Goal: Information Seeking & Learning: Learn about a topic

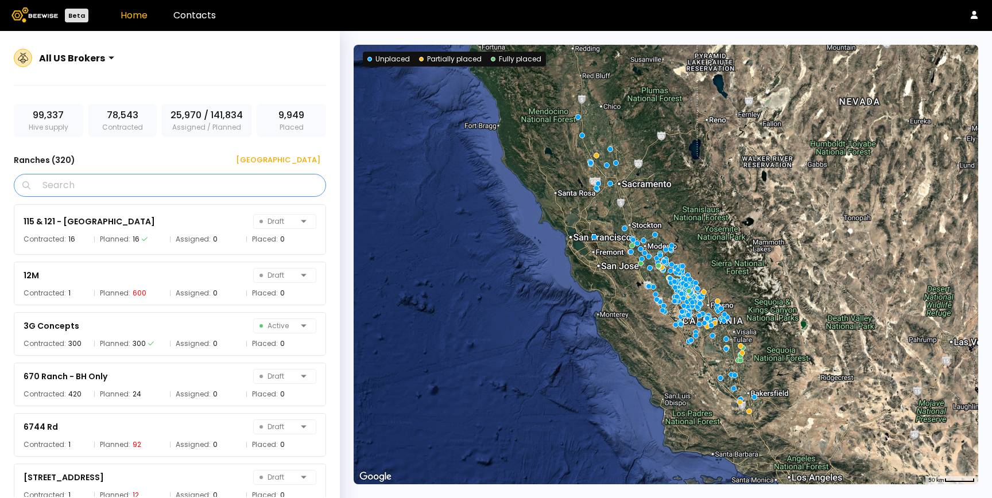
click at [186, 187] on input "Search" at bounding box center [174, 186] width 283 height 22
type input "*"
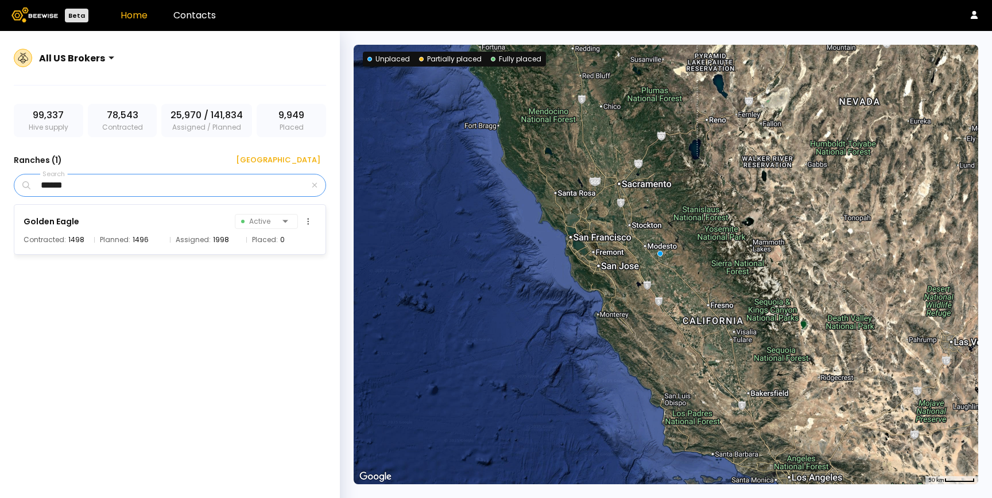
type input "******"
click at [37, 230] on div "Golden Eagle Active Contracted: 1498 Planned: 1496 Assigned: 1998 Placed: 0" at bounding box center [170, 229] width 312 height 51
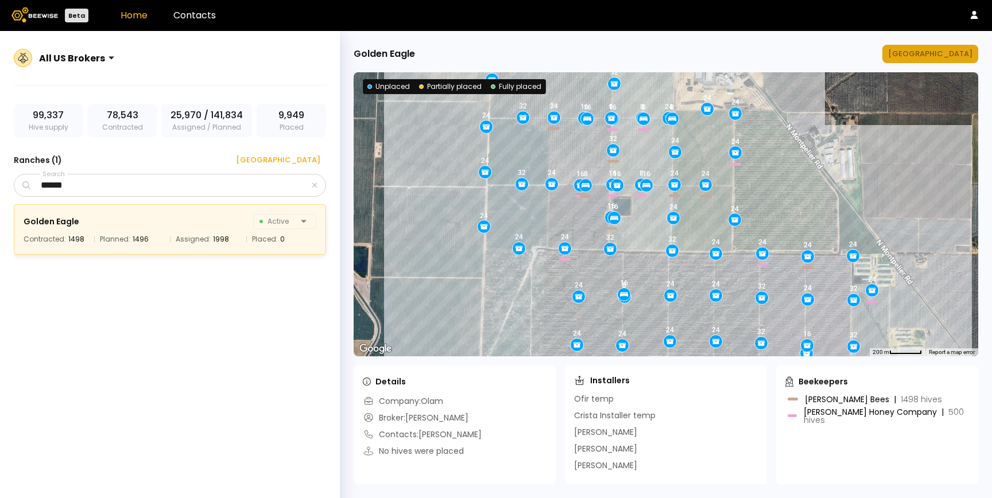
click at [941, 56] on div "Manage Ranch" at bounding box center [930, 53] width 84 height 11
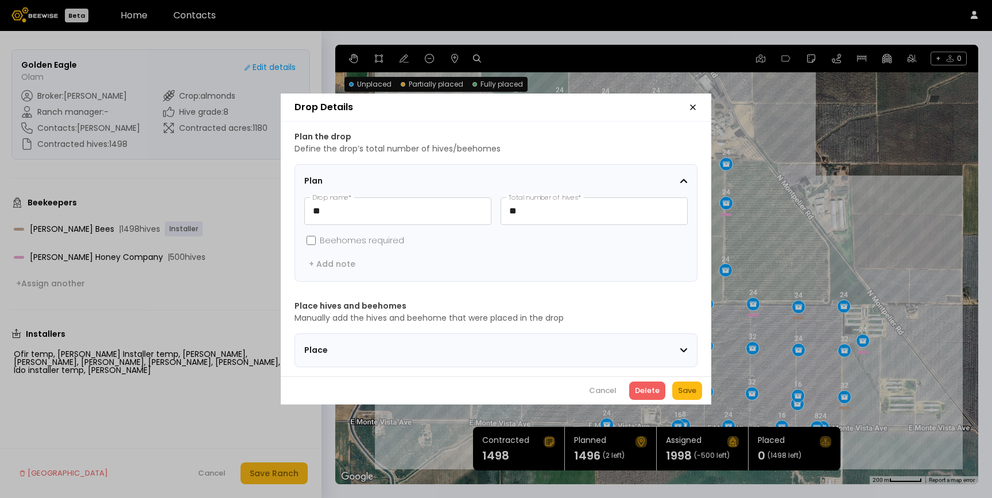
click at [391, 354] on section "Place" at bounding box center [496, 351] width 403 height 34
click at [391, 347] on span "Place" at bounding box center [376, 351] width 144 height 12
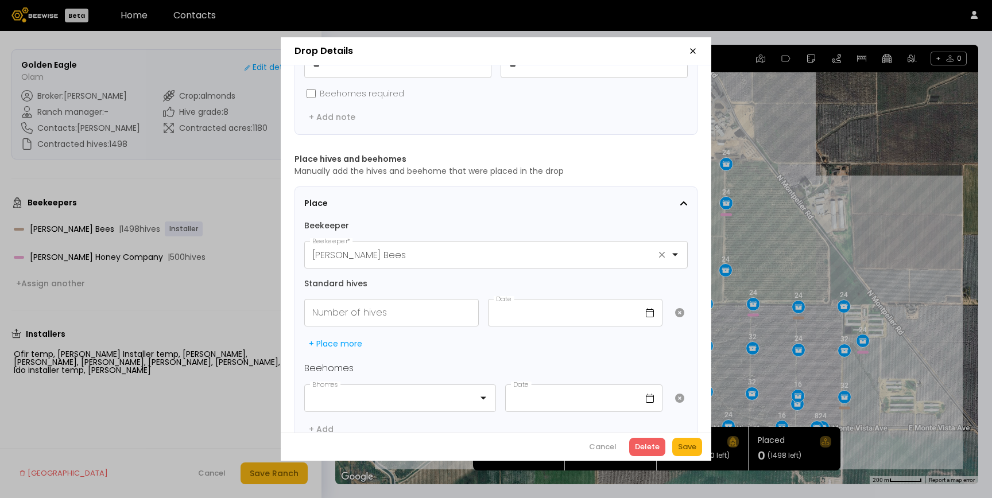
scroll to position [102, 0]
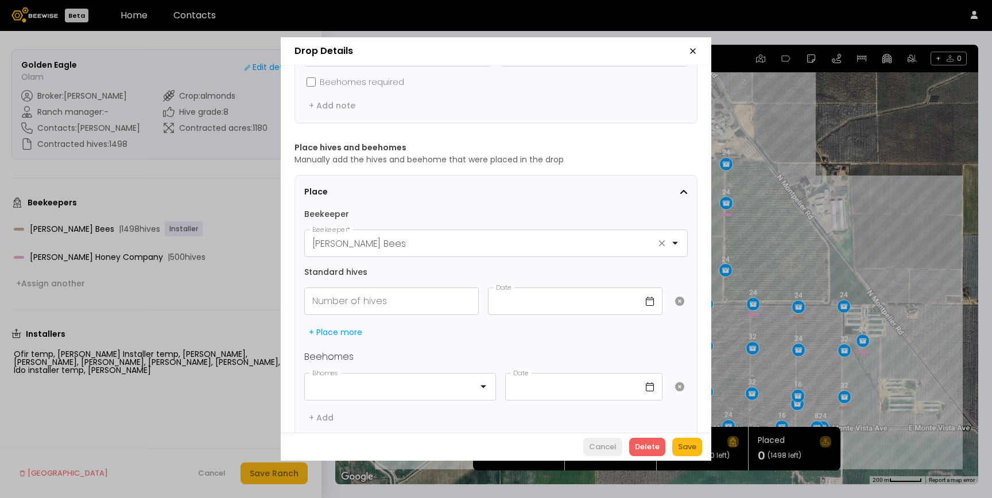
click at [593, 442] on div "Cancel" at bounding box center [603, 447] width 28 height 11
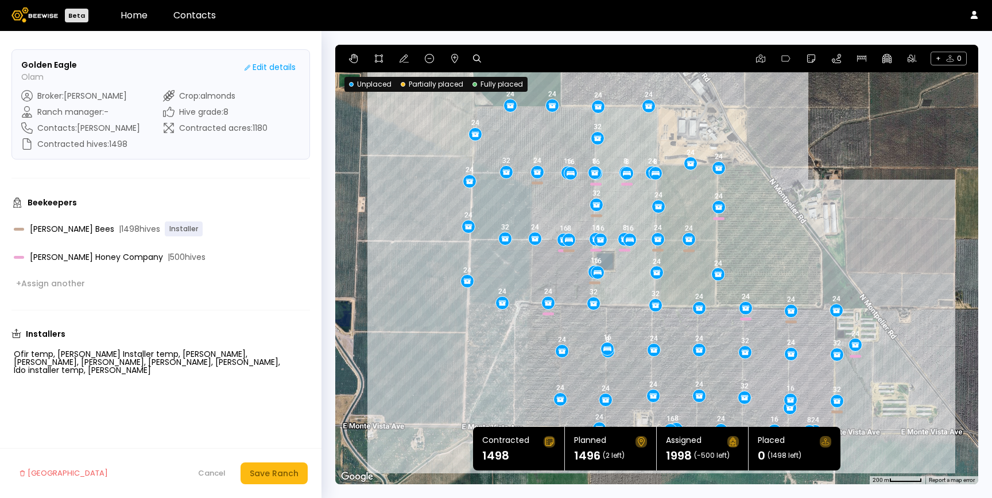
drag, startPoint x: 679, startPoint y: 377, endPoint x: 670, endPoint y: 381, distance: 9.5
click at [670, 381] on div "24 16 16 8 16 24 16 32 24 24 24 24 16 16 24 16 24 24 8 24 24 24 24 8 32 24 32 1…" at bounding box center [656, 265] width 643 height 440
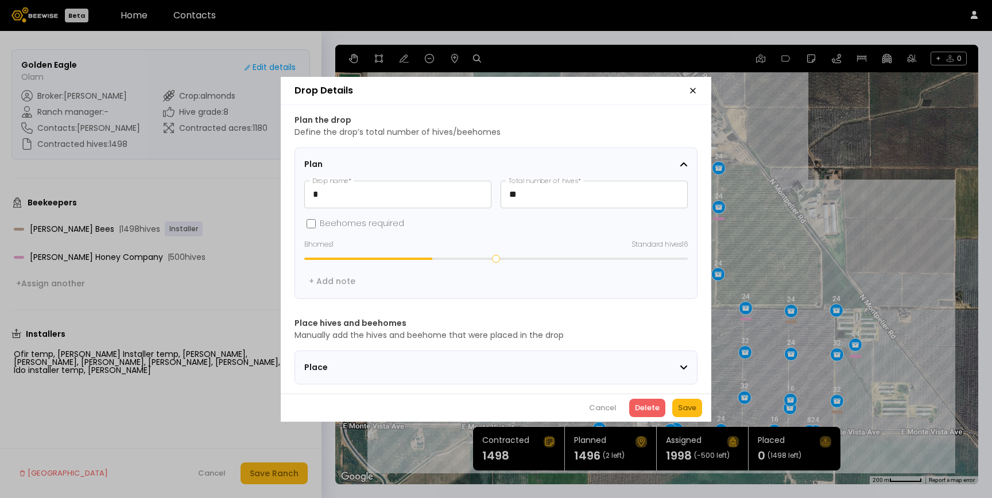
click at [352, 362] on span "Place" at bounding box center [376, 368] width 144 height 12
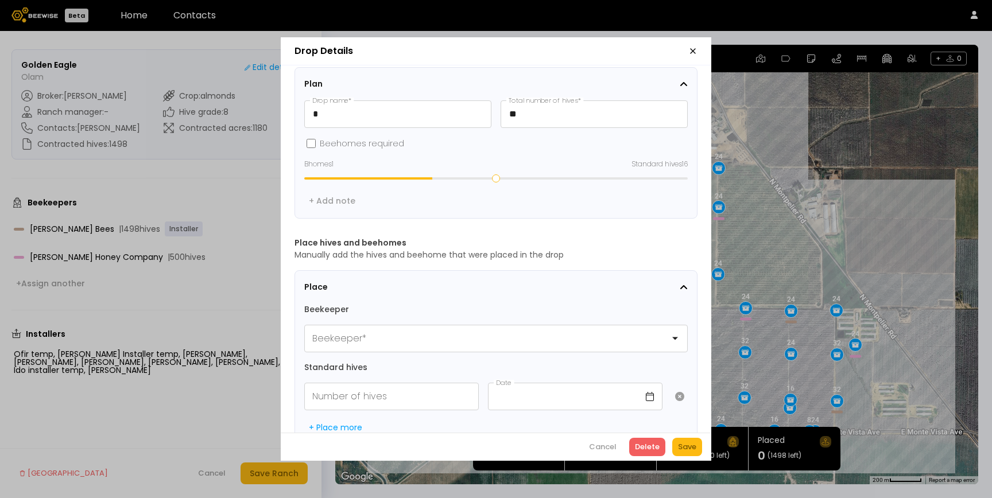
scroll to position [55, 0]
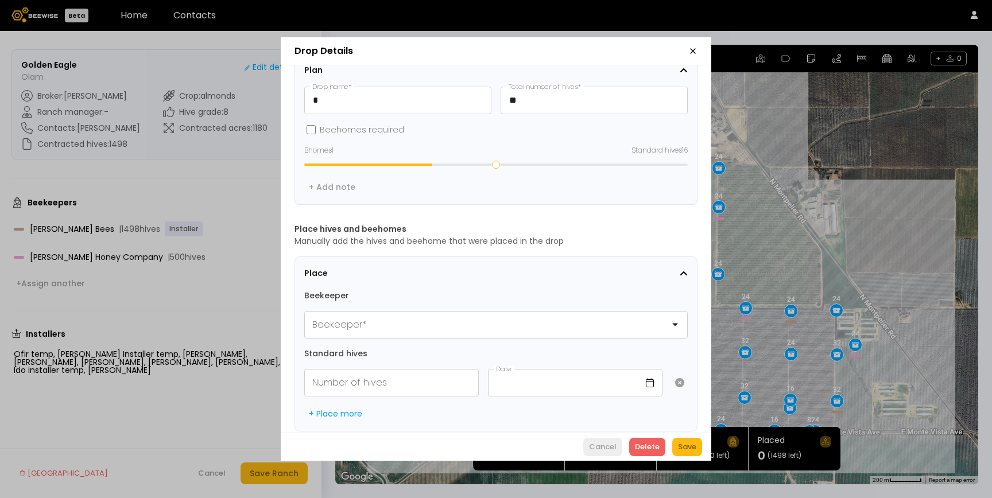
click at [598, 444] on div "Cancel" at bounding box center [603, 447] width 28 height 11
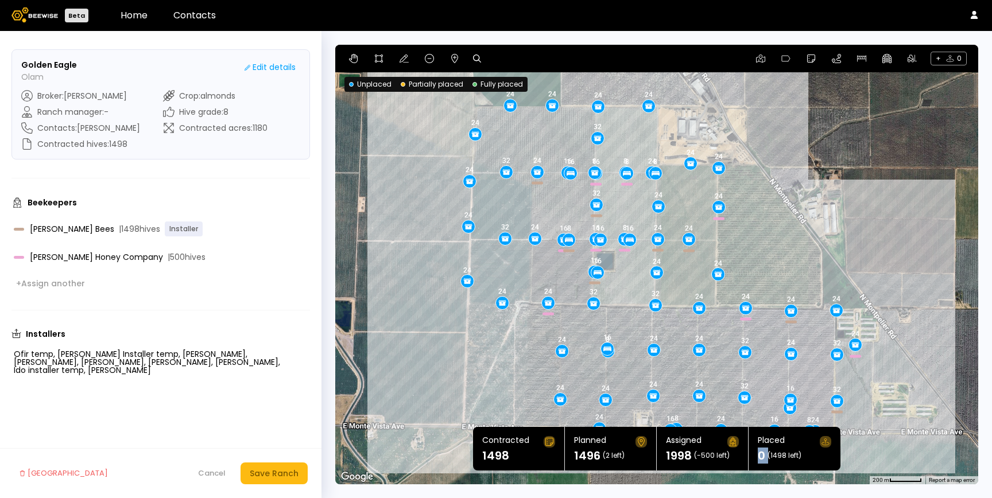
drag, startPoint x: 759, startPoint y: 457, endPoint x: 767, endPoint y: 457, distance: 8.1
click at [767, 457] on div "0 (1498 left)" at bounding box center [795, 455] width 74 height 11
drag, startPoint x: 758, startPoint y: 440, endPoint x: 785, endPoint y: 439, distance: 27.0
click at [785, 439] on div "Placed" at bounding box center [795, 441] width 74 height 11
drag, startPoint x: 758, startPoint y: 457, endPoint x: 803, endPoint y: 457, distance: 45.4
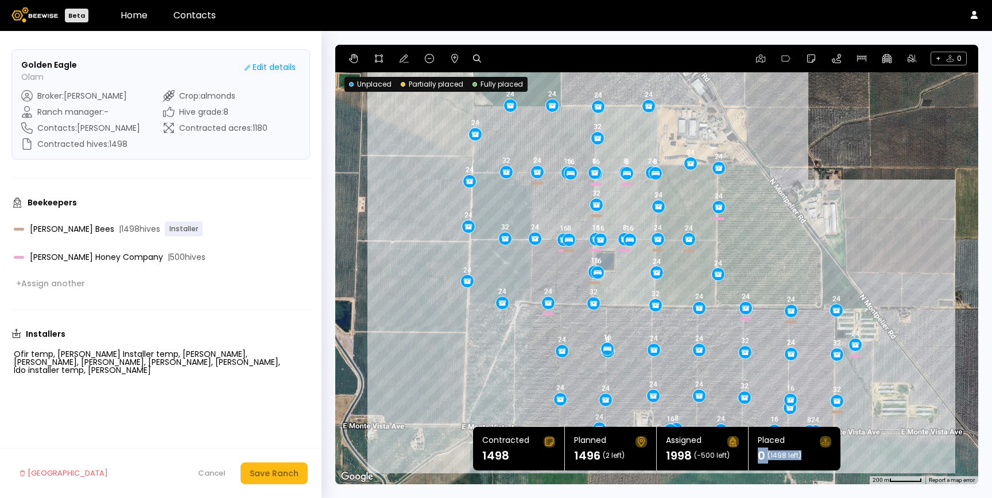
click at [803, 457] on div "0 (1498 left)" at bounding box center [795, 455] width 74 height 11
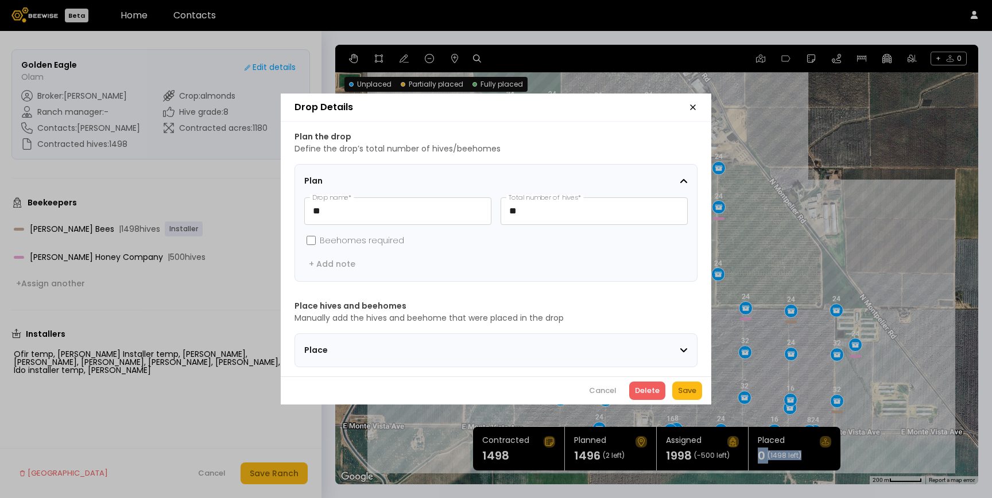
click at [694, 103] on icon "button" at bounding box center [693, 107] width 9 height 9
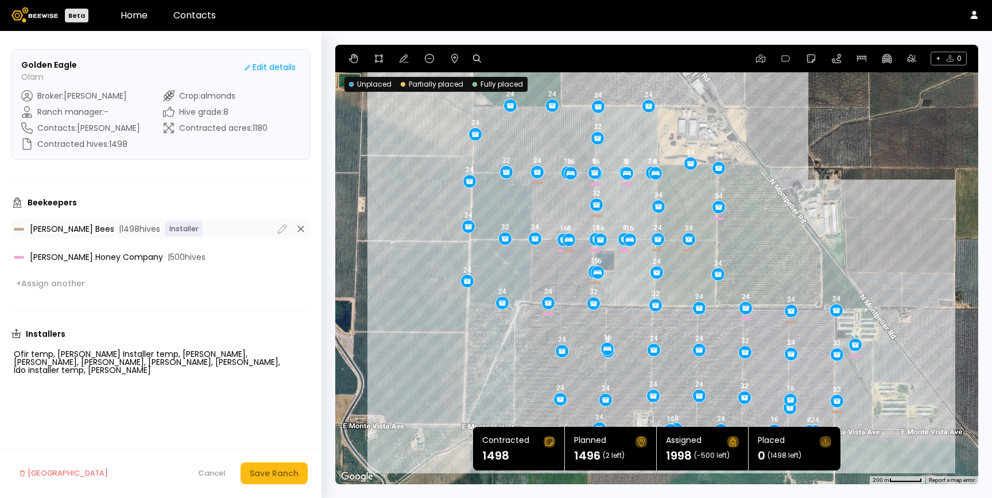
click at [204, 229] on div "John Peterson Bees | 1498 hives Installer" at bounding box center [144, 229] width 260 height 15
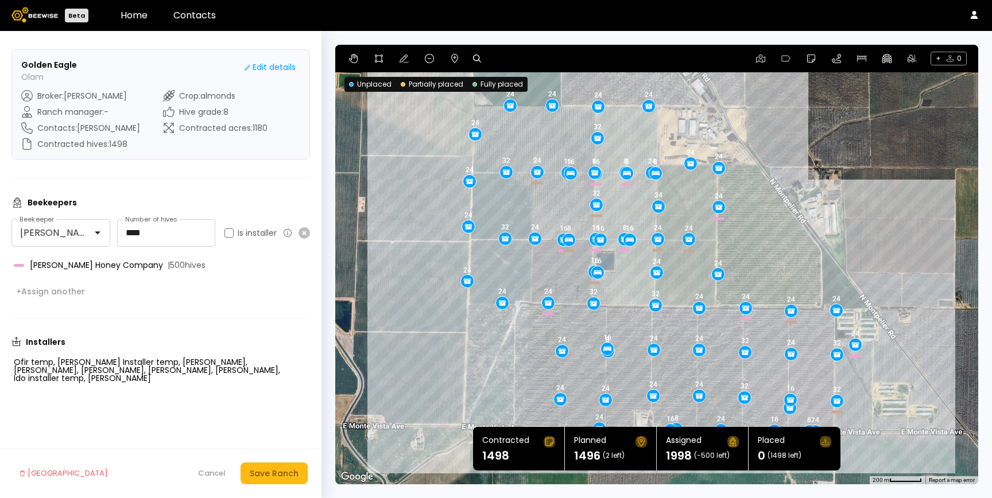
click at [204, 280] on div "Beekeepers John Peterson Bees Beekeeper **** Number of hives Is installer Brown…" at bounding box center [160, 248] width 299 height 103
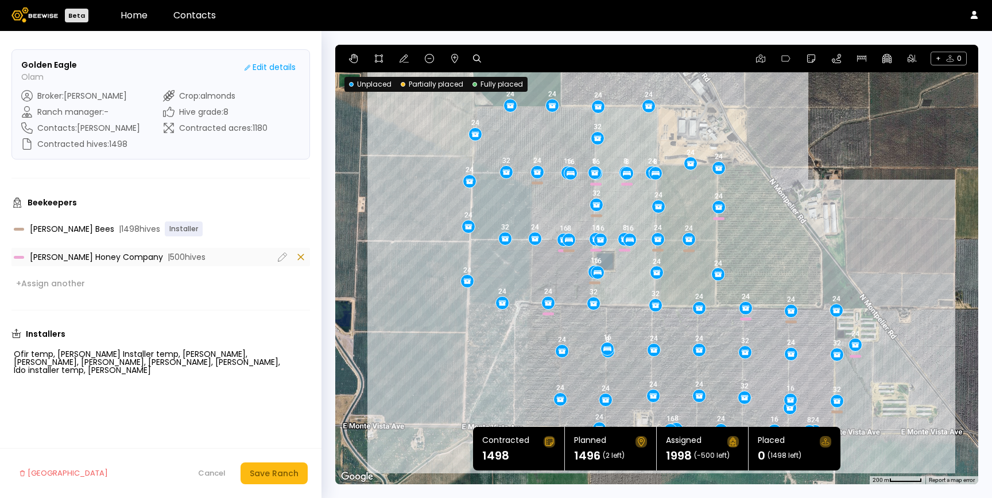
click at [302, 260] on icon at bounding box center [301, 257] width 6 height 6
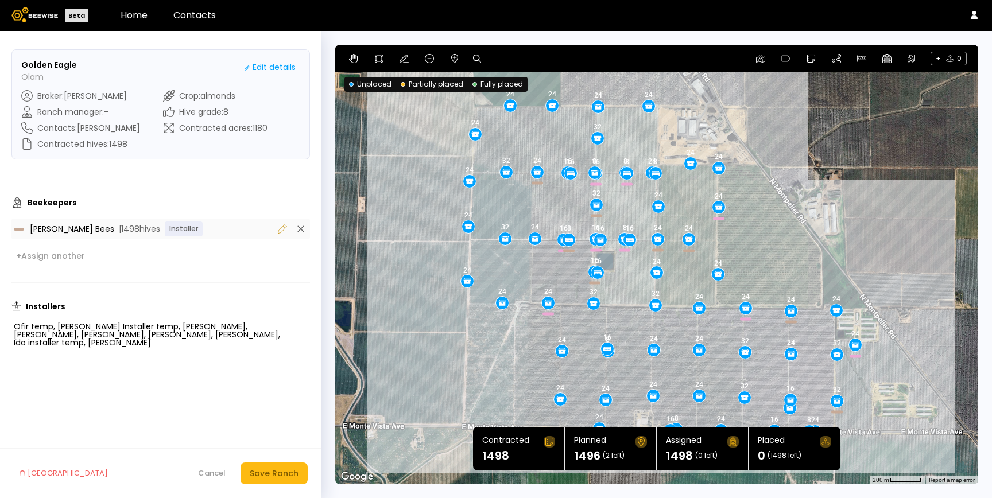
click at [283, 228] on icon at bounding box center [283, 229] width 14 height 14
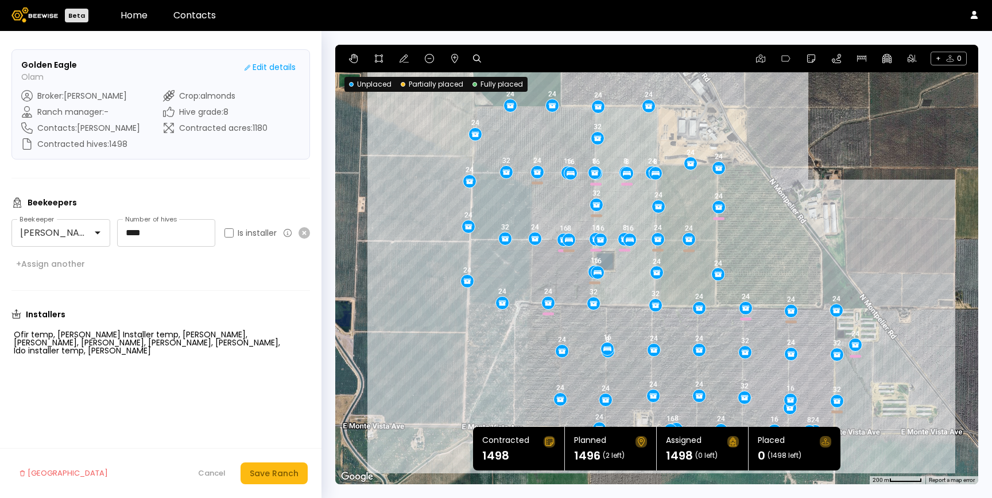
click at [251, 267] on div "Beekeepers John Peterson Bees Beekeeper **** Number of hives Is installer + Ass…" at bounding box center [160, 234] width 299 height 75
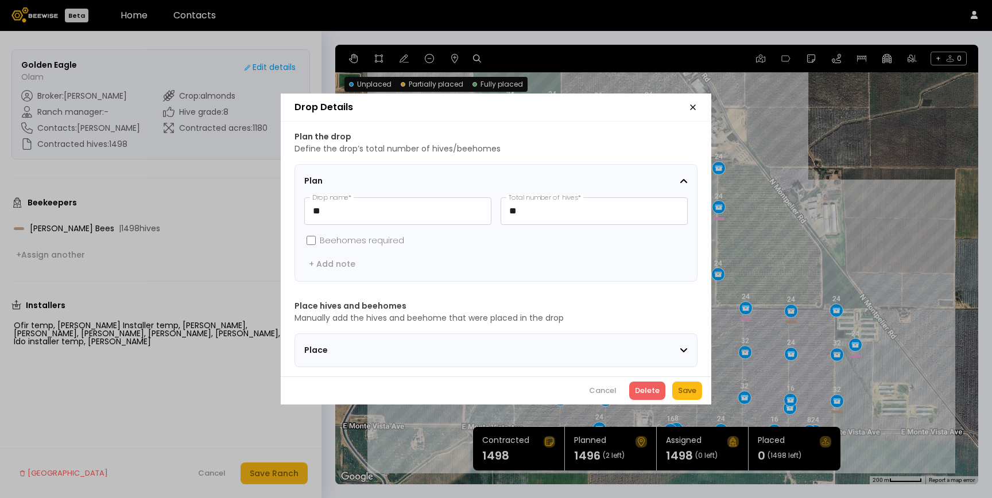
click at [377, 351] on span "Place" at bounding box center [376, 351] width 144 height 12
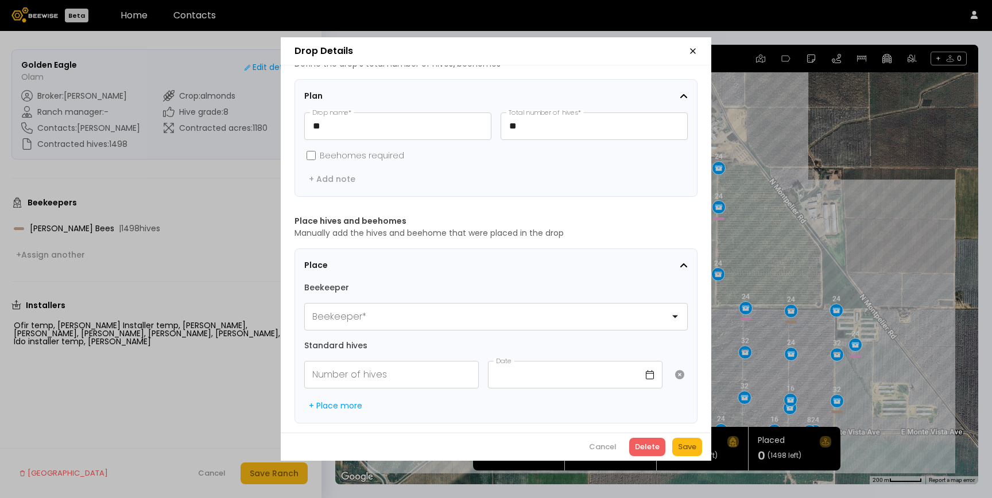
scroll to position [37, 0]
click at [357, 312] on div at bounding box center [491, 317] width 357 height 14
click at [345, 310] on div at bounding box center [491, 317] width 357 height 14
click at [344, 311] on div at bounding box center [491, 317] width 357 height 14
click at [604, 439] on button "Cancel" at bounding box center [602, 447] width 39 height 18
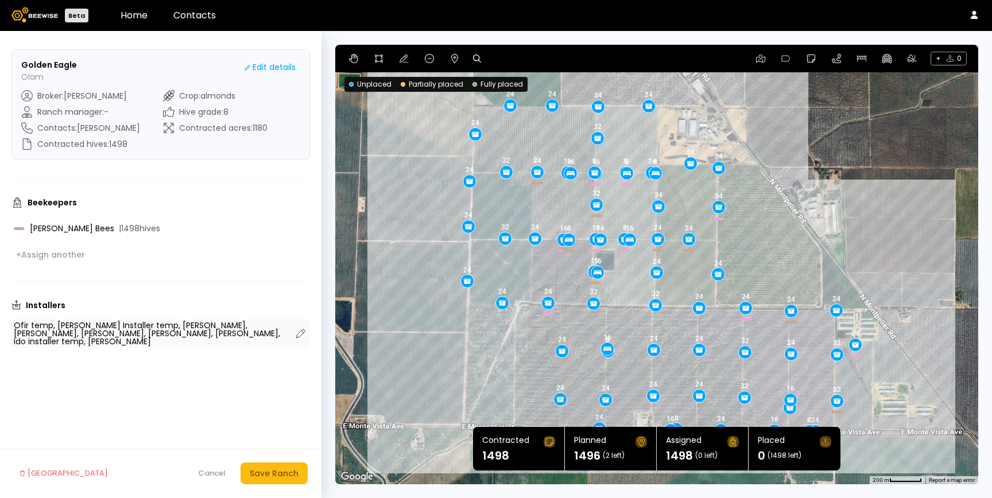
click at [205, 328] on div "Ofir temp, Crista Installer temp, Tommy Alves, Cameron Robertson, Xavier Cooper…" at bounding box center [153, 334] width 278 height 24
click at [73, 258] on div "+ Assign another" at bounding box center [50, 255] width 69 height 10
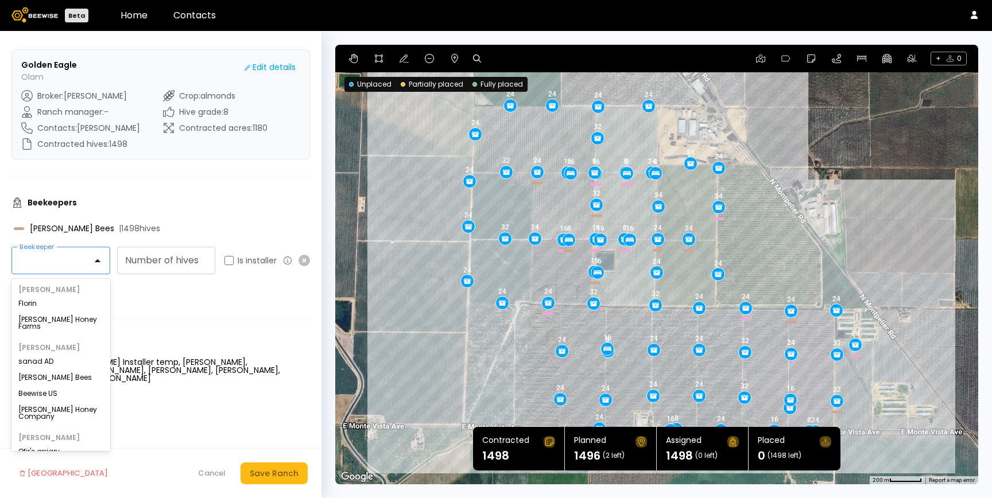
click at [64, 261] on div at bounding box center [56, 261] width 72 height 10
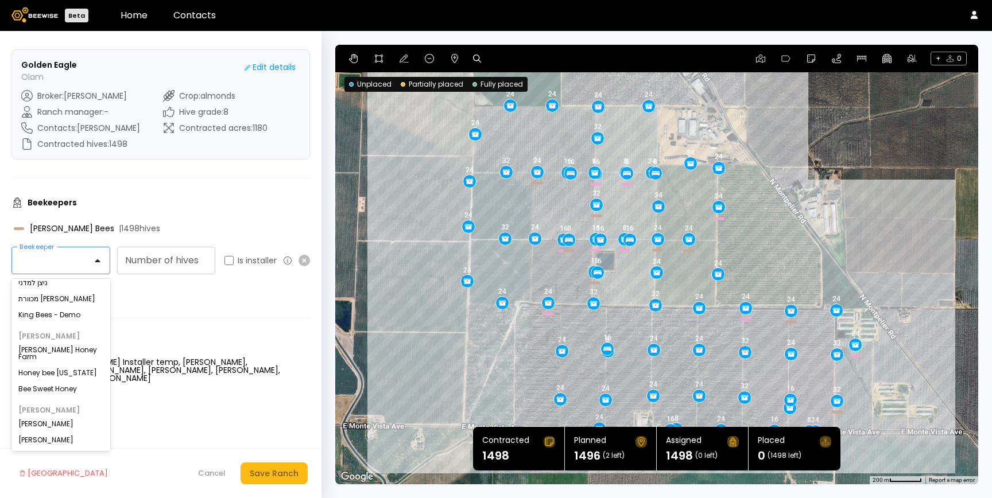
scroll to position [256, 0]
click at [146, 310] on form "Golden Eagle Olam Edit details Broker : Sharon Shin Ranch manager : - Contacts …" at bounding box center [161, 264] width 322 height 467
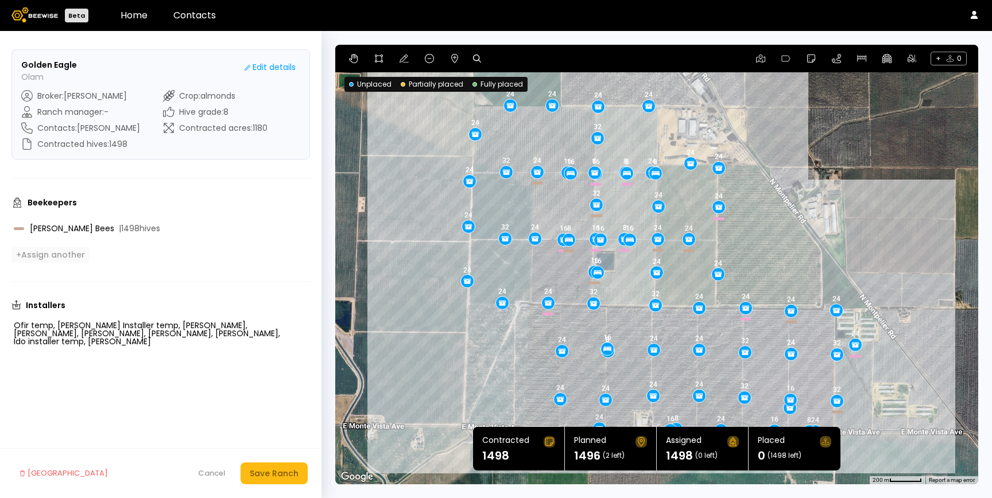
click at [65, 250] on div "+ Assign another" at bounding box center [50, 255] width 69 height 10
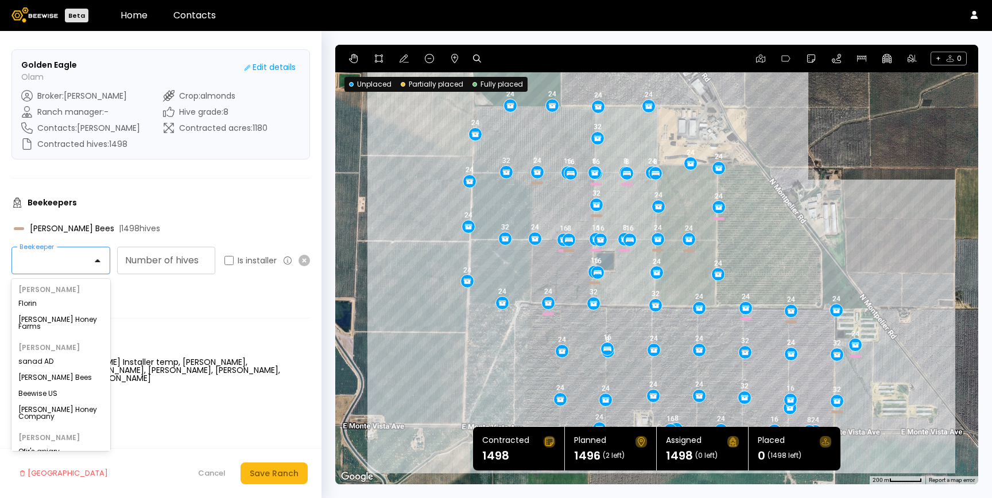
click at [59, 259] on div at bounding box center [56, 261] width 72 height 10
click at [92, 179] on form "Golden Eagle Olam Edit details Broker : Sharon Shin Ranch manager : - Contacts …" at bounding box center [161, 264] width 322 height 467
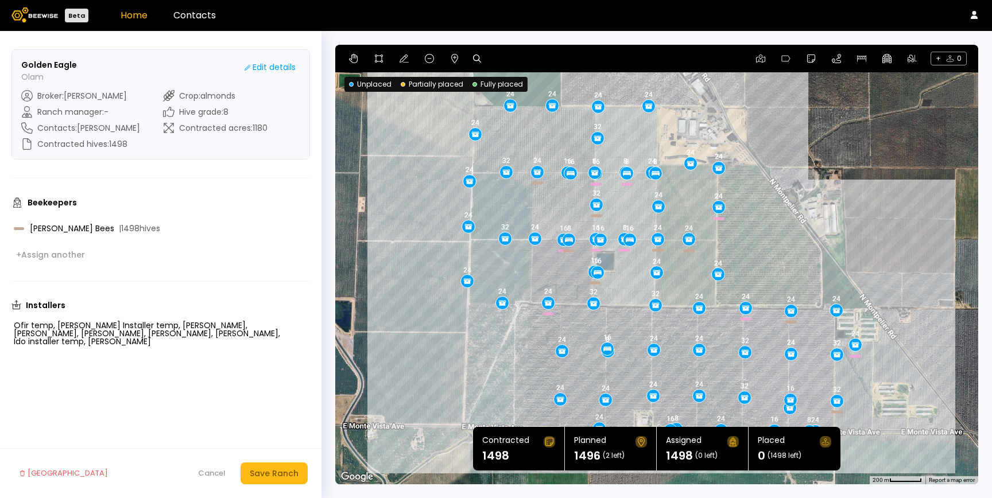
click at [123, 15] on link "Home" at bounding box center [134, 15] width 27 height 13
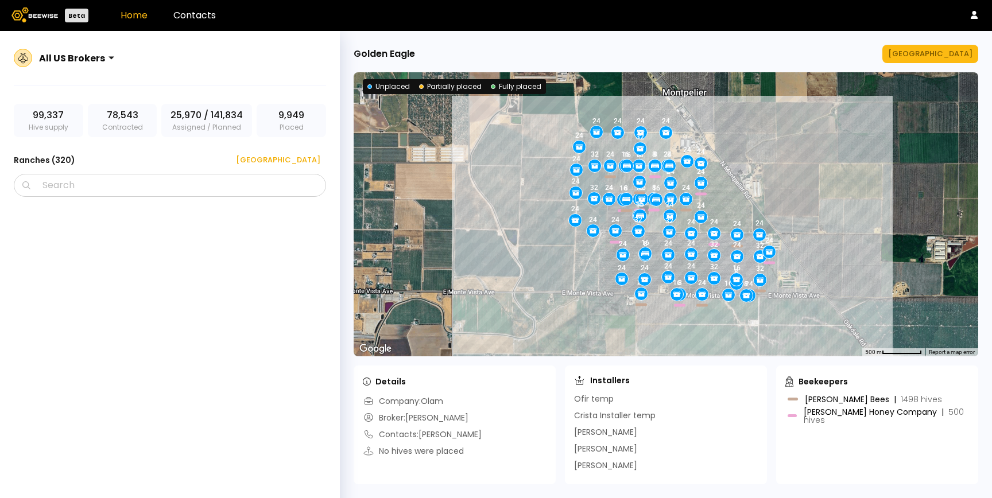
scroll to position [5438, 0]
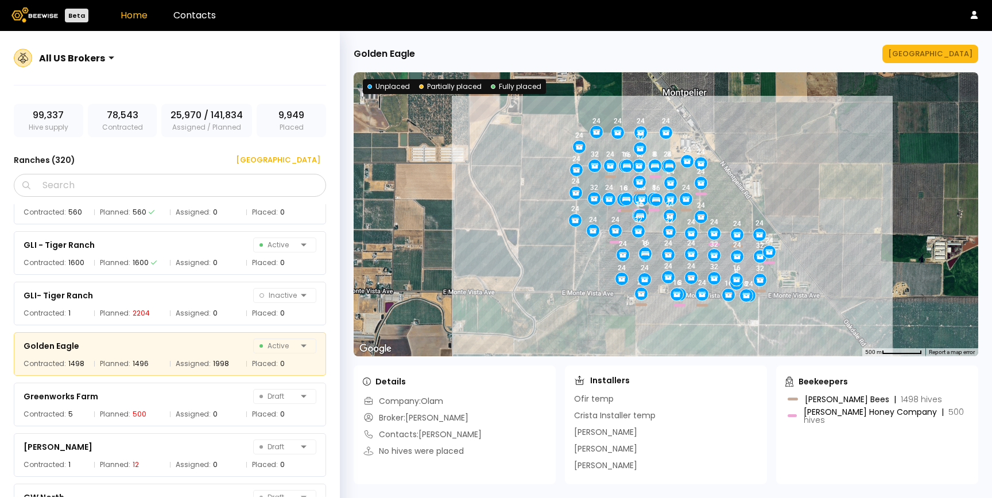
click at [430, 401] on div "Company: Olam" at bounding box center [403, 402] width 80 height 12
drag, startPoint x: 420, startPoint y: 435, endPoint x: 445, endPoint y: 434, distance: 25.3
click at [445, 434] on div "Contacts: Zac Ellis" at bounding box center [422, 435] width 119 height 12
click at [194, 18] on link "Contacts" at bounding box center [194, 15] width 42 height 13
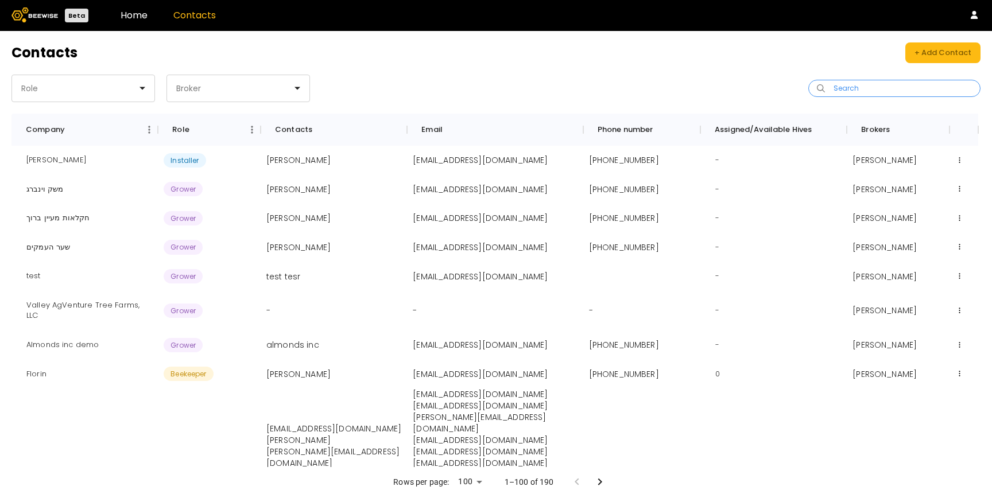
click at [864, 85] on input "Search" at bounding box center [899, 88] width 142 height 16
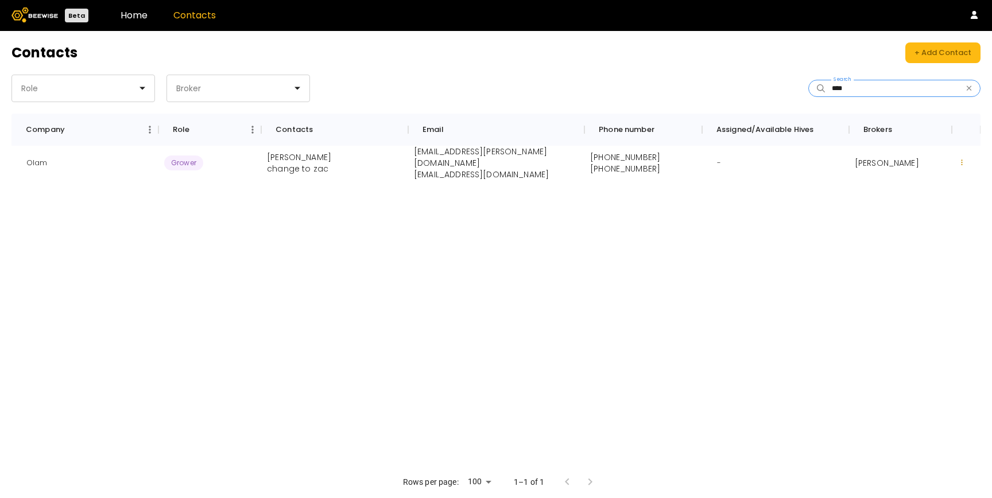
type input "****"
click at [961, 159] on icon at bounding box center [962, 162] width 2 height 7
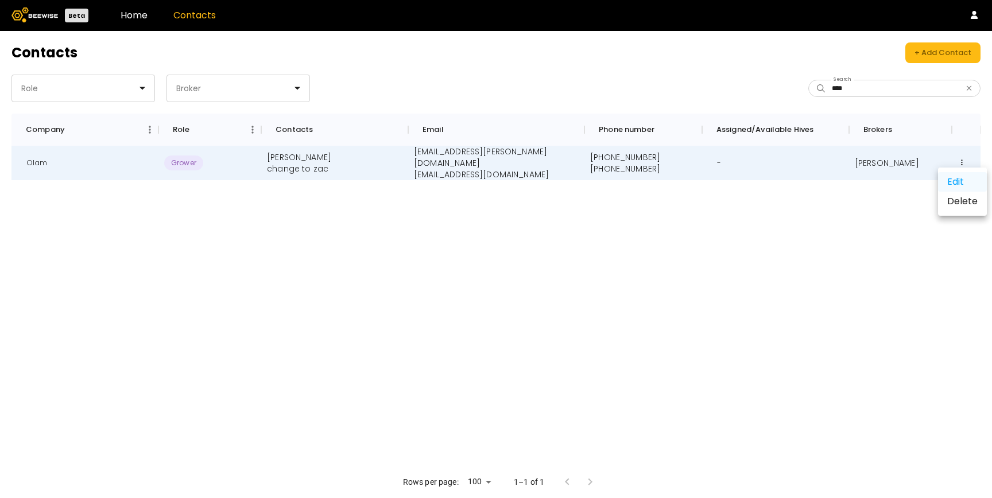
click at [944, 181] on div "Edit" at bounding box center [962, 182] width 49 height 20
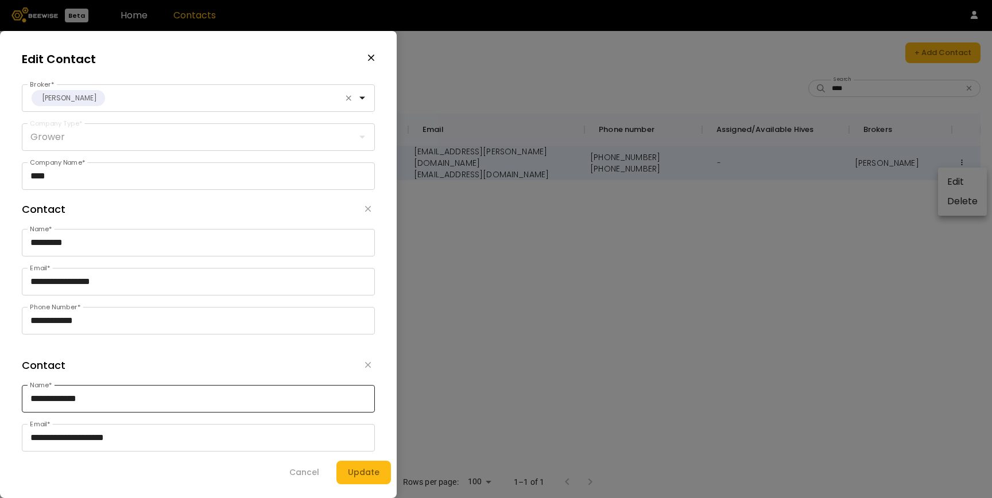
scroll to position [80, 0]
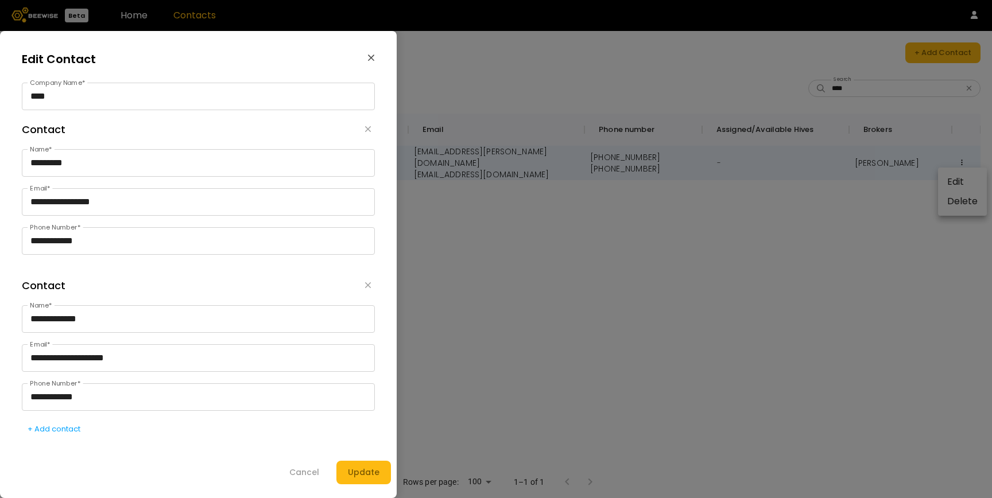
click at [368, 58] on icon "button" at bounding box center [372, 58] width 8 height 10
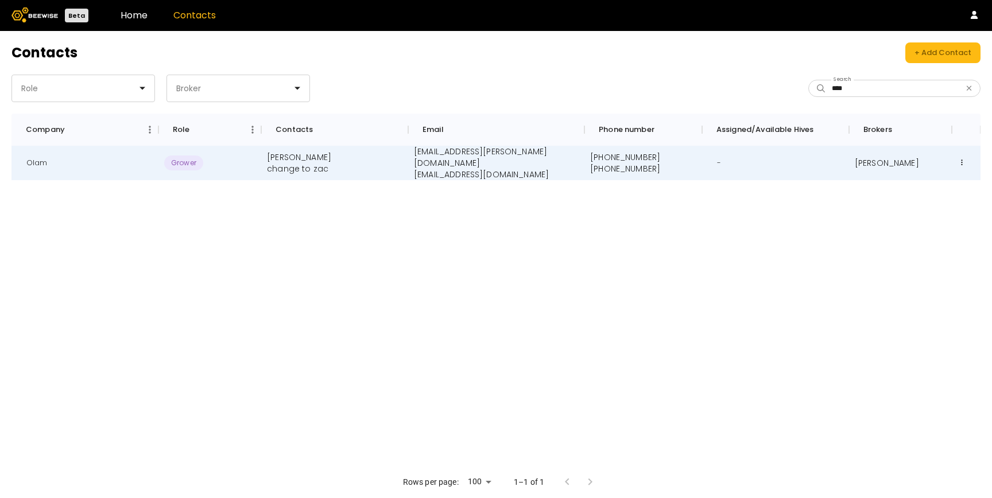
scroll to position [0, 0]
click at [127, 12] on link "Home" at bounding box center [134, 15] width 27 height 13
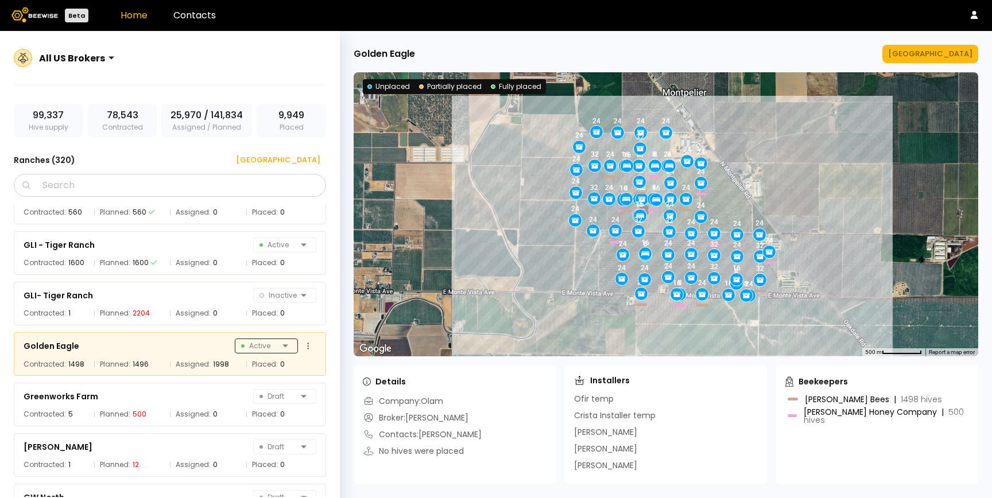
scroll to position [5498, 0]
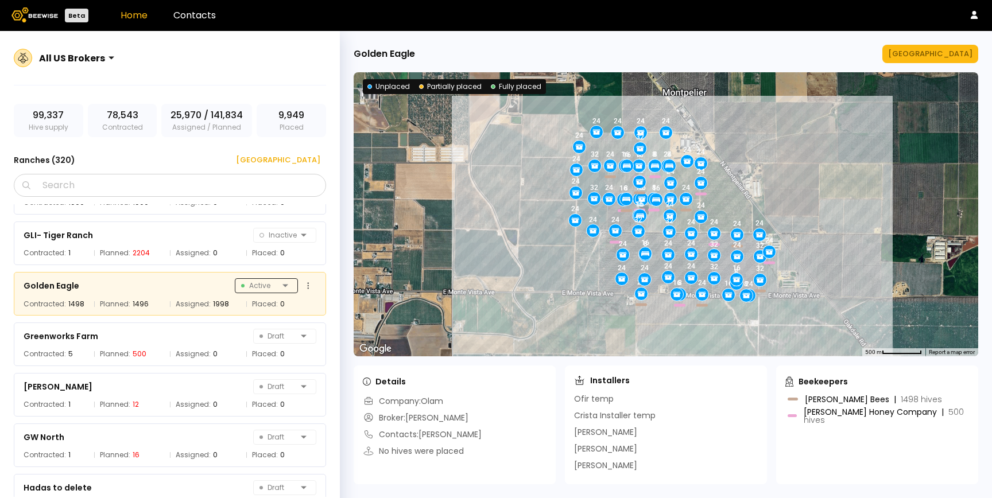
click at [269, 347] on div "GLI - I5 Ranches Active Contracted: 1864 Planned: 1864 Assigned: 0 Placed: 0 GL…" at bounding box center [176, 350] width 324 height 293
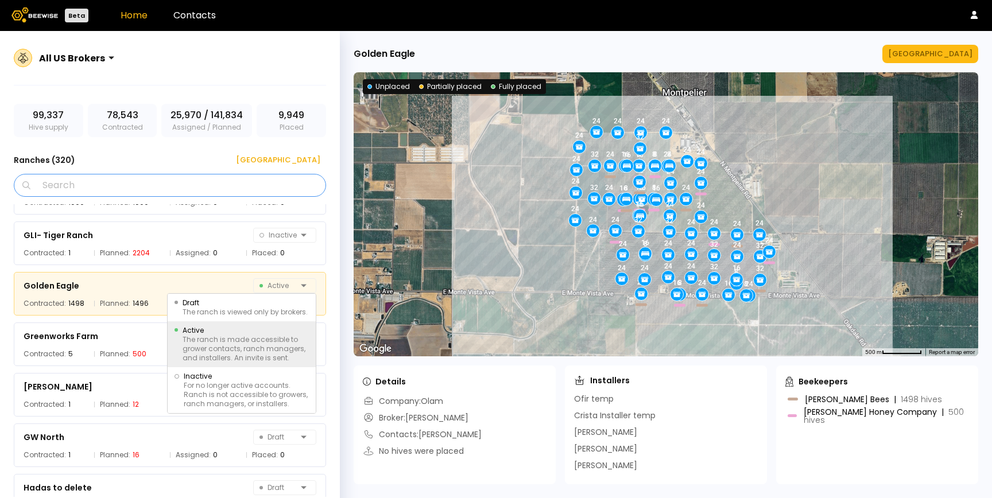
click at [152, 191] on input "Search" at bounding box center [174, 186] width 283 height 22
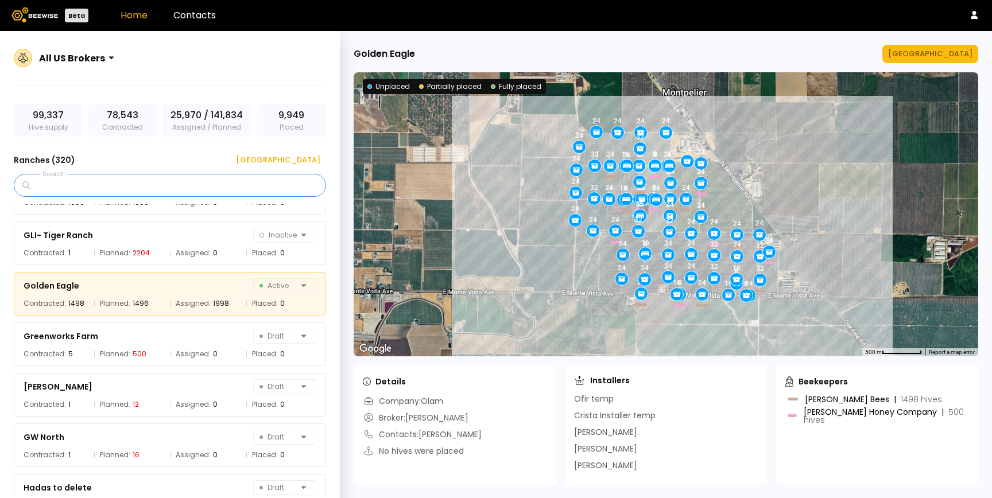
click at [237, 182] on input "Search" at bounding box center [174, 186] width 283 height 22
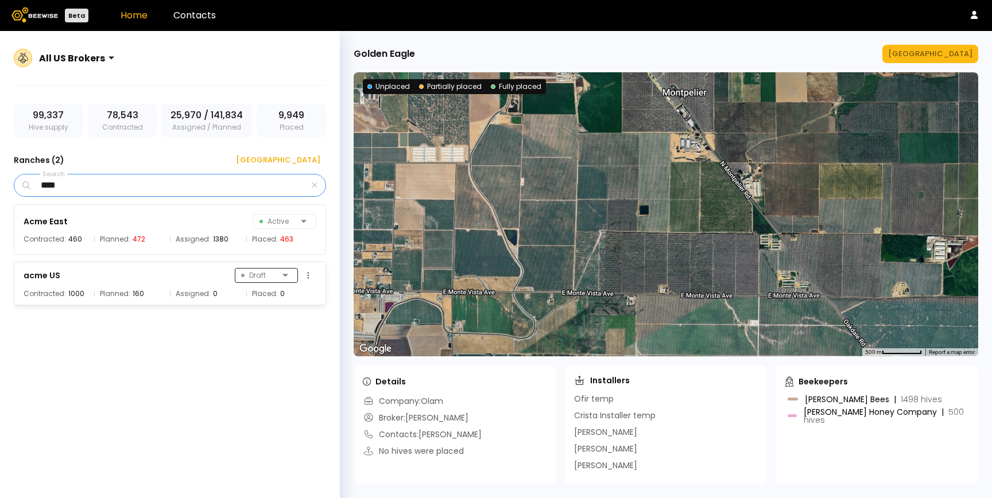
type input "****"
click at [277, 276] on span "Draft" at bounding box center [259, 276] width 37 height 14
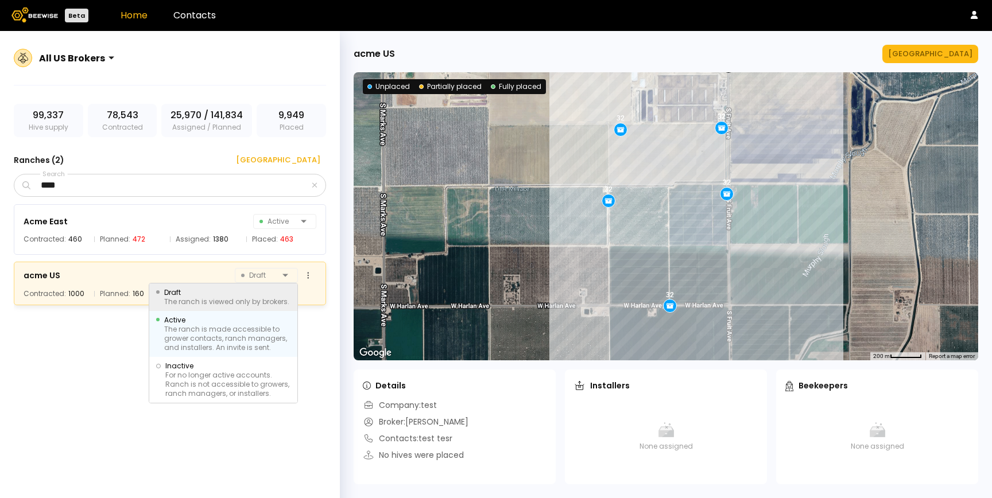
click at [231, 330] on div "The ranch is made accessible to grower contacts, ranch managers, and installers…" at bounding box center [227, 339] width 126 height 28
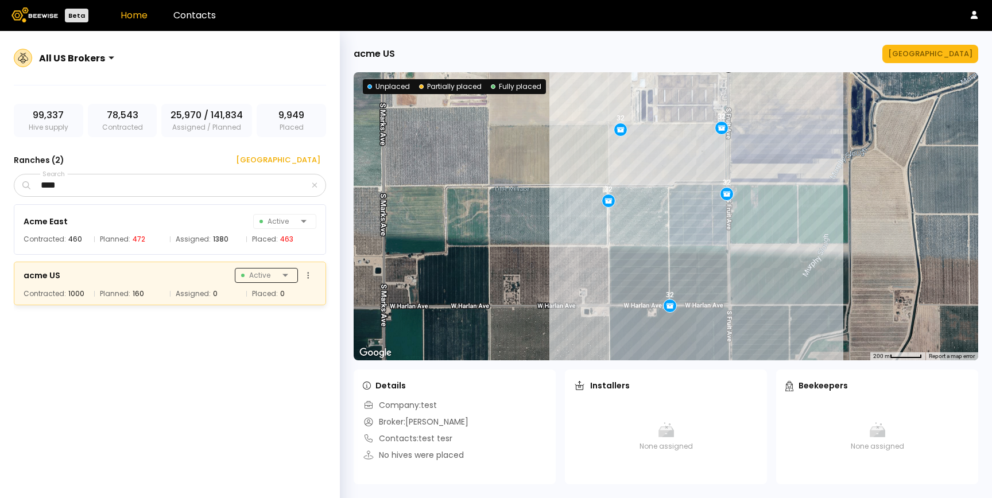
click at [293, 276] on div at bounding box center [293, 276] width 0 height 0
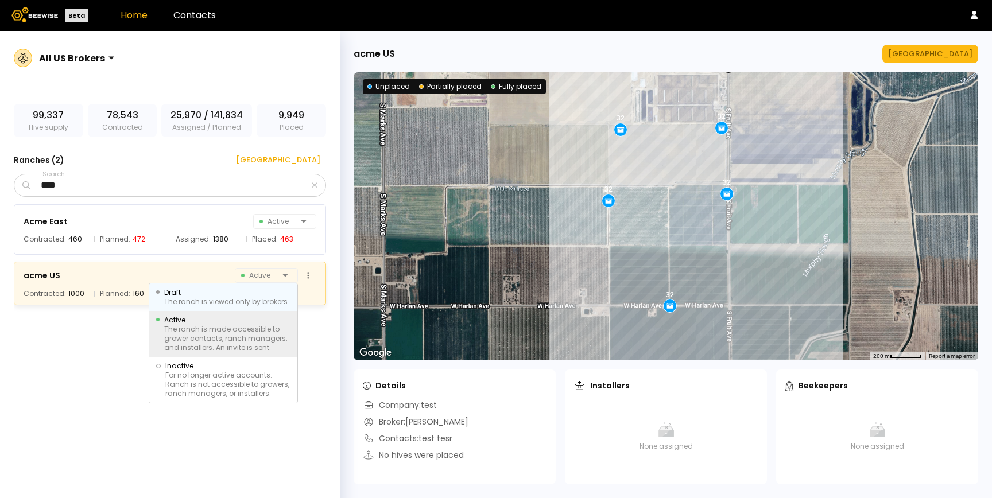
click at [250, 295] on div "Draft" at bounding box center [226, 292] width 125 height 9
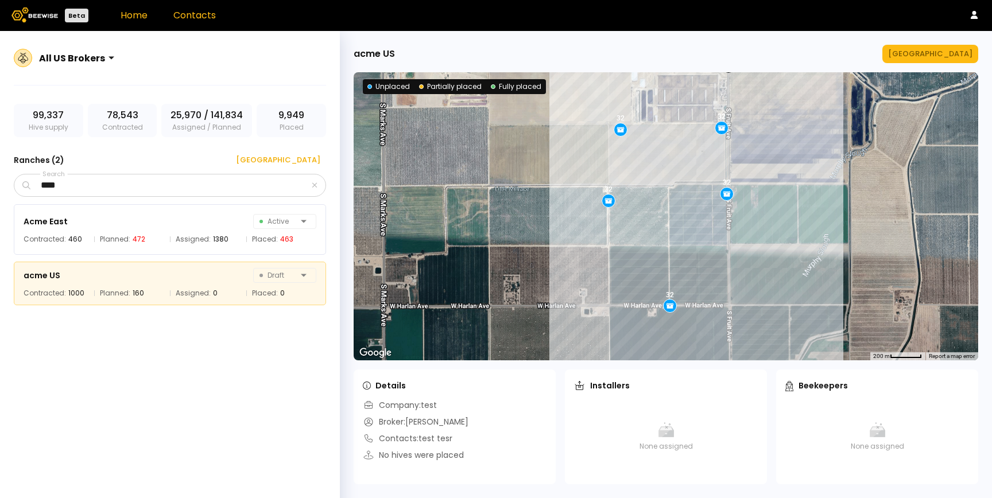
click at [193, 17] on link "Contacts" at bounding box center [194, 15] width 42 height 13
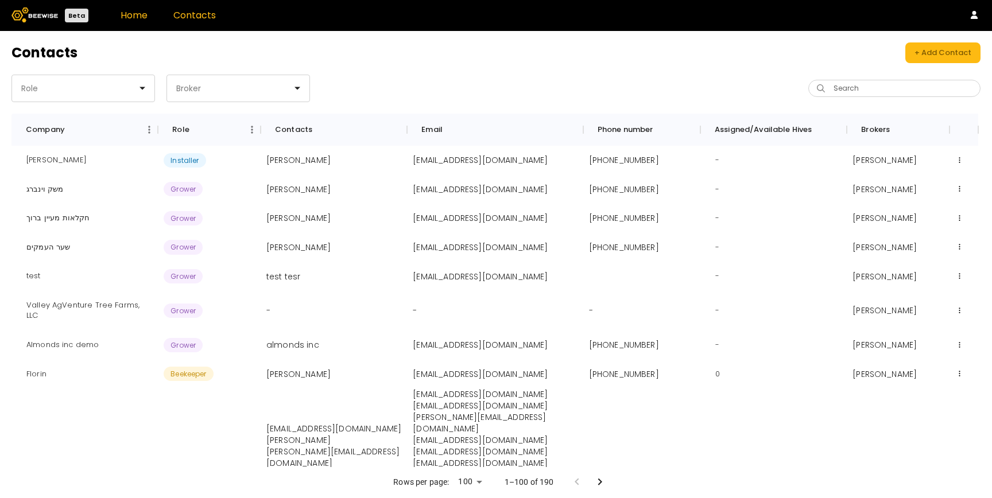
click at [137, 18] on link "Home" at bounding box center [134, 15] width 27 height 13
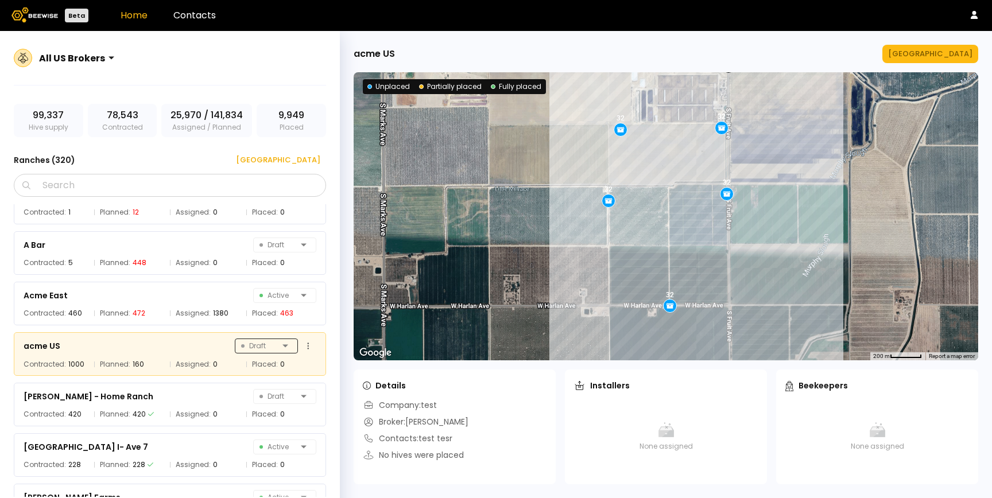
scroll to position [343, 0]
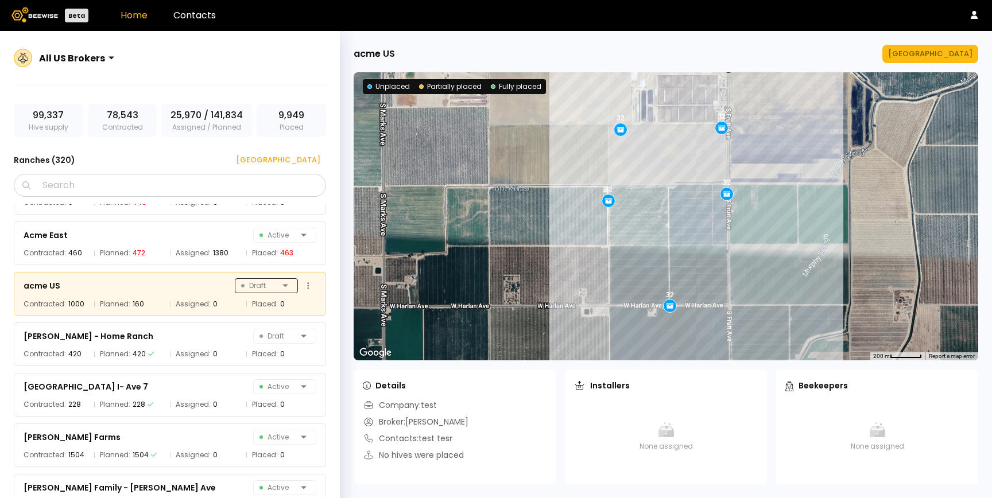
click at [275, 349] on div "670 Ranch - BH Only Draft Contracted: 420 Planned: 24 Assigned: 0 Placed: 0 674…" at bounding box center [176, 350] width 324 height 293
click at [255, 284] on span "Draft" at bounding box center [259, 286] width 37 height 14
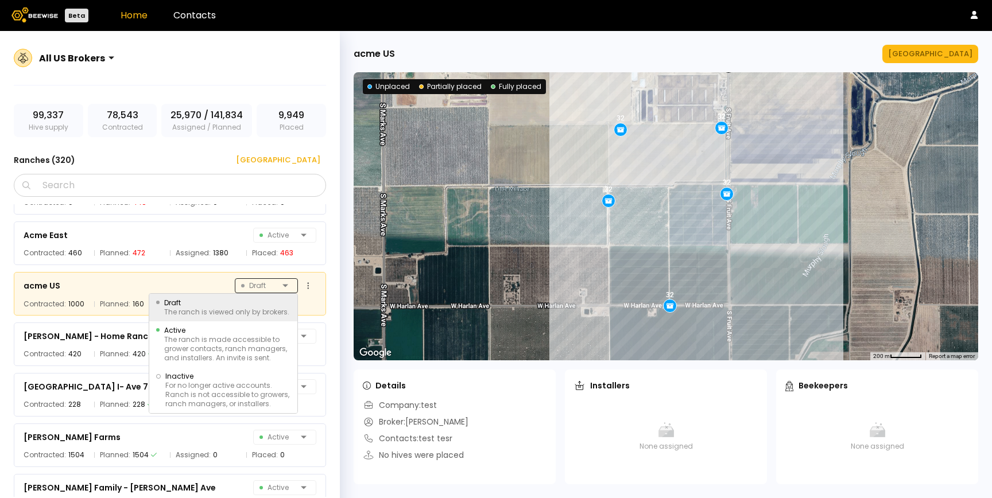
click at [255, 284] on span "Draft" at bounding box center [259, 286] width 37 height 14
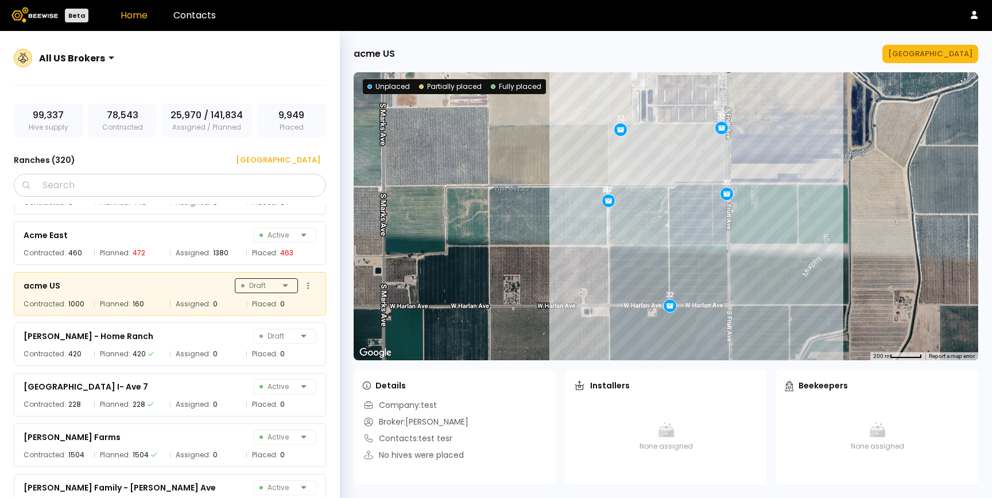
click at [262, 284] on span "Draft" at bounding box center [259, 286] width 37 height 14
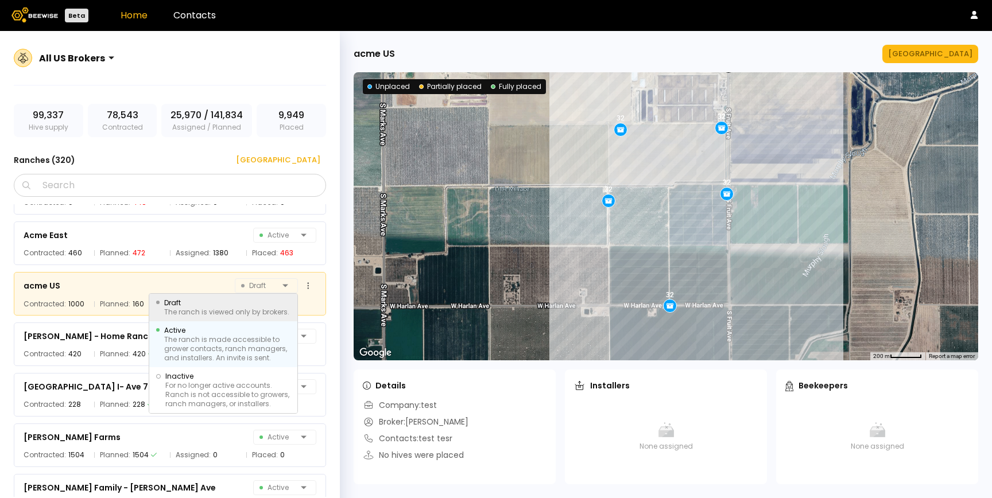
click at [242, 340] on div "The ranch is made accessible to grower contacts, ranch managers, and installers…" at bounding box center [227, 349] width 126 height 28
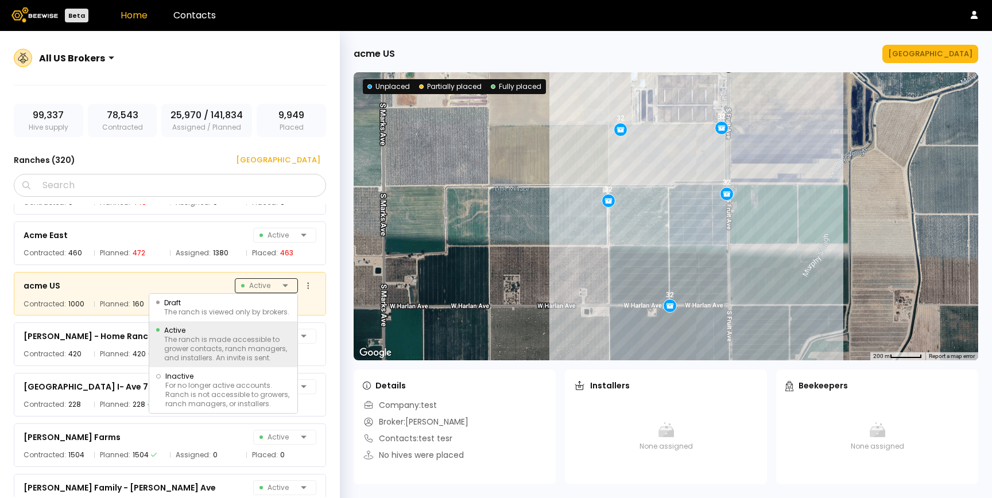
click at [268, 331] on div "925 s kings river rd Draft Contracted: 1 Planned: 12 Assigned: 0 Placed: 0 A Ba…" at bounding box center [176, 350] width 324 height 293
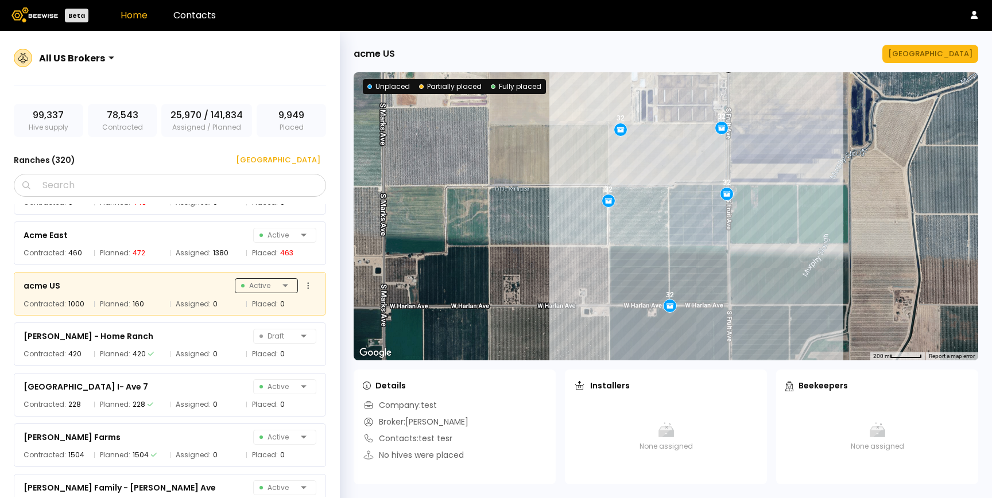
click at [272, 285] on span "Active" at bounding box center [259, 286] width 37 height 14
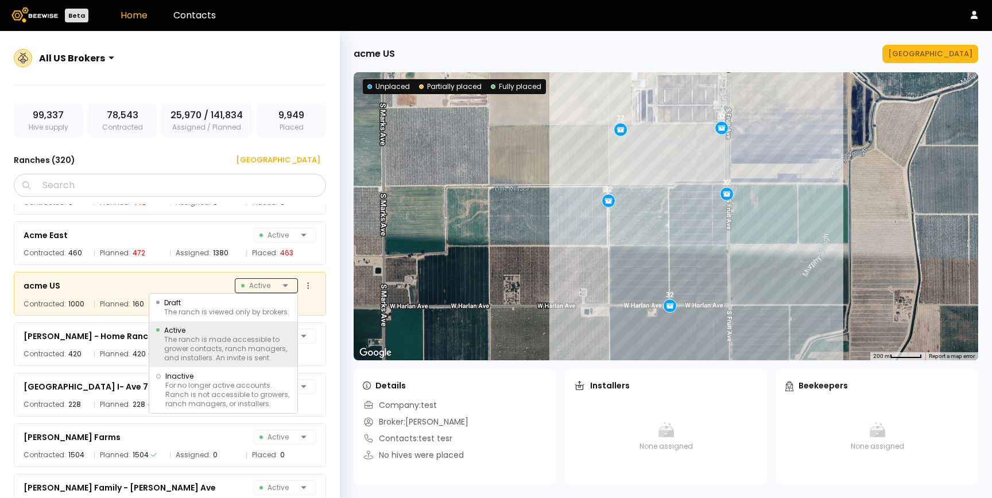
click at [283, 288] on div "Active" at bounding box center [261, 286] width 53 height 14
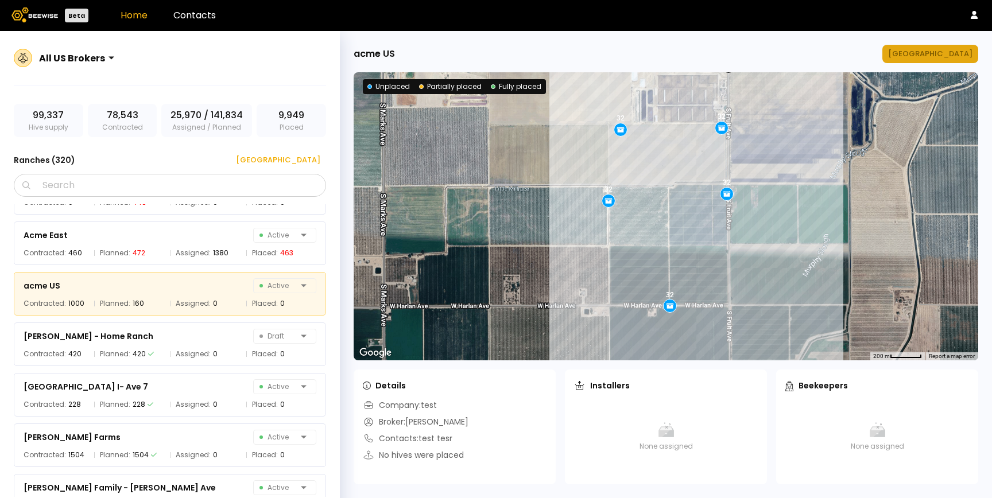
click at [947, 55] on div "Manage Ranch" at bounding box center [930, 53] width 84 height 11
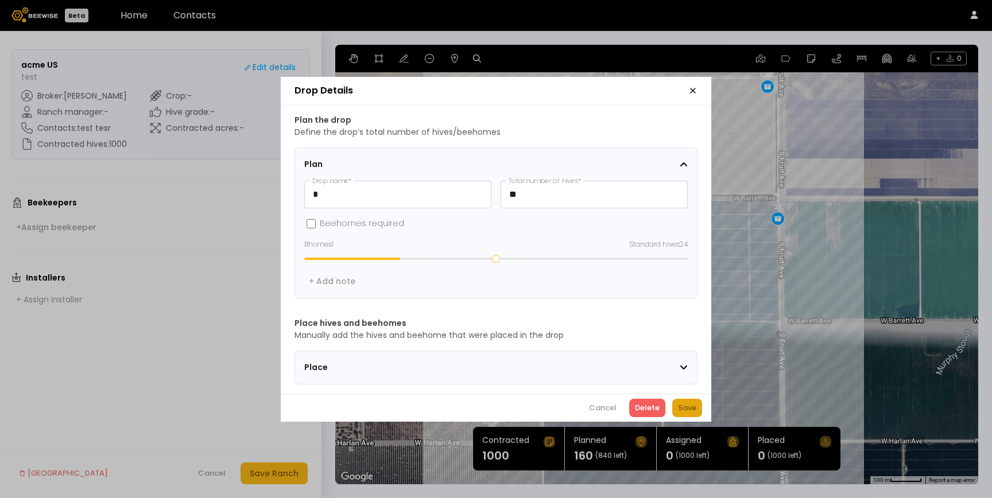
click at [693, 408] on div "Save" at bounding box center [687, 408] width 18 height 11
drag, startPoint x: 401, startPoint y: 254, endPoint x: 689, endPoint y: 249, distance: 287.8
type input "**"
click at [688, 258] on input "range" at bounding box center [496, 259] width 384 height 2
click at [681, 408] on div "Save" at bounding box center [687, 408] width 18 height 11
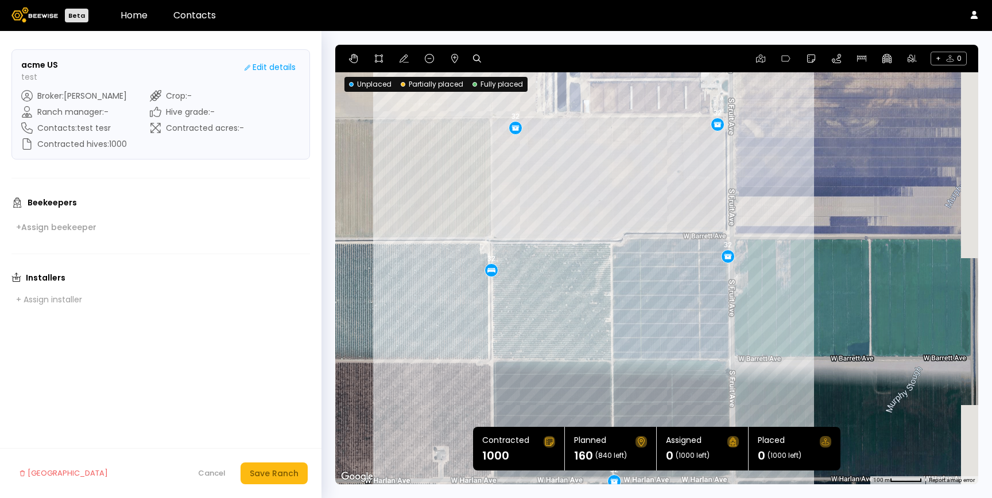
drag, startPoint x: 624, startPoint y: 140, endPoint x: 571, endPoint y: 178, distance: 64.6
click at [571, 178] on div "32 32 32 32 32" at bounding box center [656, 265] width 643 height 440
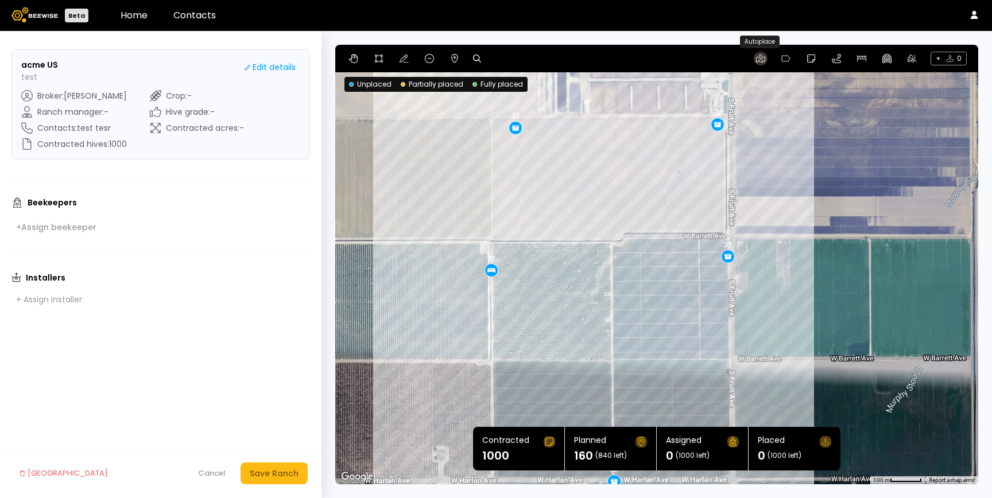
click at [760, 61] on icon at bounding box center [760, 58] width 9 height 9
click at [663, 125] on div "32 32 32 32 32" at bounding box center [656, 265] width 643 height 440
click at [760, 59] on icon at bounding box center [760, 58] width 9 height 9
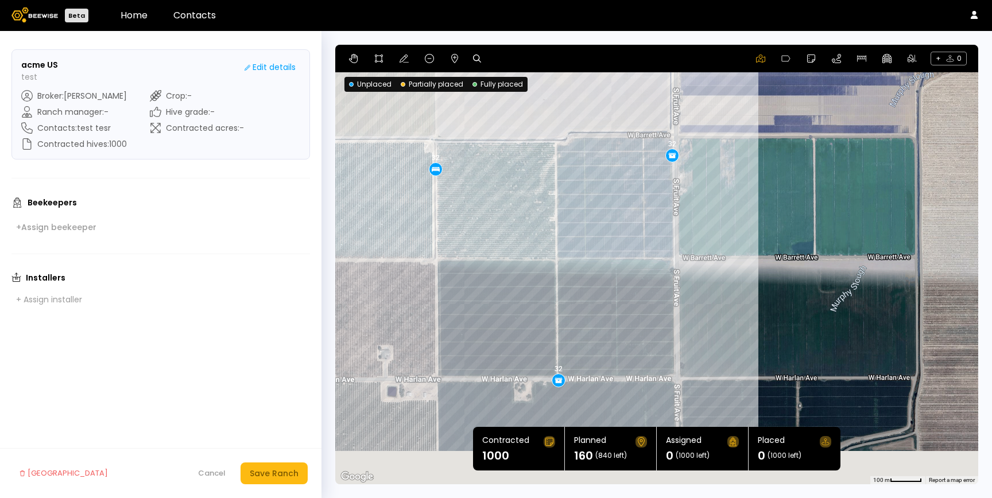
drag, startPoint x: 620, startPoint y: 312, endPoint x: 556, endPoint y: 192, distance: 136.4
click at [556, 191] on div "32 32 32 32 32" at bounding box center [656, 265] width 643 height 440
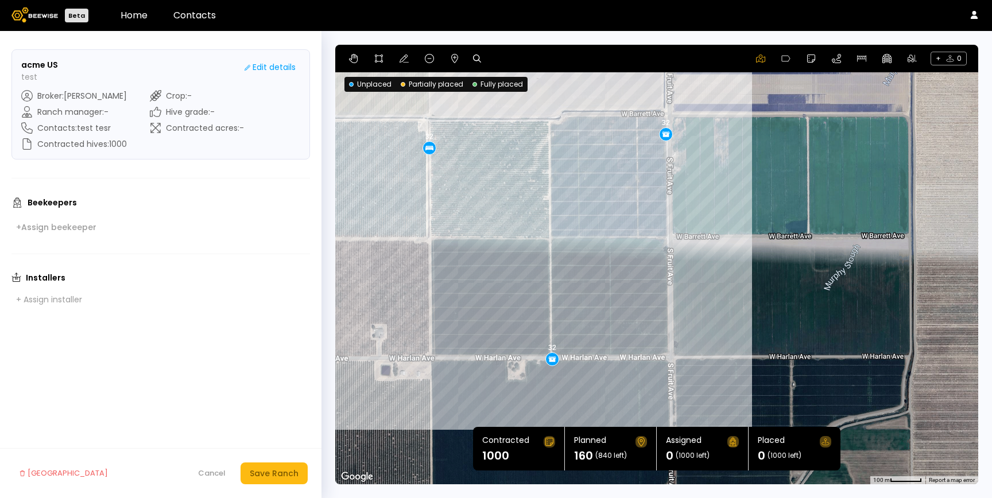
drag, startPoint x: 543, startPoint y: 247, endPoint x: 541, endPoint y: 351, distance: 104.0
click at [541, 351] on div "32 32 32 32 32" at bounding box center [656, 265] width 643 height 440
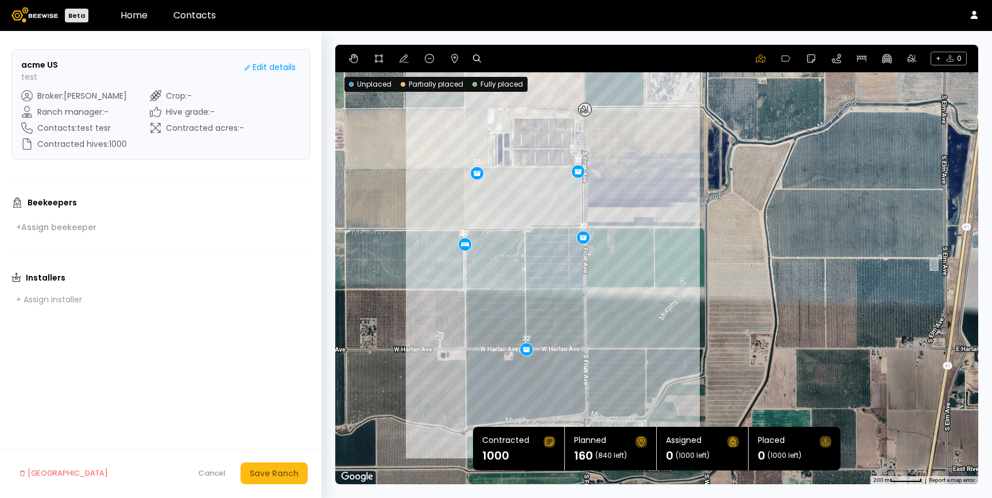
drag, startPoint x: 526, startPoint y: 304, endPoint x: 524, endPoint y: 278, distance: 25.9
click at [524, 278] on div "32 32 32 32 32" at bounding box center [656, 265] width 643 height 440
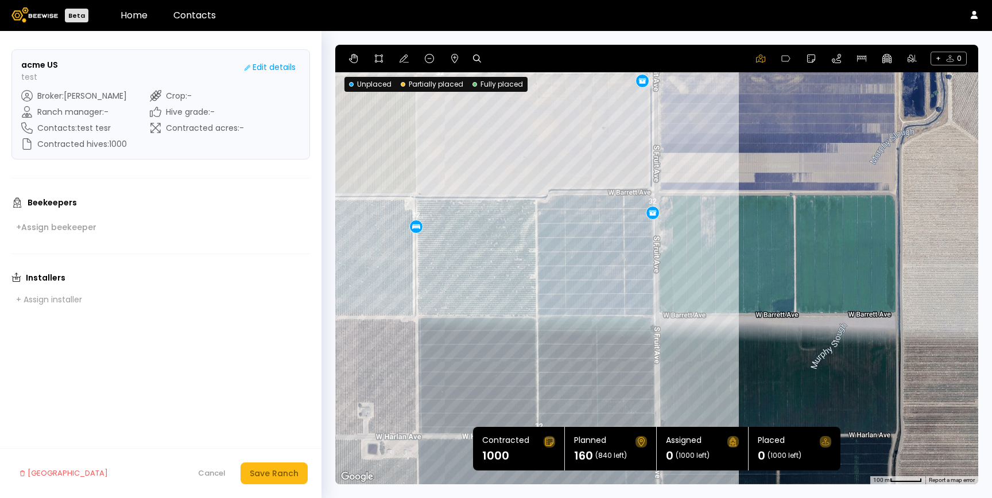
drag, startPoint x: 532, startPoint y: 311, endPoint x: 557, endPoint y: 323, distance: 28.0
click at [557, 323] on div "32 32 32 32 32" at bounding box center [656, 265] width 643 height 440
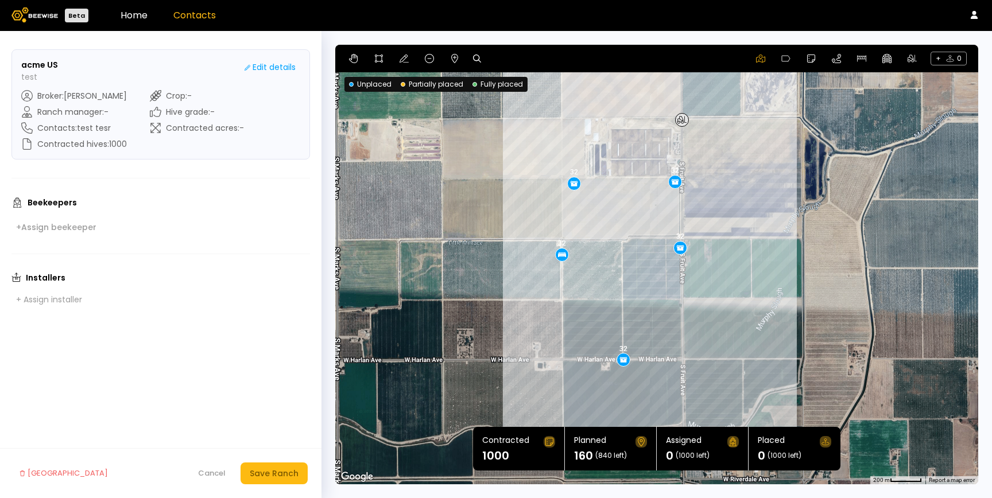
click at [203, 15] on link "Contacts" at bounding box center [194, 15] width 42 height 13
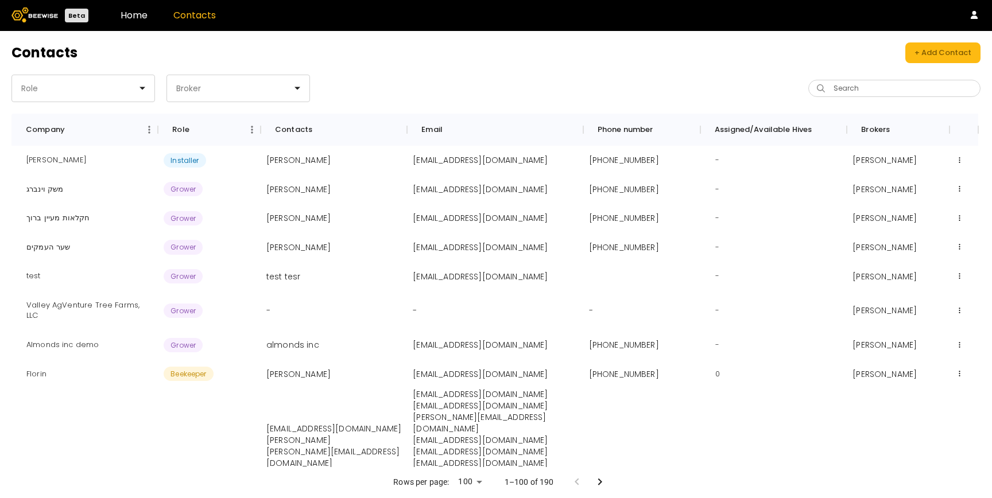
click at [488, 65] on div "Contacts + Add Contact Role Broker Search Company Role Contacts Email Phone num…" at bounding box center [496, 264] width 992 height 467
click at [107, 91] on div at bounding box center [78, 88] width 117 height 10
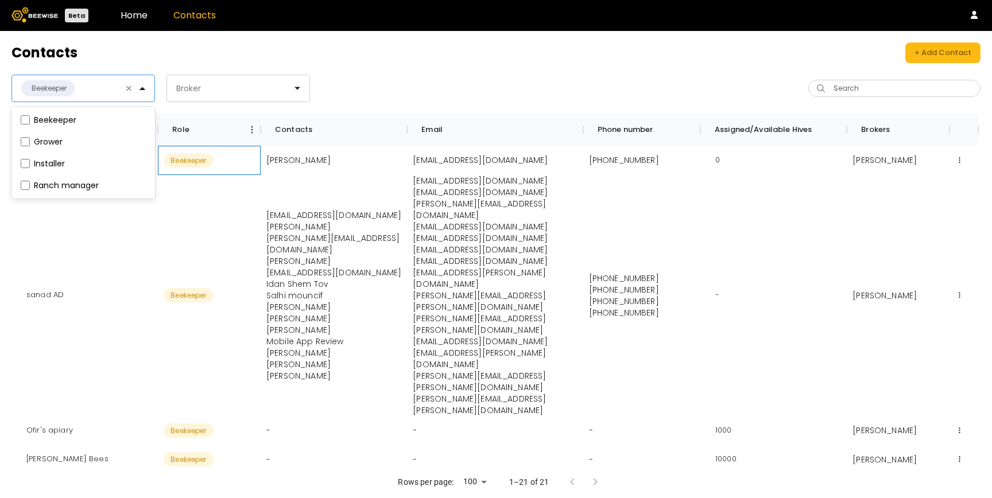
click at [230, 170] on div "Beekeeper" at bounding box center [209, 160] width 103 height 29
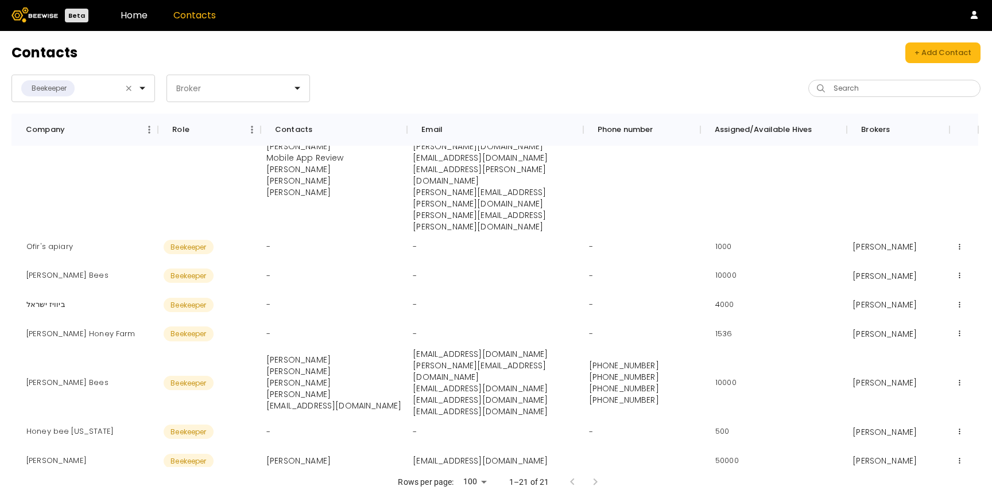
scroll to position [221, 0]
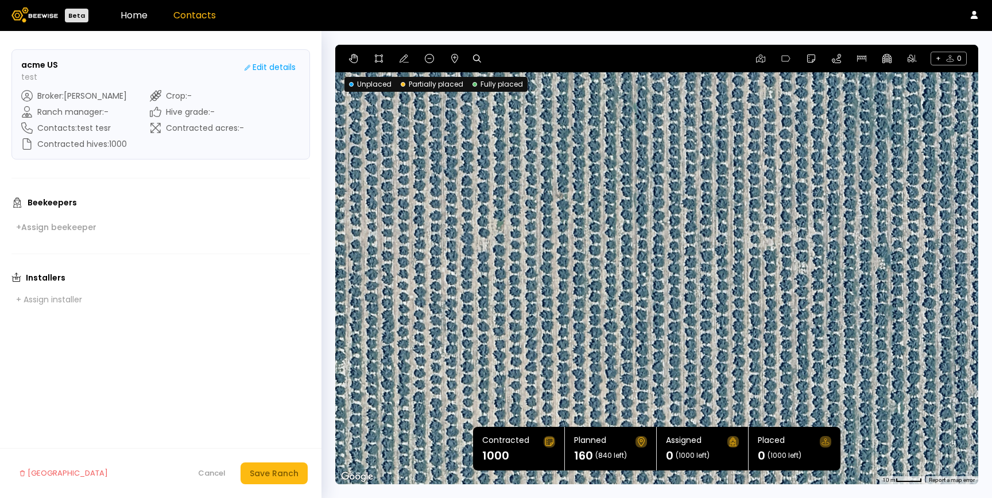
click at [198, 14] on link "Contacts" at bounding box center [194, 15] width 42 height 13
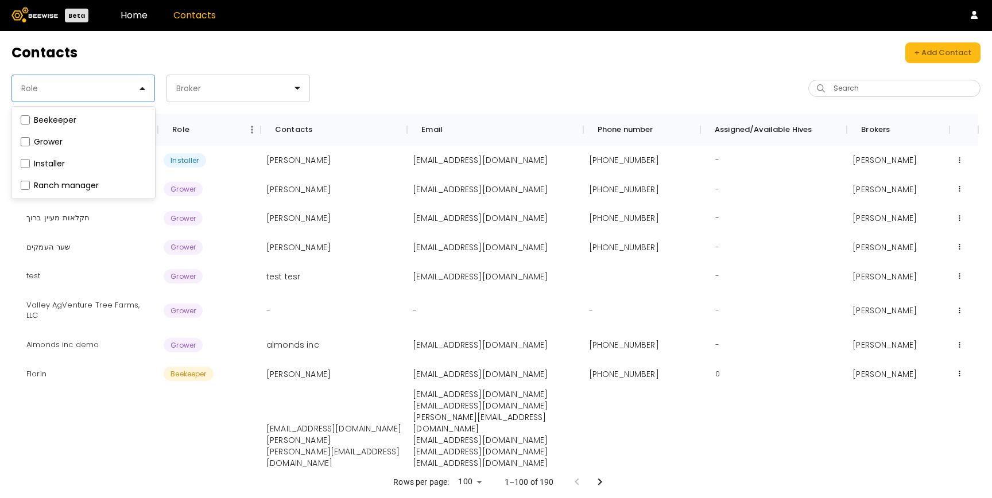
click at [107, 90] on div at bounding box center [78, 88] width 117 height 10
click at [52, 122] on label "Beekeeper" at bounding box center [55, 120] width 42 height 8
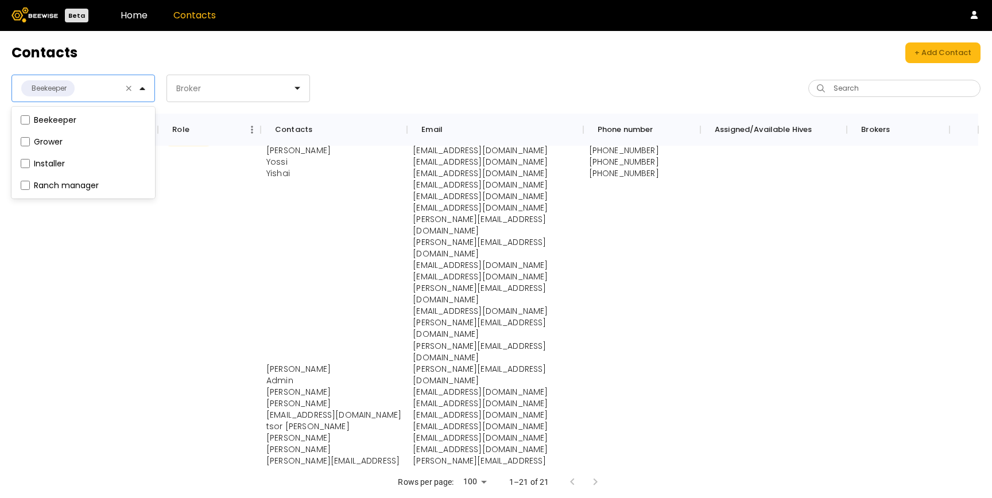
scroll to position [497, 0]
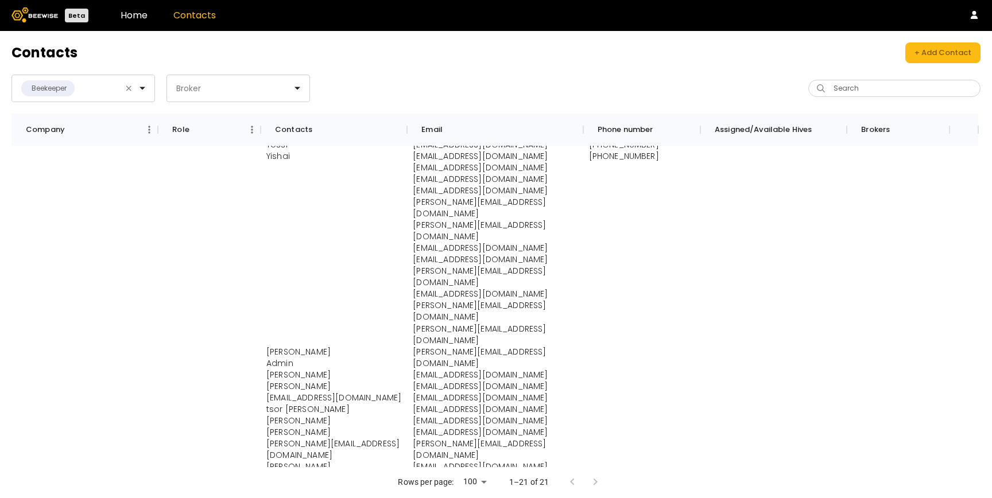
click at [161, 68] on div "Contacts + Add Contact Beekeeper Broker Search Company Role Contacts Email Phon…" at bounding box center [496, 264] width 992 height 467
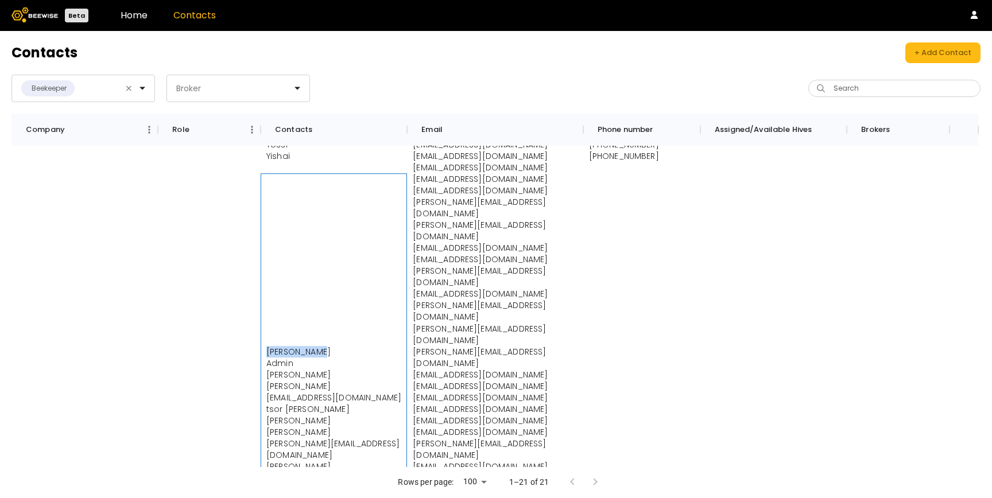
drag, startPoint x: 266, startPoint y: 196, endPoint x: 319, endPoint y: 194, distance: 52.9
click at [319, 346] on p "Yanor Halimi" at bounding box center [333, 351] width 135 height 11
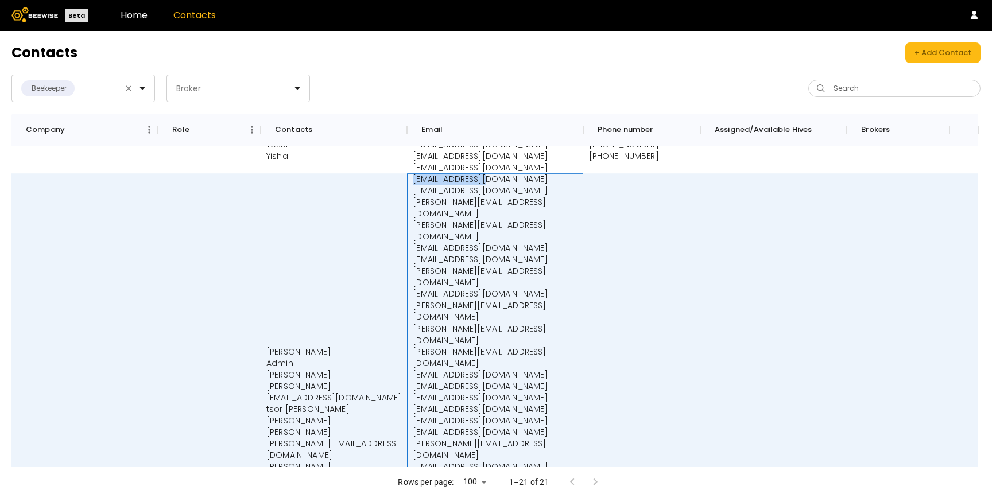
drag, startPoint x: 415, startPoint y: 168, endPoint x: 498, endPoint y: 171, distance: 83.3
click at [498, 173] on p "yanor@beewise.ag" at bounding box center [495, 178] width 164 height 11
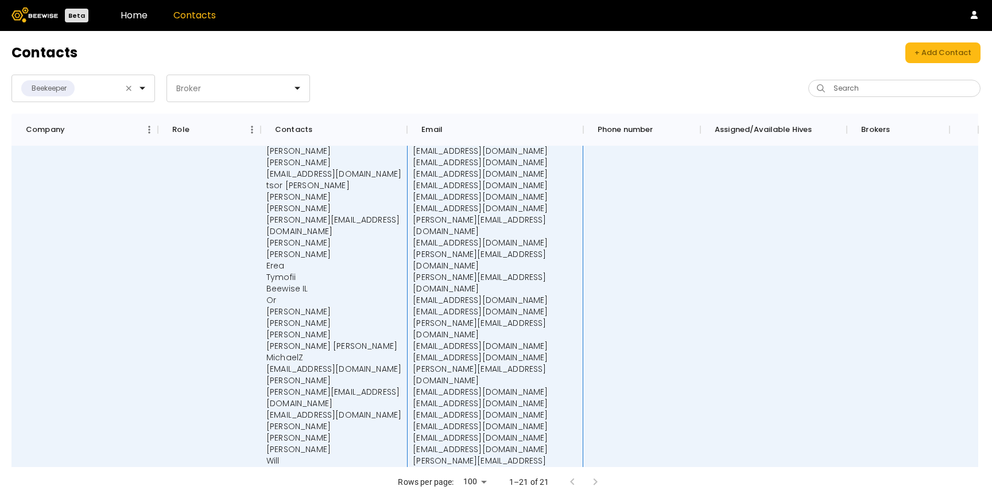
scroll to position [736, 0]
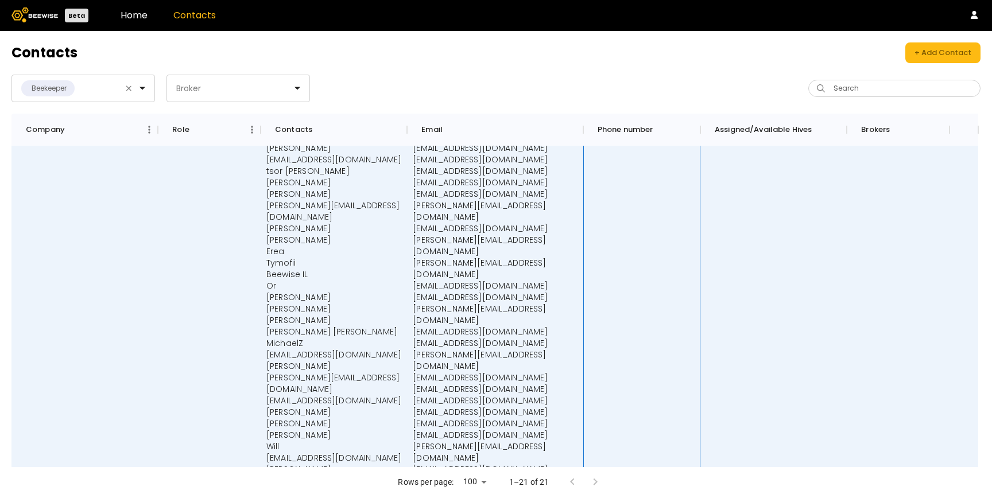
drag, startPoint x: 591, startPoint y: 287, endPoint x: 660, endPoint y: 288, distance: 68.9
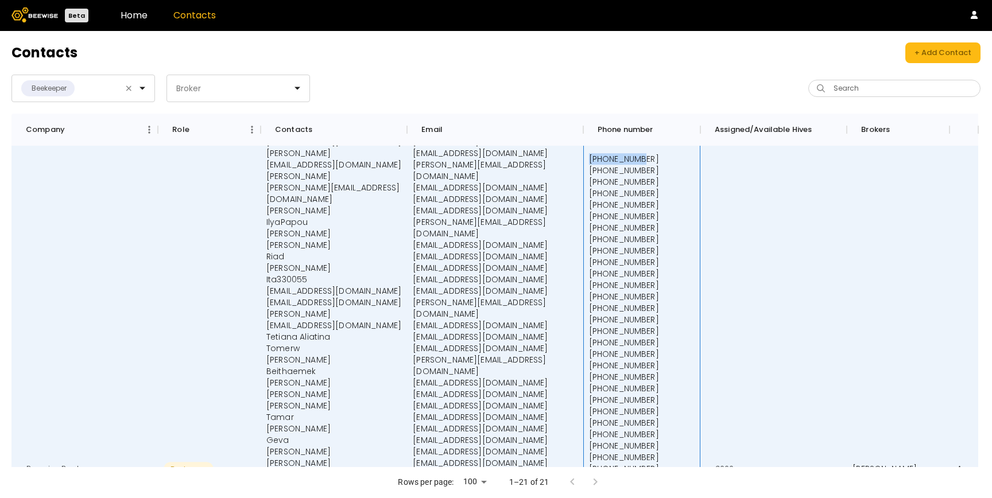
scroll to position [1083, 0]
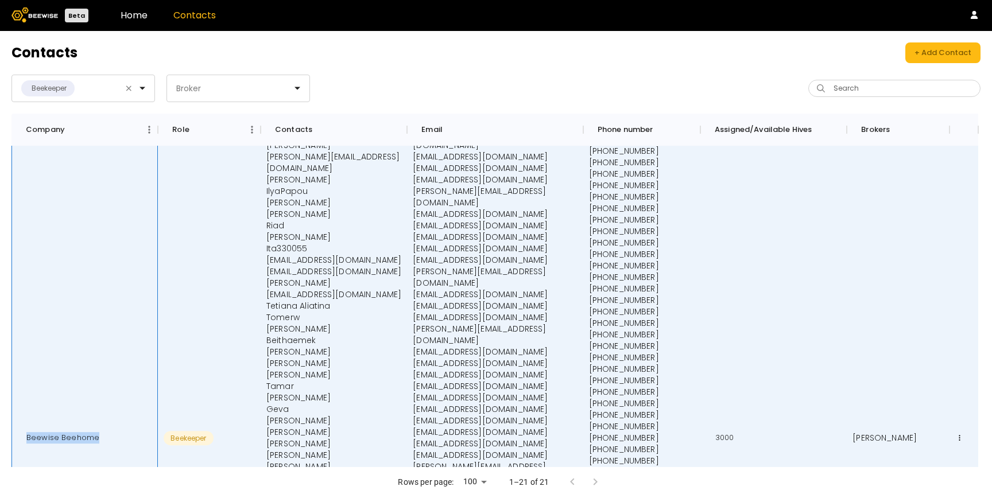
drag, startPoint x: 28, startPoint y: 249, endPoint x: 93, endPoint y: 250, distance: 65.5
click at [93, 424] on div "Beewise Beehome" at bounding box center [62, 438] width 91 height 29
click at [960, 435] on icon at bounding box center [959, 438] width 1 height 6
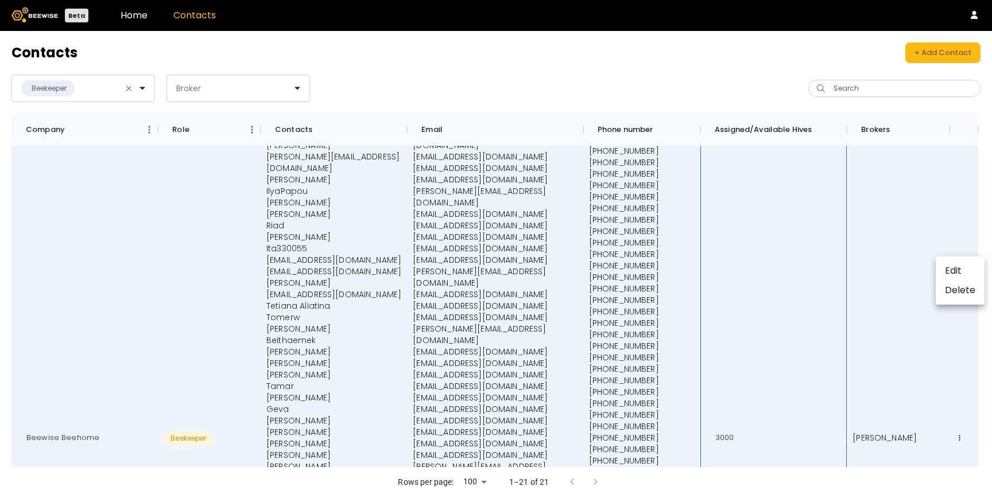
click at [798, 260] on div "3000" at bounding box center [774, 438] width 146 height 1701
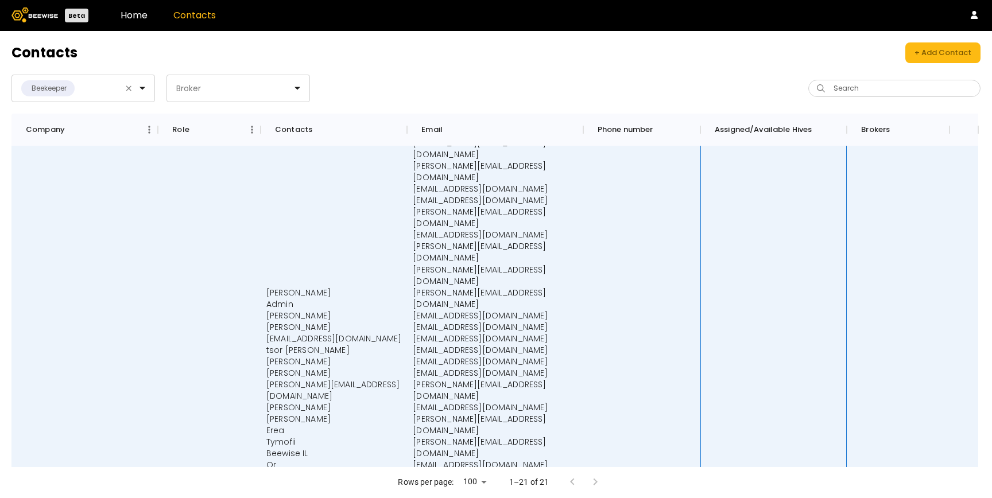
scroll to position [580, 0]
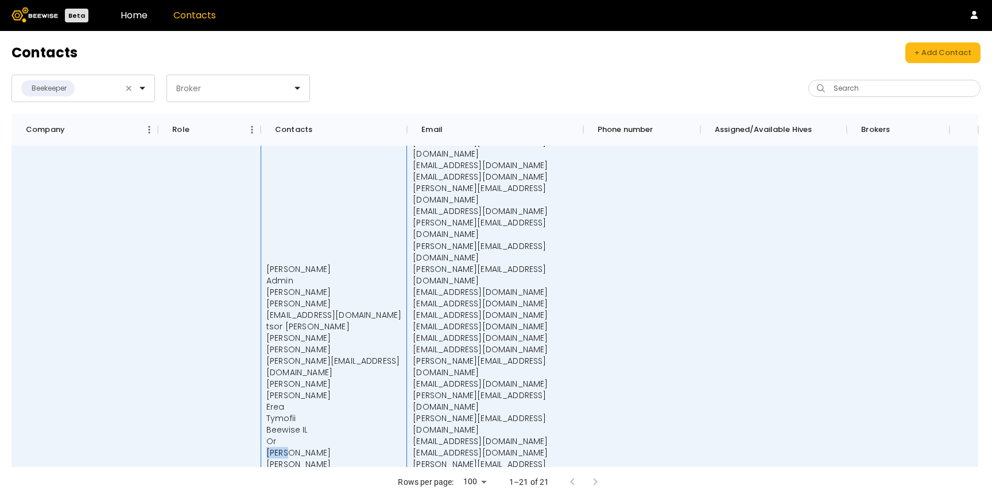
drag, startPoint x: 268, startPoint y: 284, endPoint x: 302, endPoint y: 284, distance: 34.5
click at [302, 447] on p "Dima Marin" at bounding box center [333, 452] width 135 height 11
click at [285, 459] on p "Shimon" at bounding box center [333, 464] width 135 height 11
click at [281, 470] on p "Omer Yanai" at bounding box center [333, 475] width 135 height 11
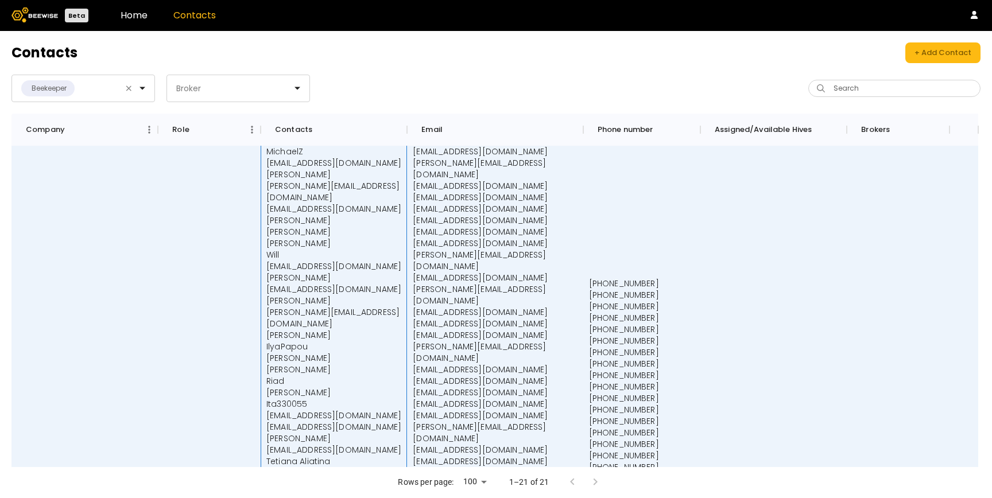
scroll to position [936, 0]
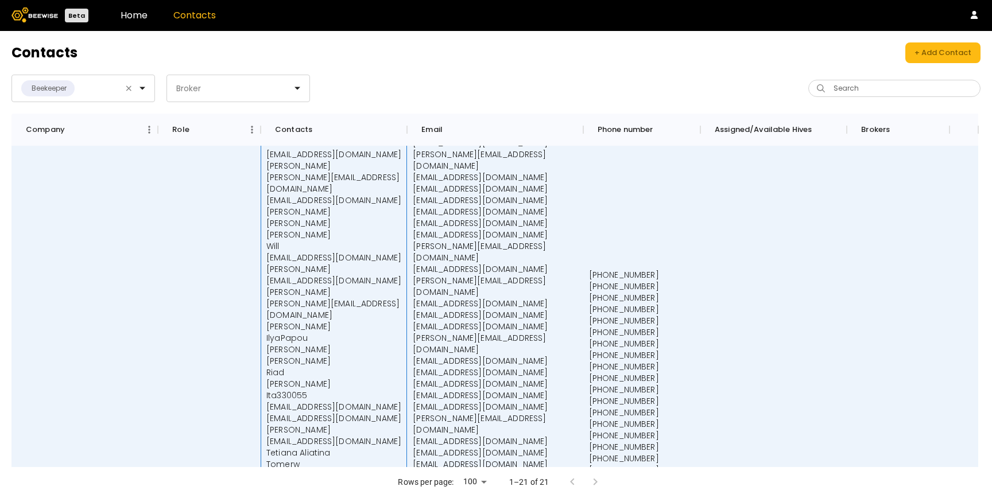
drag, startPoint x: 272, startPoint y: 343, endPoint x: 285, endPoint y: 343, distance: 13.8
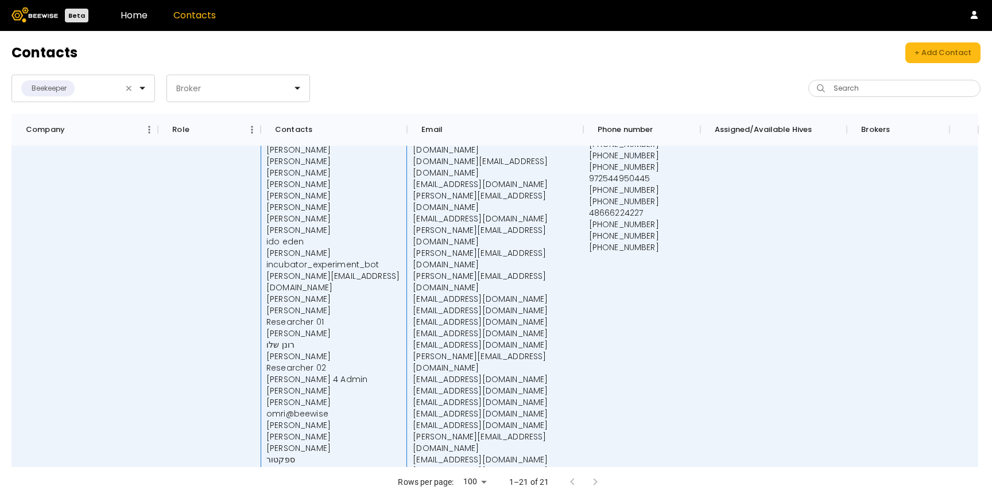
scroll to position [1587, 0]
drag, startPoint x: 271, startPoint y: 302, endPoint x: 331, endPoint y: 303, distance: 59.7
drag, startPoint x: 272, startPoint y: 370, endPoint x: 320, endPoint y: 369, distance: 47.7
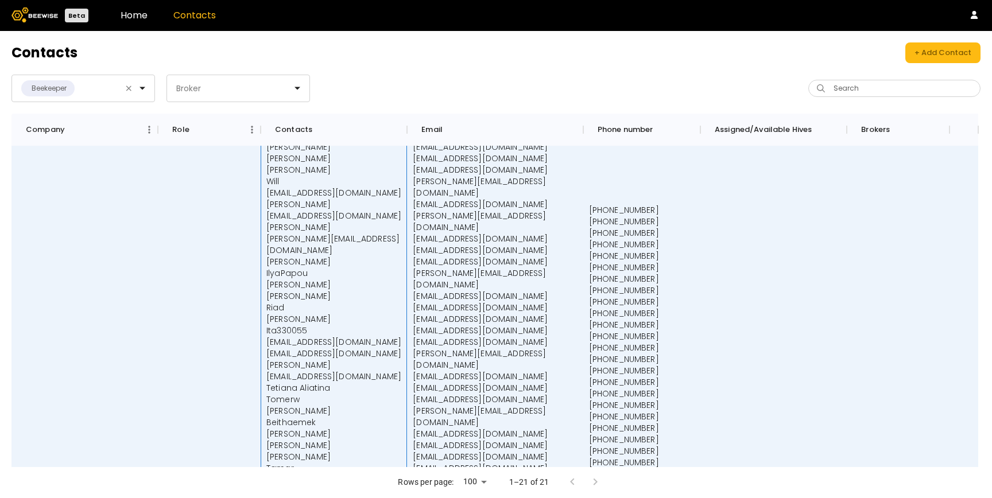
scroll to position [999, 0]
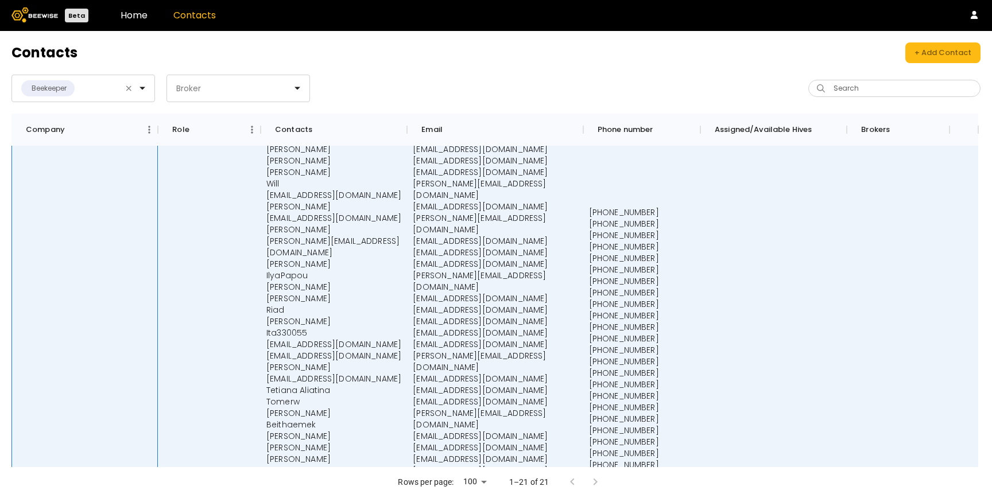
drag, startPoint x: 29, startPoint y: 334, endPoint x: 94, endPoint y: 337, distance: 65.0
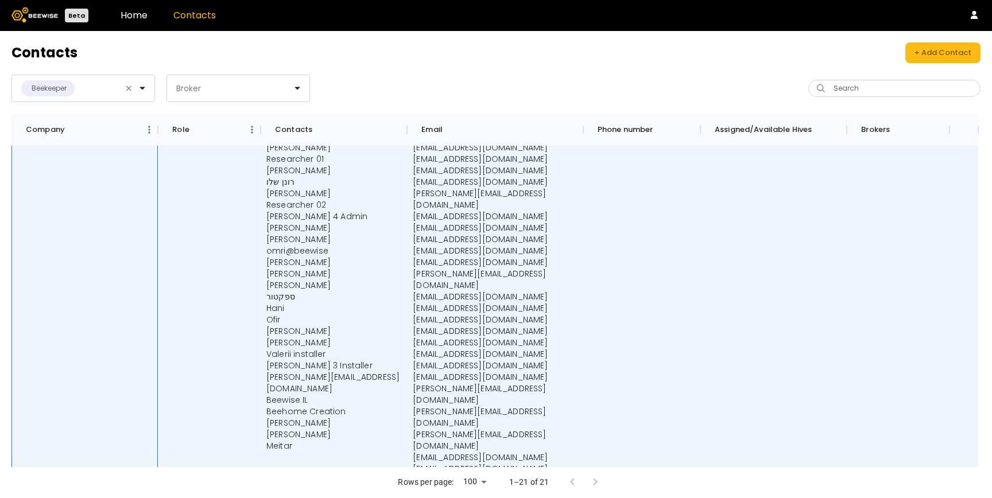
scroll to position [1728, 0]
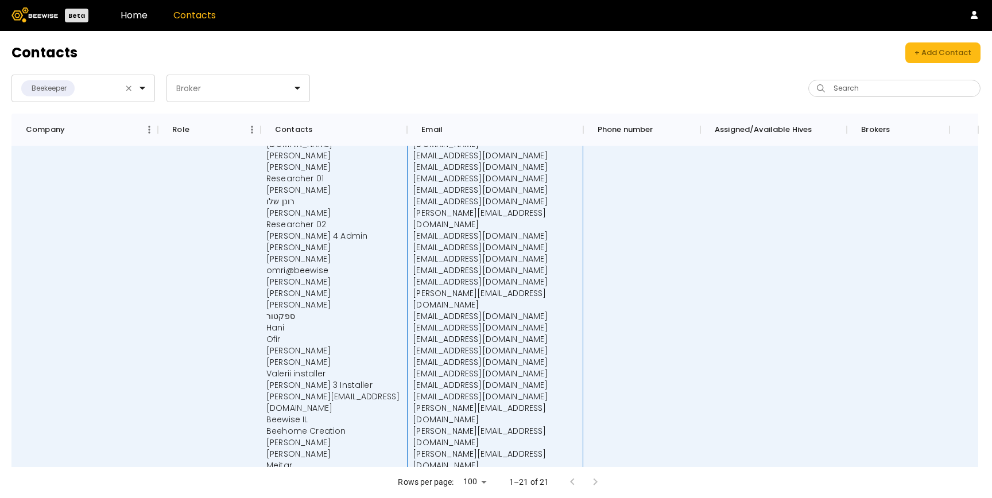
drag, startPoint x: 412, startPoint y: 272, endPoint x: 494, endPoint y: 274, distance: 82.2
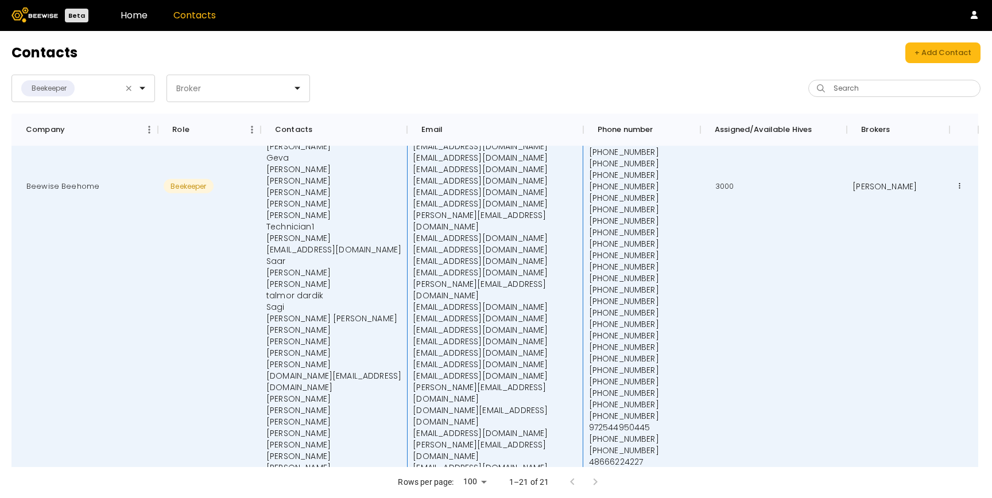
scroll to position [1334, 0]
drag, startPoint x: 266, startPoint y: 226, endPoint x: 330, endPoint y: 229, distance: 63.2
click at [330, 229] on div "Yanor Halimi Admin Sandra Armelin Judy Nathanson shachar.l@beewise.ag tsor brei…" at bounding box center [333, 188] width 135 height 1356
click at [287, 406] on p "Eli Taslitz" at bounding box center [333, 411] width 135 height 11
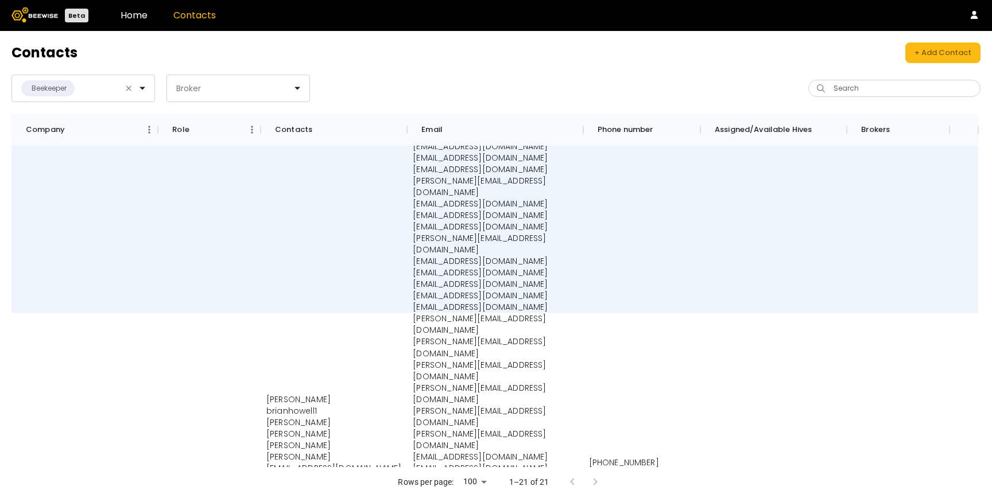
scroll to position [2120, 0]
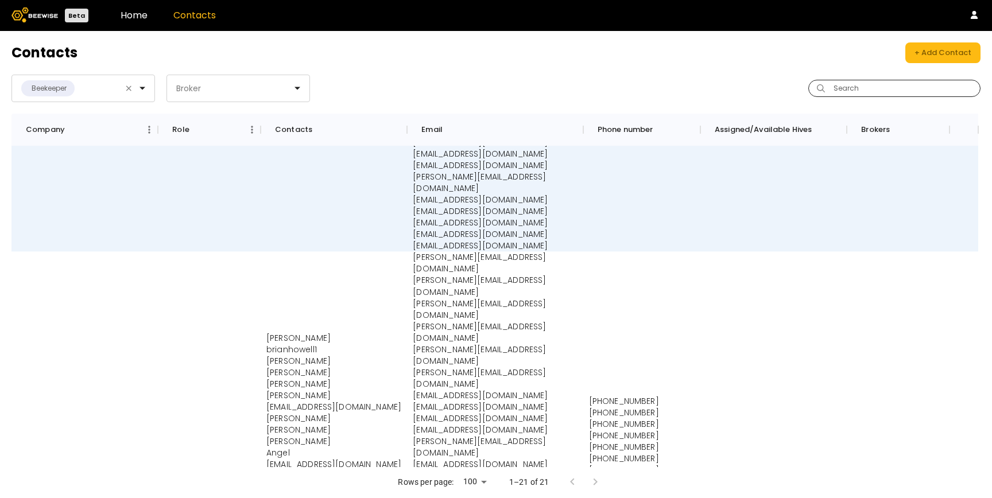
click at [865, 80] on div at bounding box center [895, 88] width 172 height 17
click at [858, 86] on input "Search" at bounding box center [899, 88] width 142 height 16
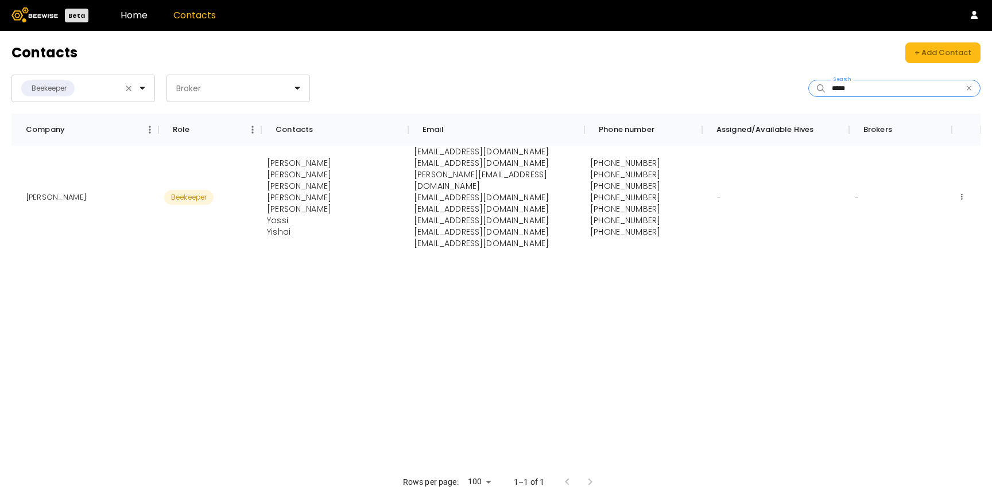
type input "*****"
drag, startPoint x: 275, startPoint y: 157, endPoint x: 333, endPoint y: 157, distance: 58.0
click at [331, 157] on p "Eliyah Radzyner" at bounding box center [299, 162] width 64 height 11
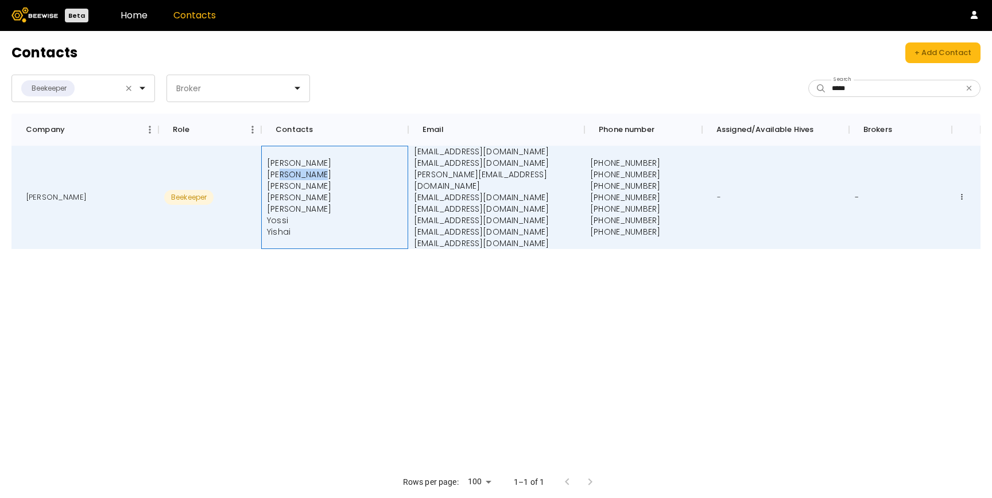
drag, startPoint x: 280, startPoint y: 168, endPoint x: 319, endPoint y: 168, distance: 39.6
click at [319, 169] on p "Crista Casas" at bounding box center [299, 174] width 64 height 11
drag, startPoint x: 270, startPoint y: 179, endPoint x: 337, endPoint y: 179, distance: 66.0
click at [337, 179] on div "Eliyah Radzyner Crista Casas Maria Weissbuch Ofir Shentzer Hallel Schreier Yoss…" at bounding box center [334, 197] width 147 height 103
click at [198, 17] on link "Contacts" at bounding box center [194, 15] width 42 height 13
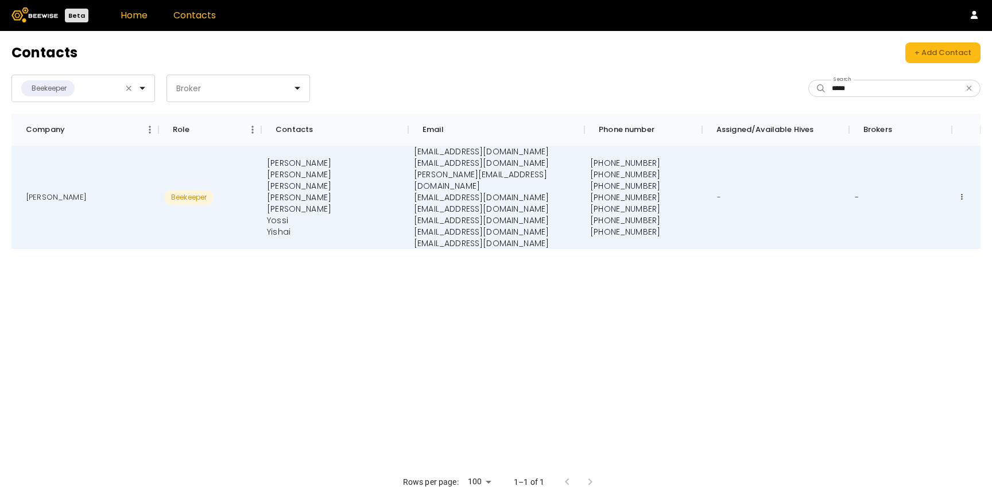
click at [133, 18] on link "Home" at bounding box center [134, 15] width 27 height 13
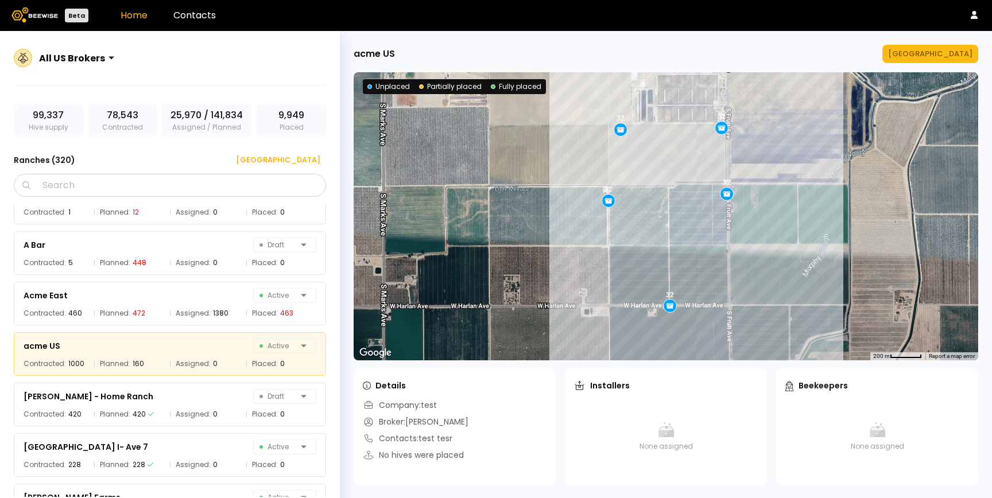
scroll to position [283, 0]
click at [195, 16] on link "Contacts" at bounding box center [194, 15] width 42 height 13
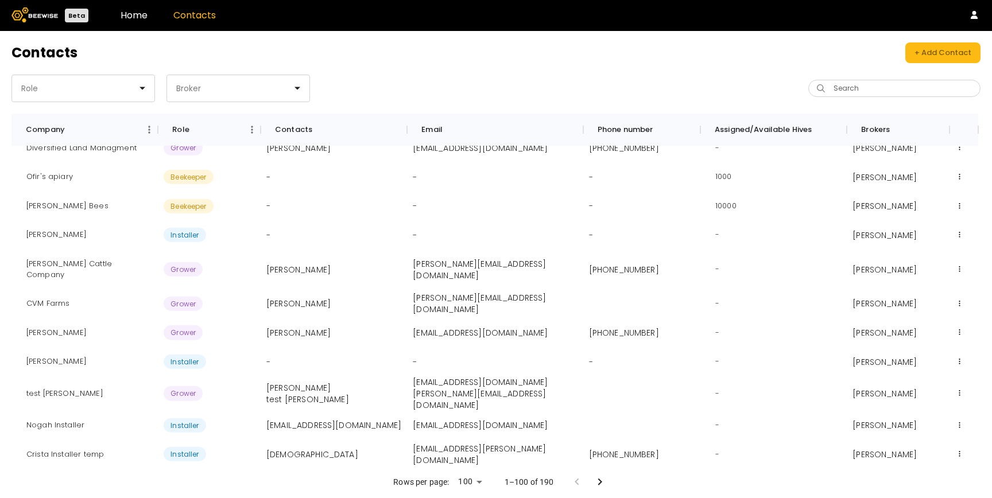
scroll to position [626, 0]
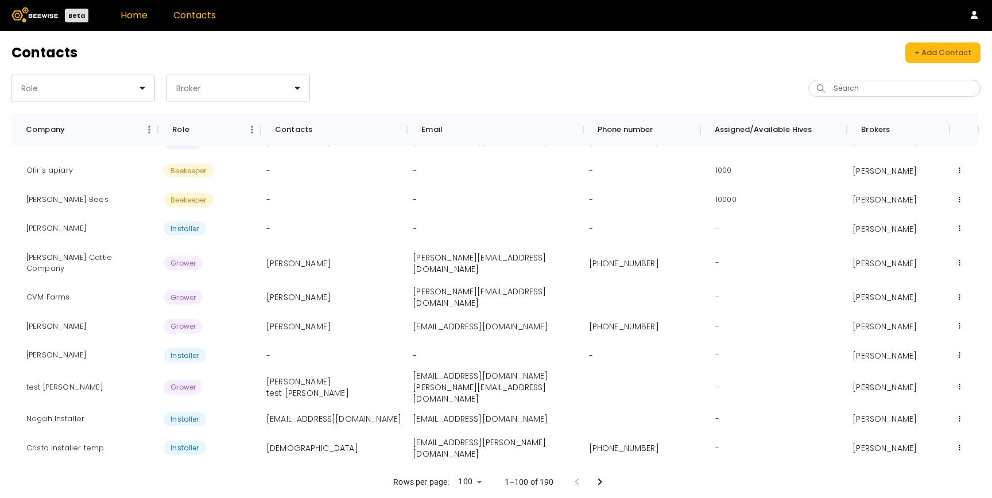
click at [137, 18] on link "Home" at bounding box center [134, 15] width 27 height 13
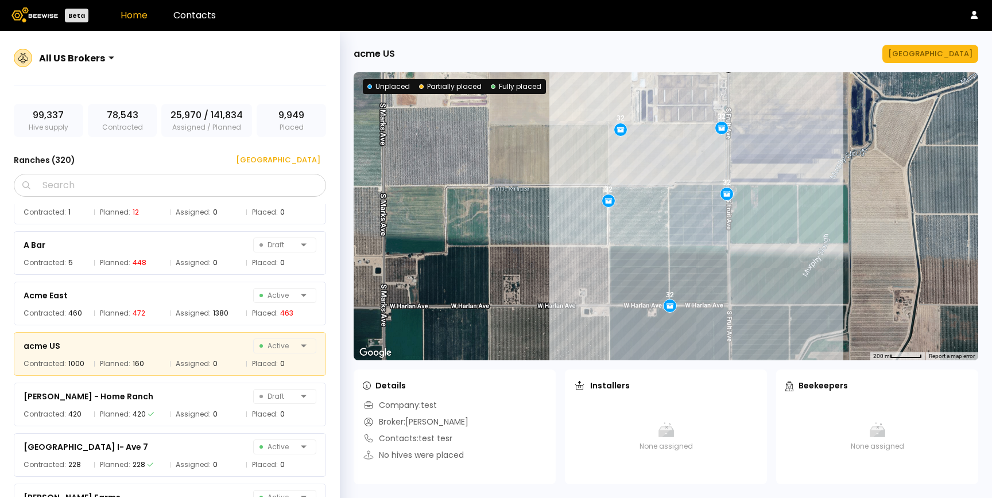
scroll to position [283, 0]
click at [202, 18] on link "Contacts" at bounding box center [194, 15] width 42 height 13
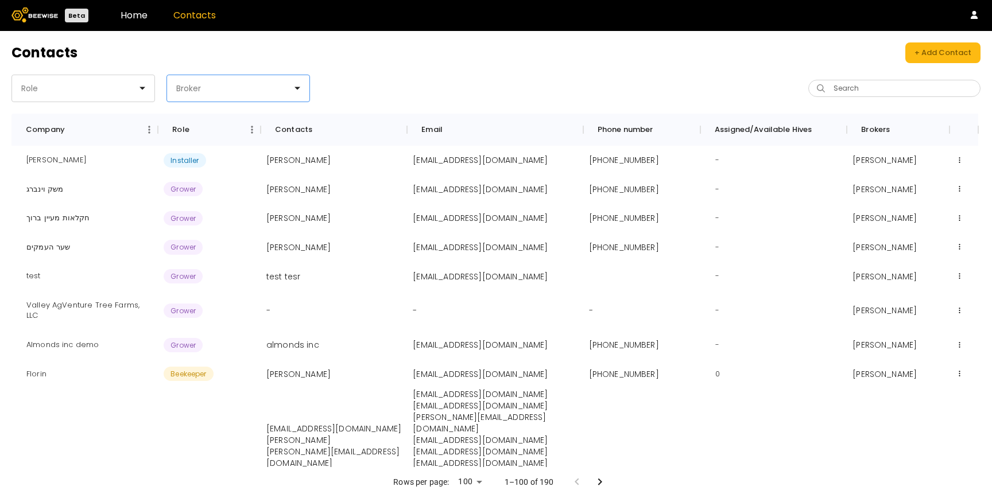
click at [248, 95] on div "Broker" at bounding box center [233, 88] width 133 height 26
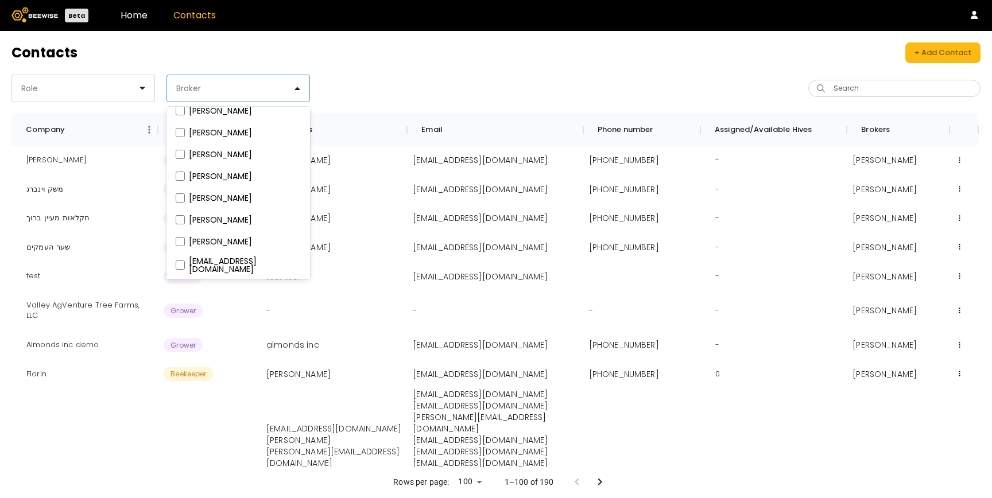
scroll to position [141, 0]
click at [382, 84] on div "Role Yanor Halimi, 1 of 15. 15 results available. Use Up and Down to choose opt…" at bounding box center [253, 89] width 485 height 28
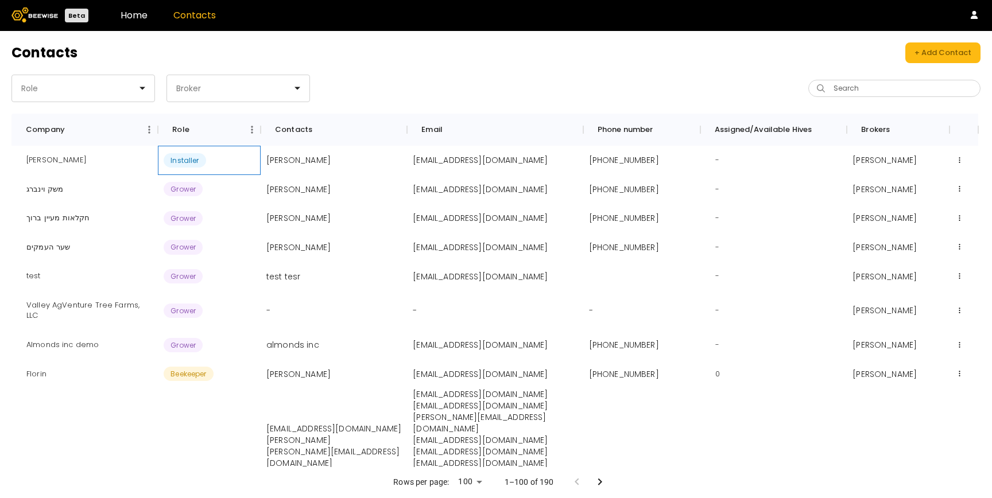
click at [181, 161] on span "Installer" at bounding box center [185, 160] width 42 height 14
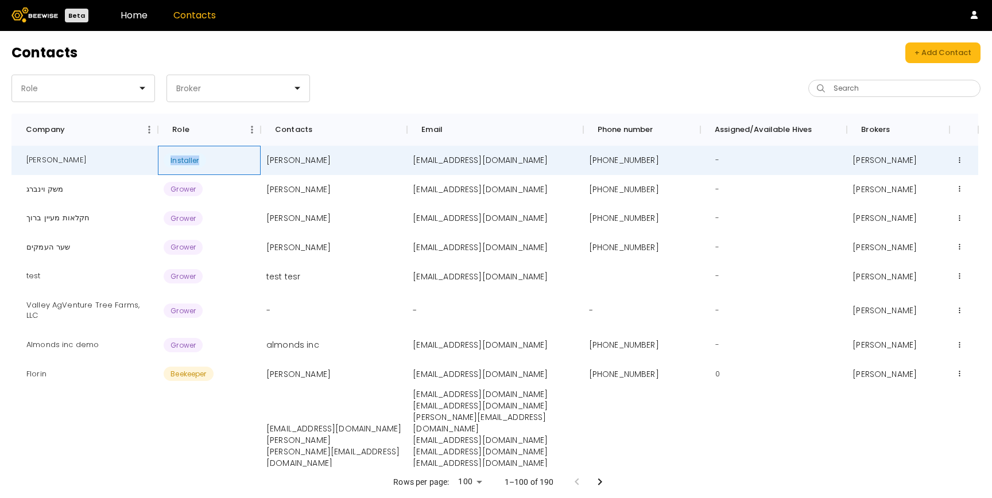
click at [181, 161] on span "Installer" at bounding box center [185, 160] width 42 height 14
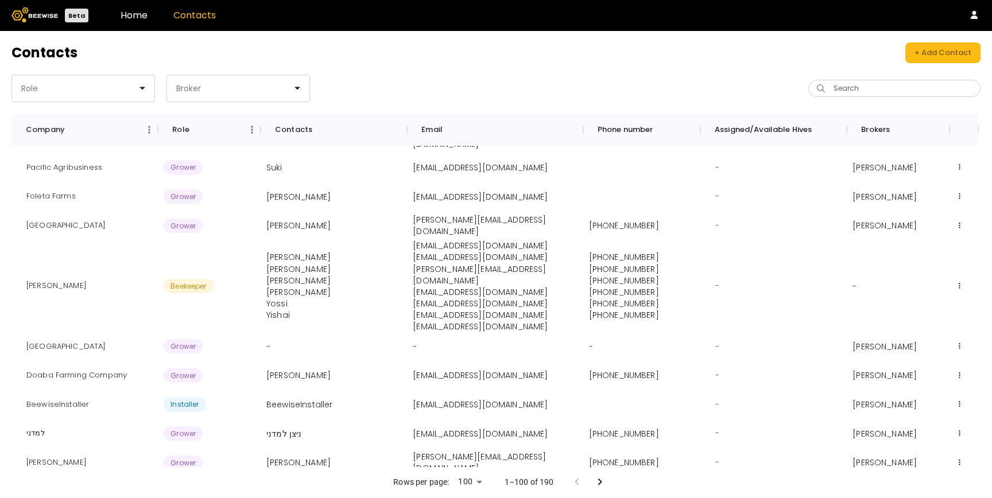
scroll to position [1821, 0]
click at [961, 164] on button at bounding box center [960, 165] width 9 height 9
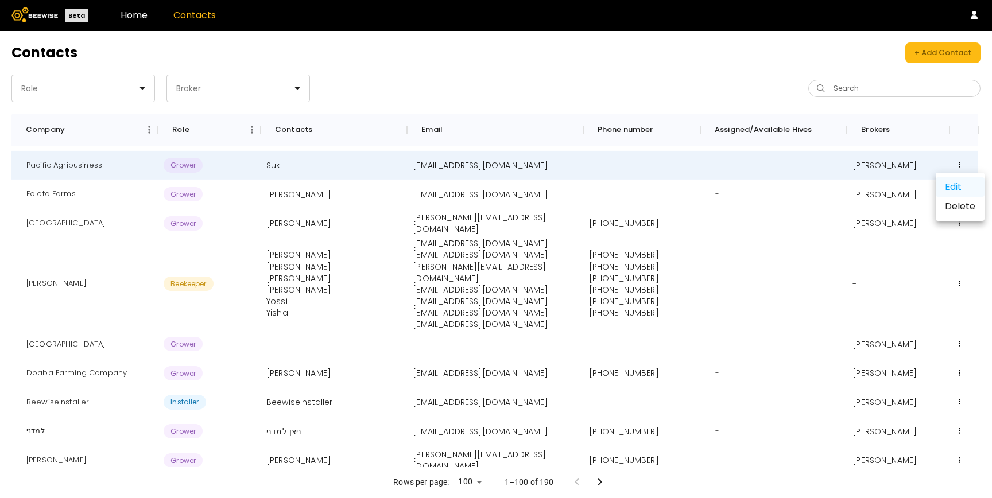
click at [952, 180] on div "Edit" at bounding box center [960, 187] width 49 height 20
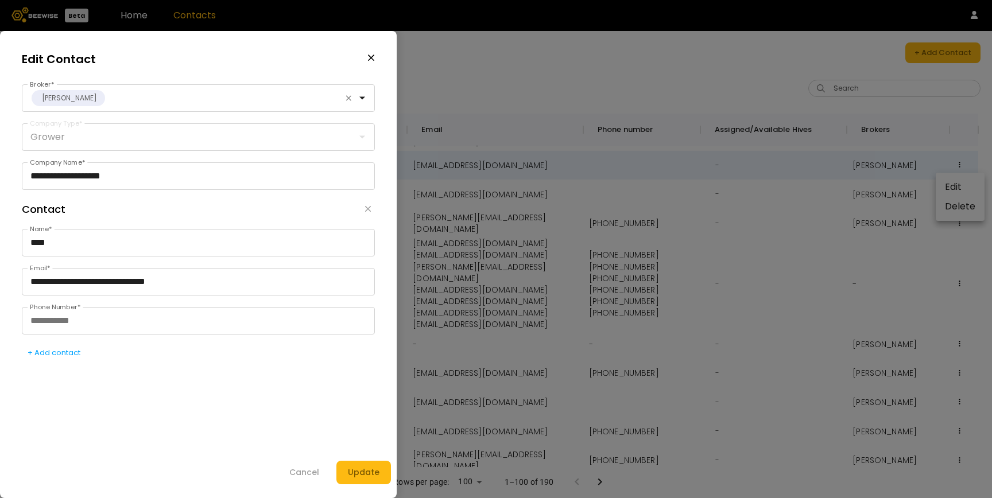
click at [49, 139] on fieldset "Grower Company Type *" at bounding box center [198, 137] width 353 height 28
click at [301, 472] on div "Cancel" at bounding box center [304, 473] width 30 height 12
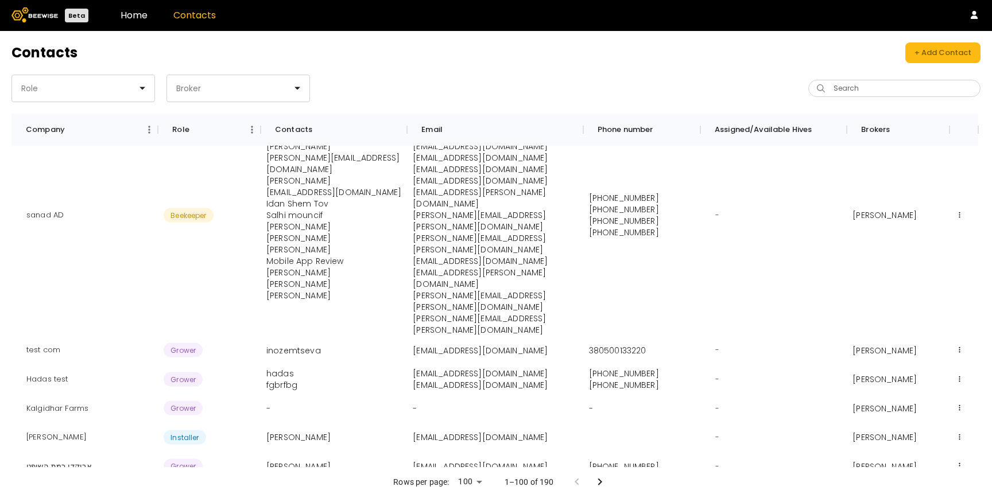
scroll to position [0, 0]
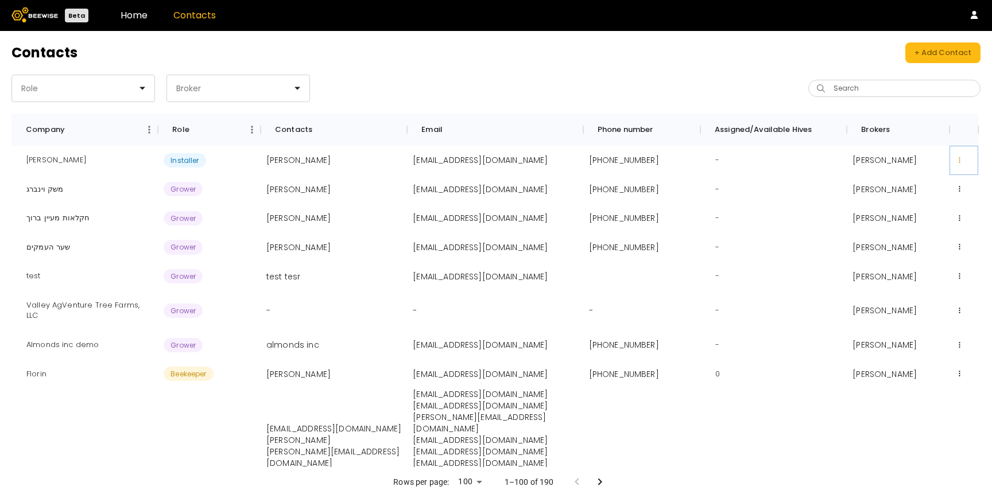
click at [957, 156] on button at bounding box center [960, 160] width 9 height 9
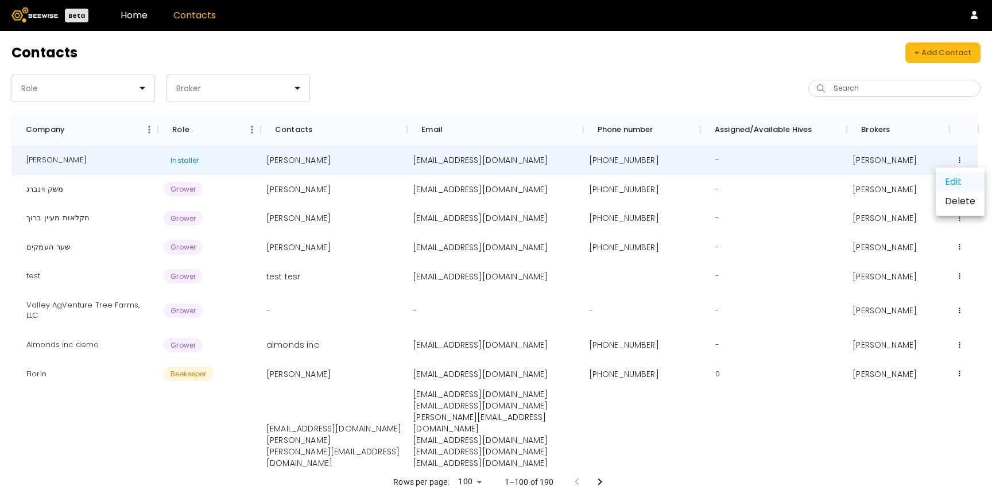
click at [944, 180] on div "Edit" at bounding box center [960, 182] width 49 height 20
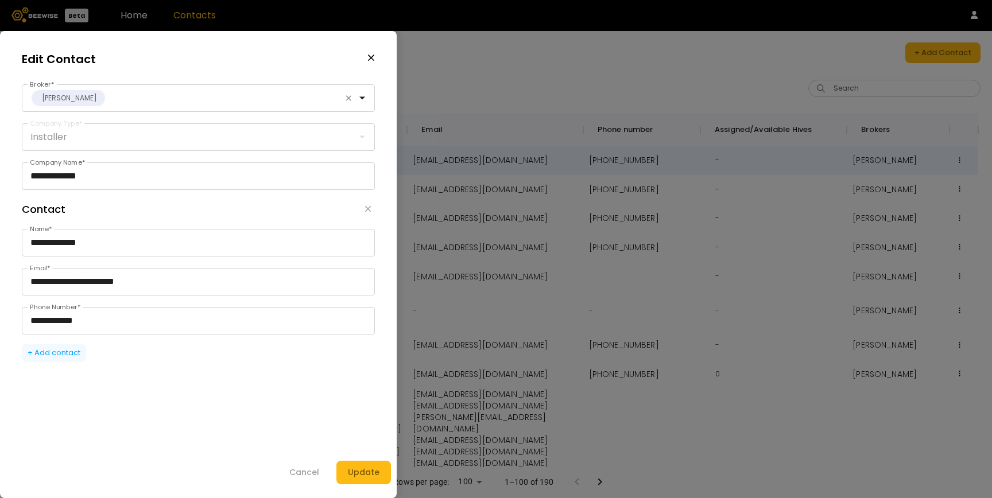
click at [53, 353] on div "+ Add contact" at bounding box center [54, 352] width 53 height 11
drag, startPoint x: 98, startPoint y: 177, endPoint x: 19, endPoint y: 177, distance: 79.3
click at [18, 177] on form "**********" at bounding box center [198, 265] width 369 height 440
click at [319, 475] on div "Cancel" at bounding box center [304, 473] width 30 height 12
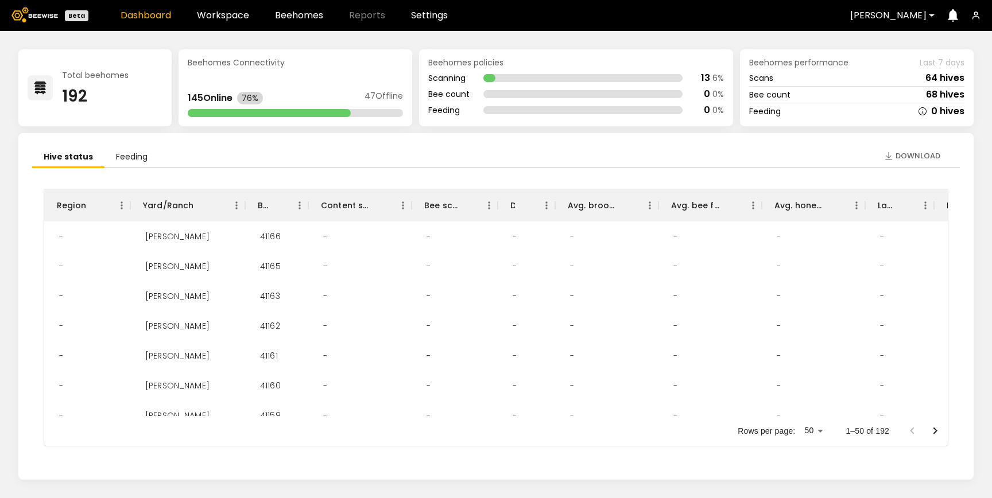
click at [425, 22] on header "Beta Dashboard Workspace Beehomes Reports Settings Dixon" at bounding box center [496, 15] width 992 height 31
click at [425, 14] on link "Settings" at bounding box center [429, 15] width 37 height 9
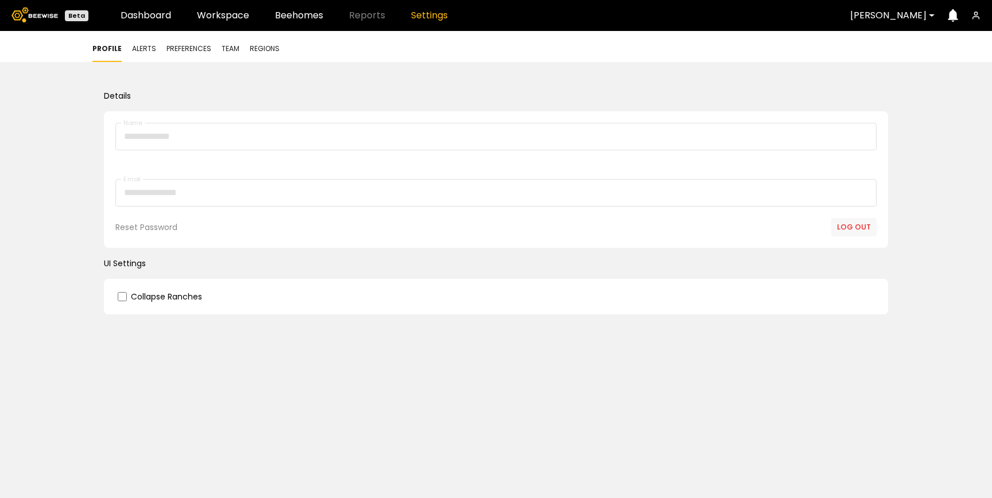
click at [222, 47] on span "Team" at bounding box center [231, 49] width 18 height 10
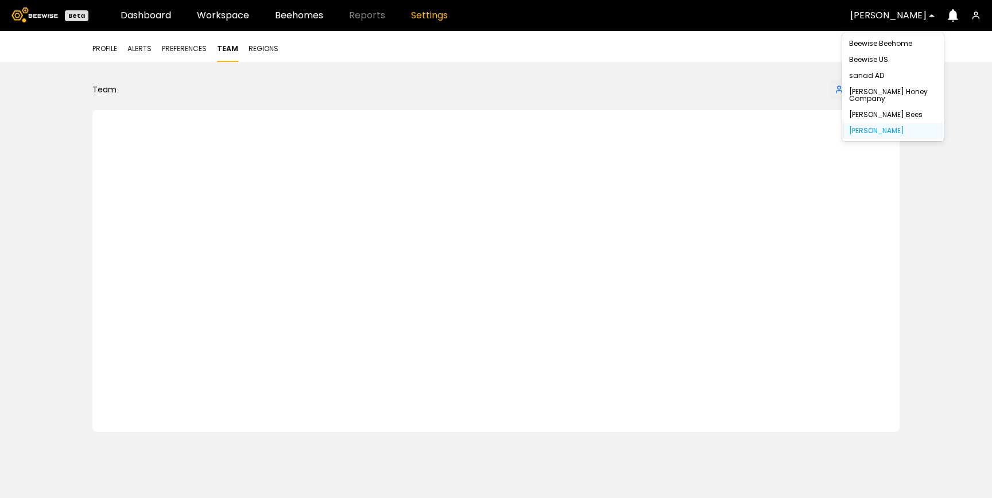
click at [874, 17] on div at bounding box center [888, 15] width 76 height 10
click at [877, 48] on div "Beewise Beehome" at bounding box center [893, 44] width 102 height 16
click at [872, 42] on div "Beewise Beehome" at bounding box center [893, 43] width 88 height 7
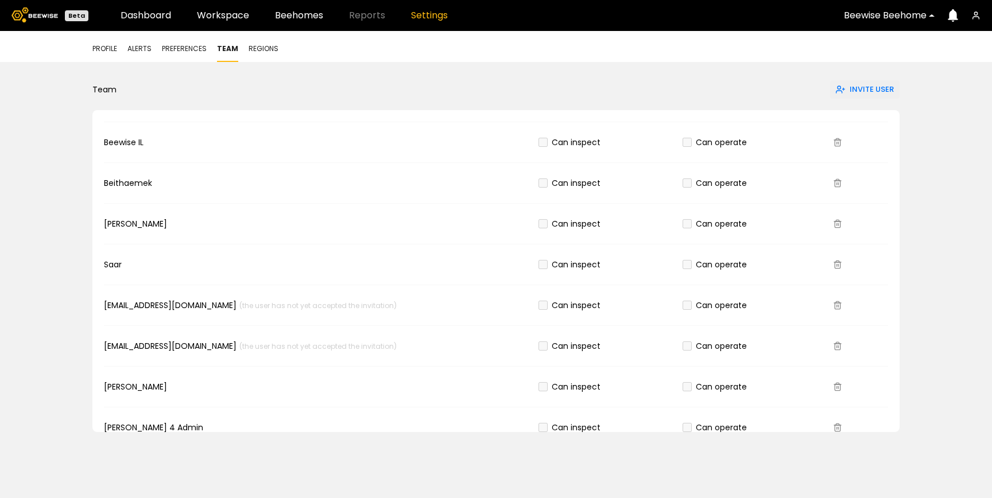
click at [871, 18] on div at bounding box center [885, 15] width 83 height 10
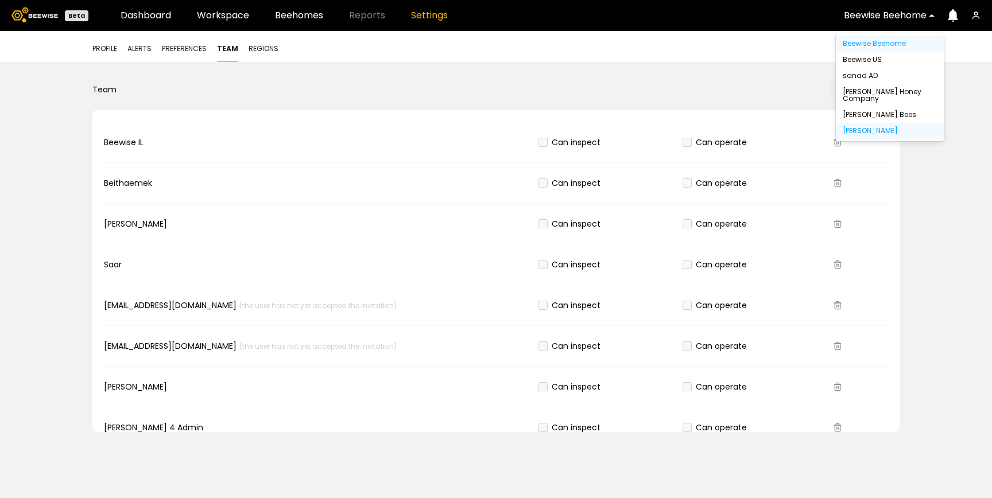
click at [858, 132] on div "[PERSON_NAME]" at bounding box center [890, 130] width 94 height 7
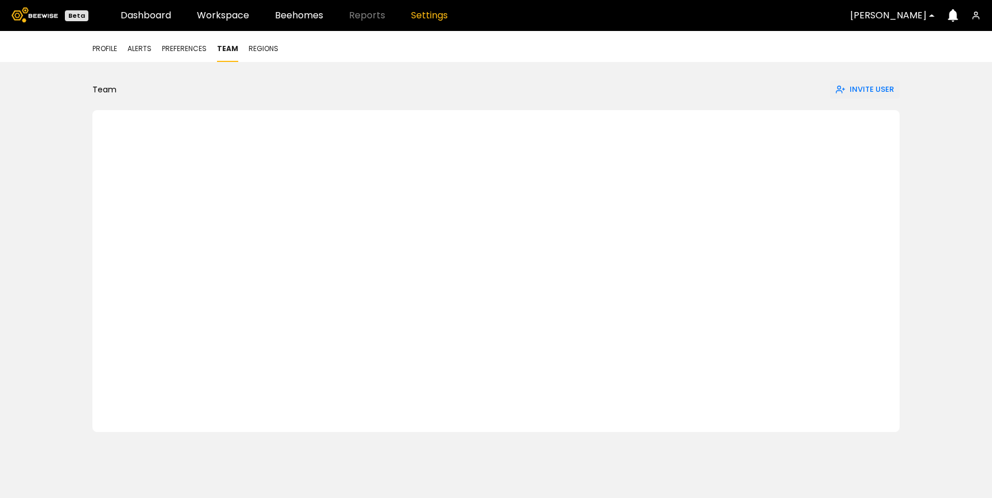
click at [891, 18] on div at bounding box center [888, 15] width 76 height 10
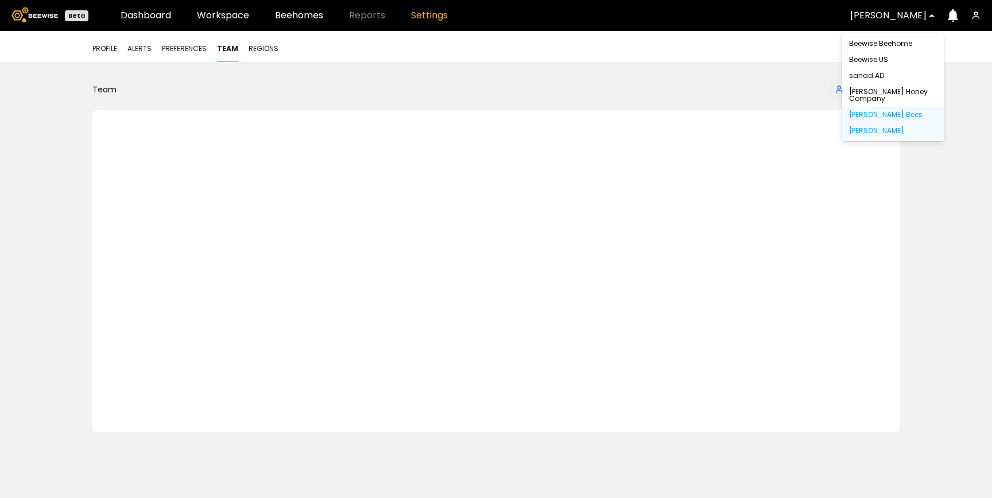
click at [868, 115] on div "John Peterson Bees" at bounding box center [893, 114] width 88 height 7
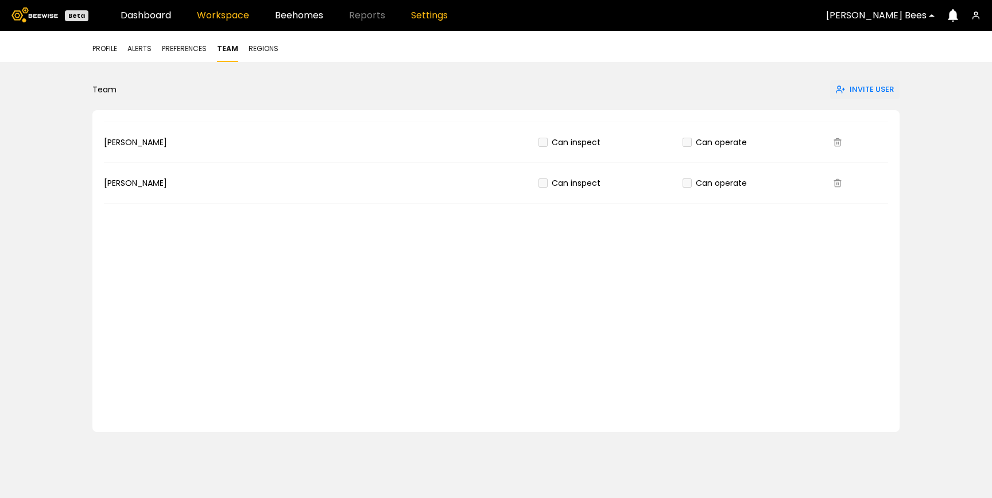
click at [221, 13] on link "Workspace" at bounding box center [223, 15] width 52 height 9
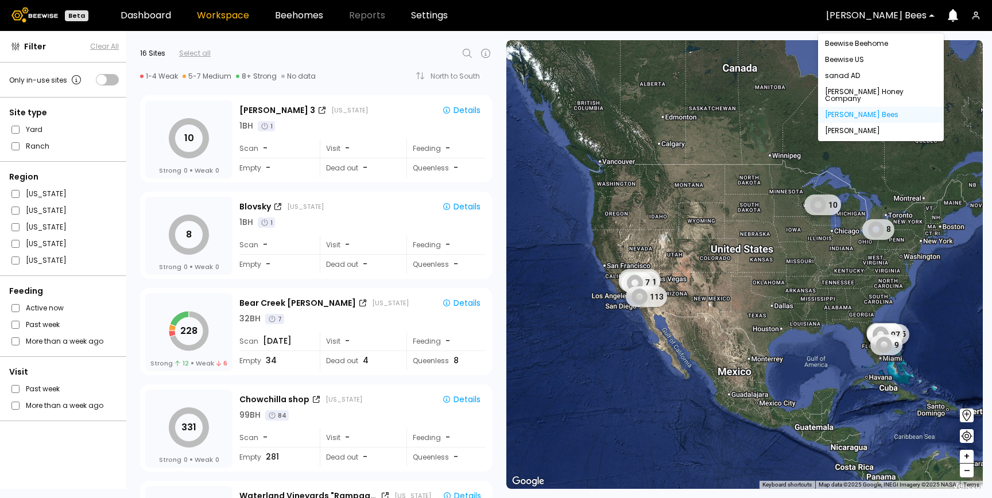
click at [876, 16] on div at bounding box center [876, 15] width 100 height 10
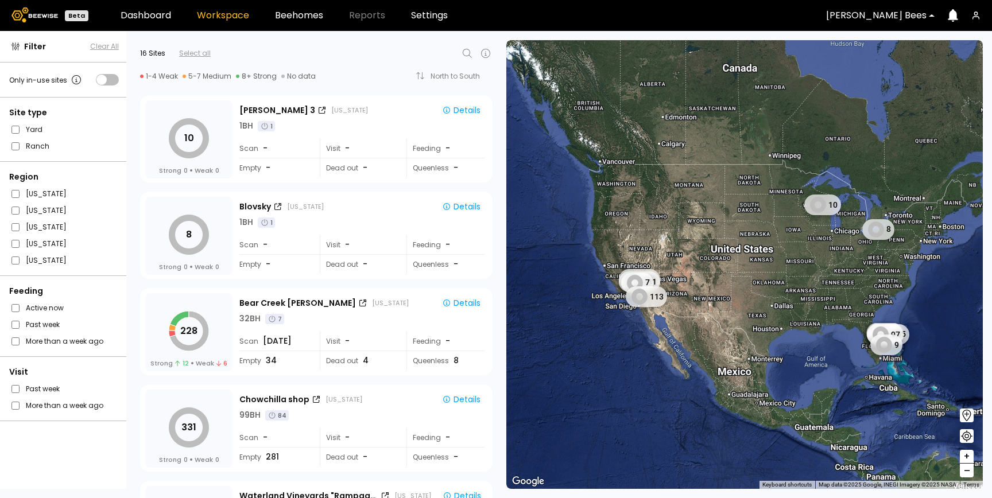
click at [466, 53] on icon at bounding box center [468, 54] width 14 height 14
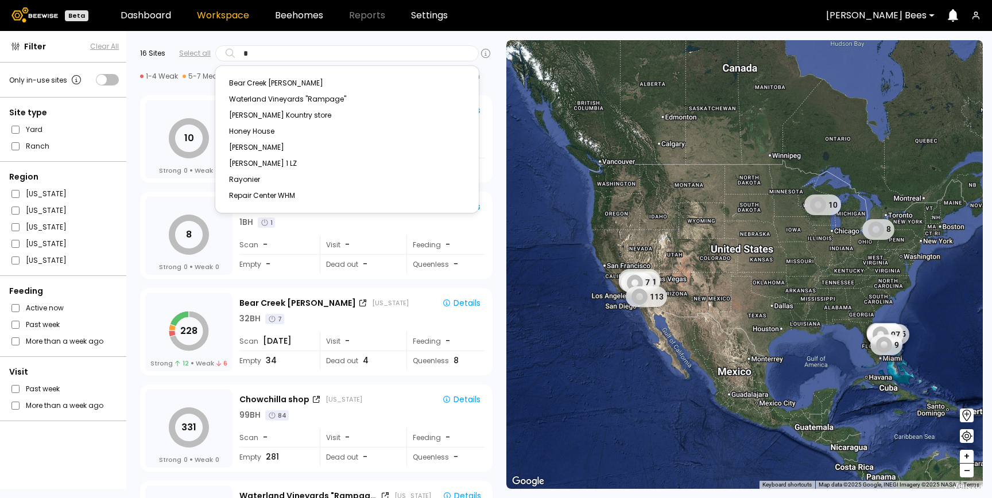
type input "*"
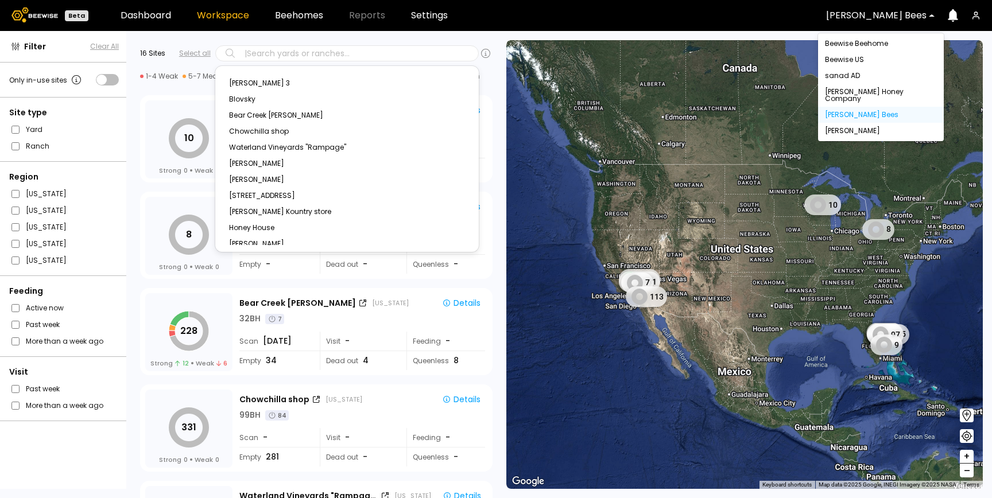
click at [881, 18] on div at bounding box center [876, 15] width 100 height 10
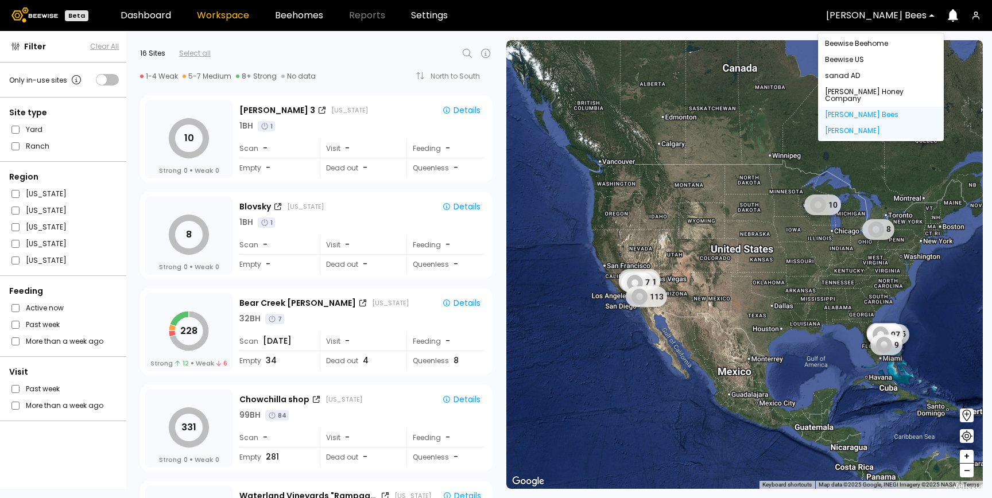
click at [851, 127] on div "[PERSON_NAME]" at bounding box center [881, 130] width 112 height 7
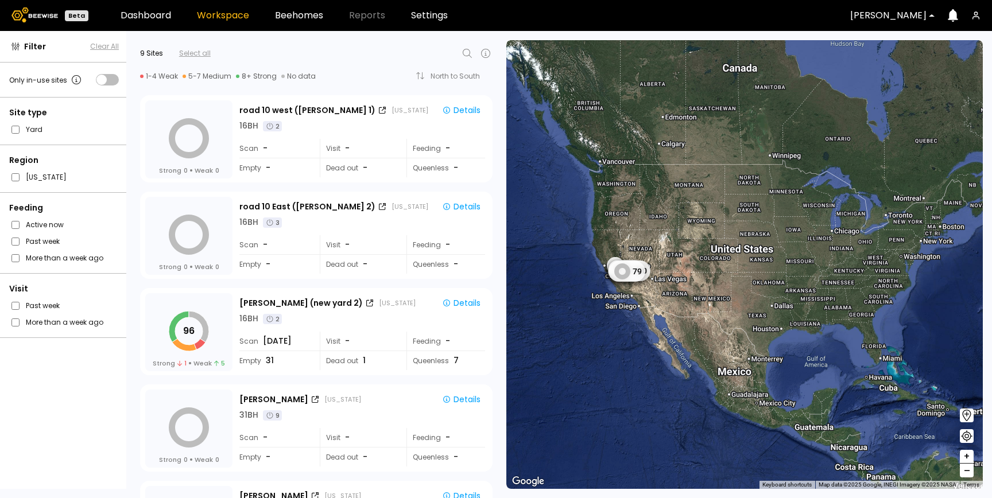
click at [468, 55] on icon at bounding box center [468, 54] width 14 height 14
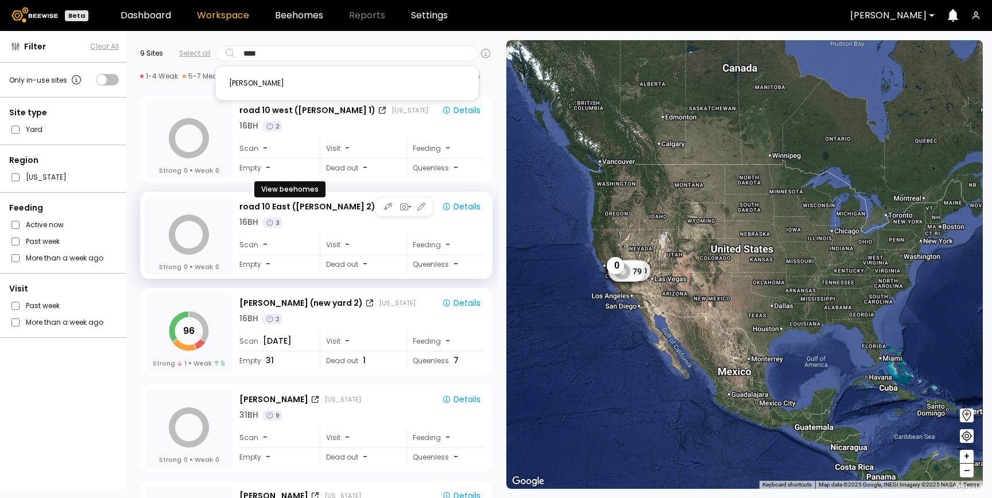
type input "*****"
click at [253, 84] on div "Nunes" at bounding box center [347, 83] width 236 height 7
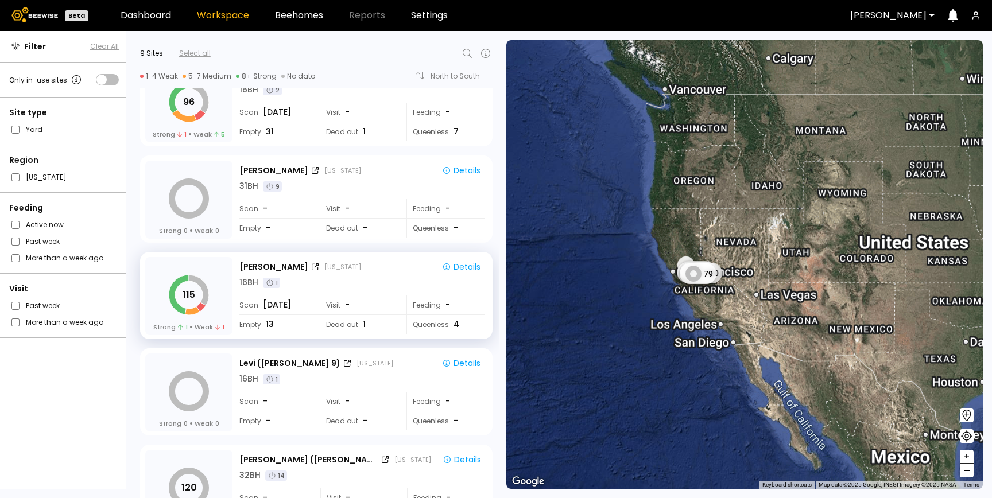
scroll to position [229, 0]
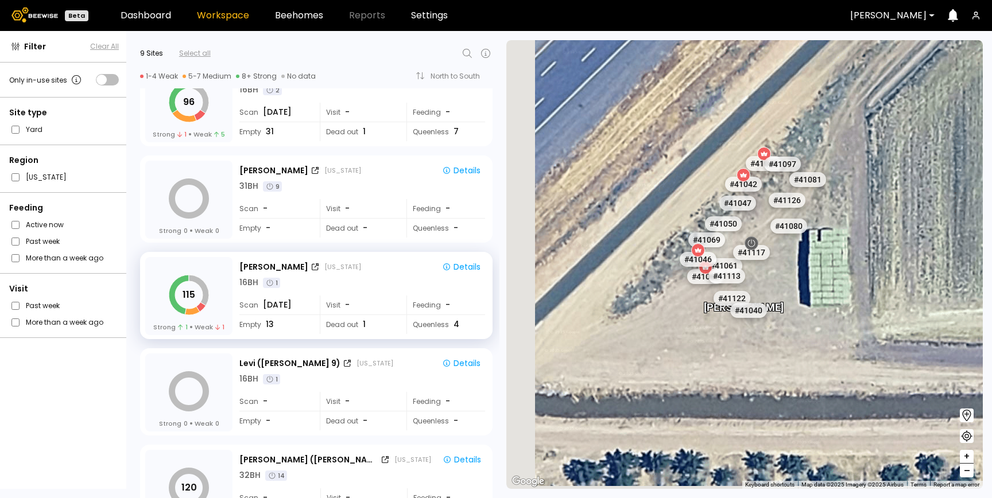
drag, startPoint x: 729, startPoint y: 292, endPoint x: 782, endPoint y: 268, distance: 57.6
click at [782, 268] on div "Nunes # 40353 # 40069 # 40702 # 40200 # 40203 # 40190 # 40345 # 40273 # 40147 #…" at bounding box center [745, 264] width 477 height 449
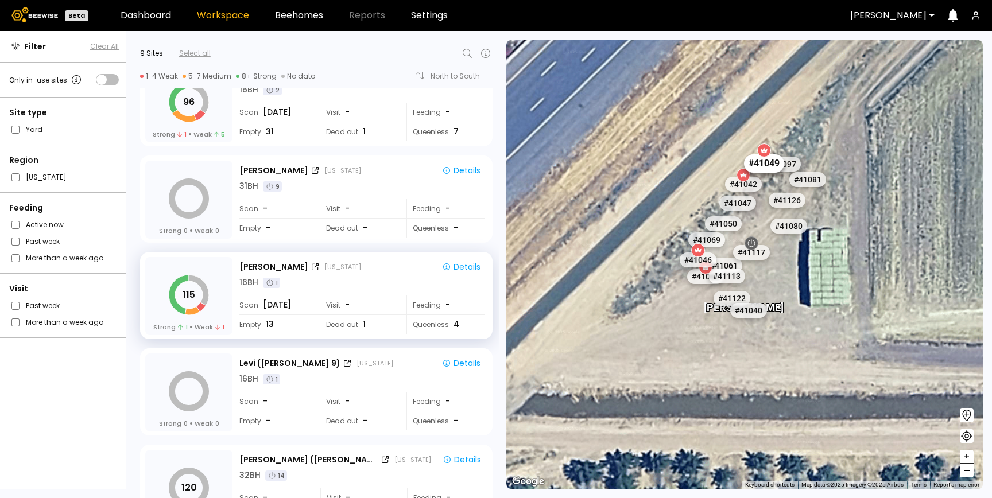
click at [761, 161] on div "# 41049" at bounding box center [764, 163] width 40 height 18
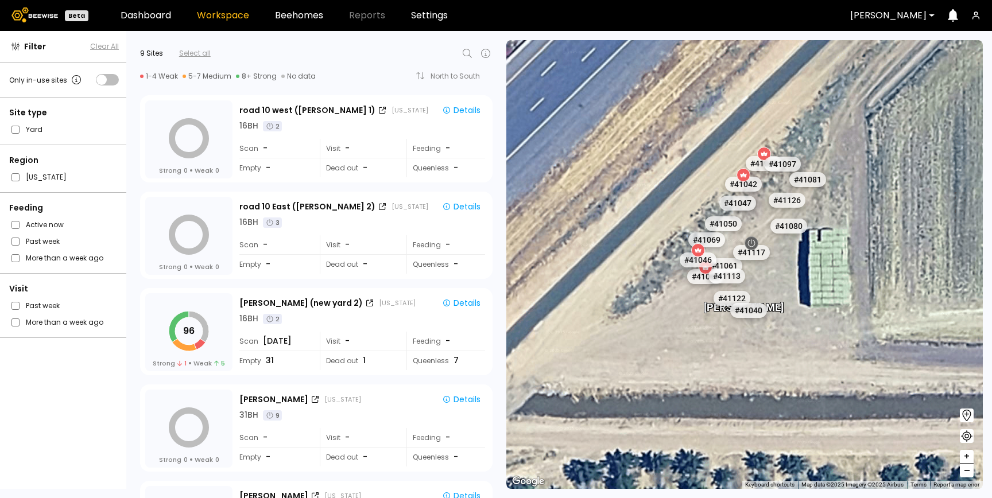
click at [466, 52] on icon at bounding box center [468, 54] width 14 height 14
type input "***"
click at [378, 76] on div "Nunes" at bounding box center [347, 83] width 250 height 16
click at [238, 80] on div "Nunes" at bounding box center [347, 83] width 236 height 7
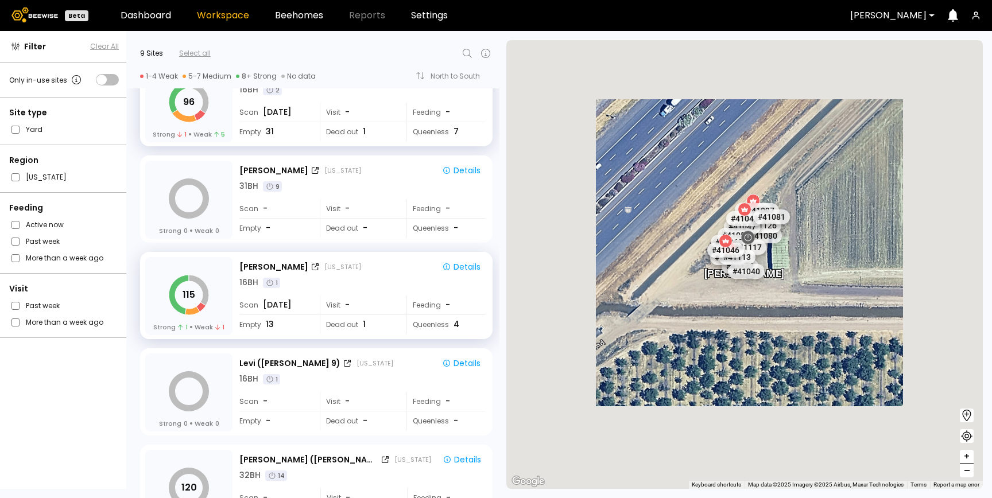
scroll to position [229, 0]
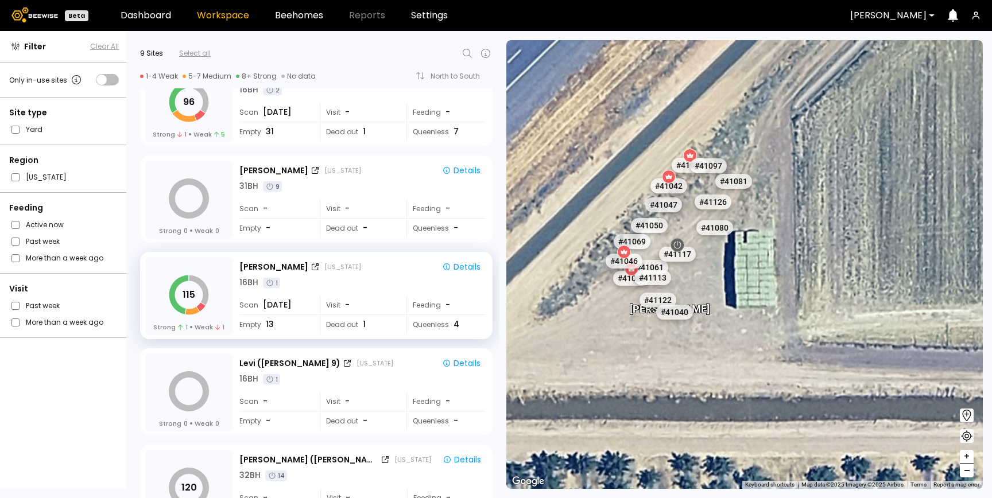
drag, startPoint x: 880, startPoint y: 301, endPoint x: 726, endPoint y: 279, distance: 155.5
click at [726, 279] on div "# 40353 # 40069 # 40702 # 40200 # 40203 # 40190 # 40345 # 40273 # 40147 # 40297…" at bounding box center [745, 264] width 477 height 449
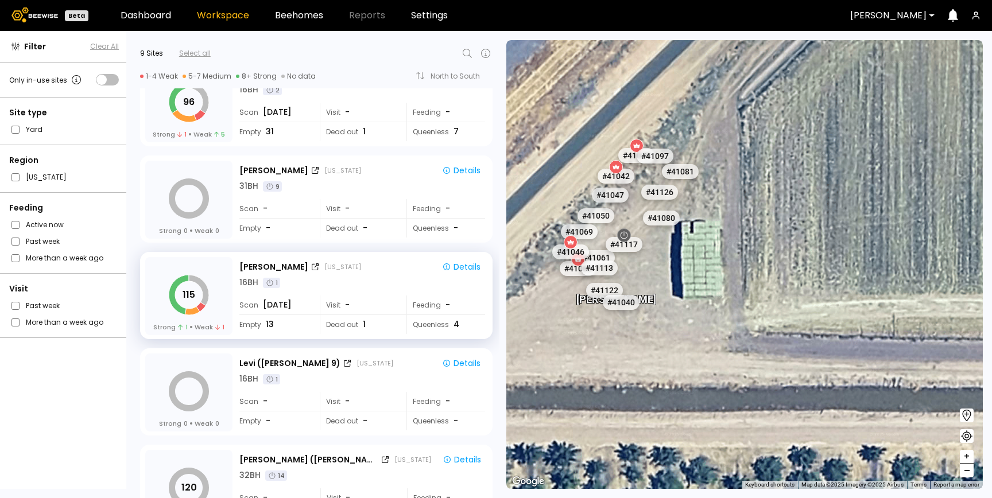
drag, startPoint x: 784, startPoint y: 287, endPoint x: 731, endPoint y: 278, distance: 54.2
click at [731, 278] on div "# 40353 # 40069 # 40702 # 40200 # 40203 # 40190 # 40345 # 40273 # 40147 # 40297…" at bounding box center [745, 264] width 477 height 449
click at [469, 54] on icon at bounding box center [467, 53] width 9 height 9
type input "*******"
click at [315, 79] on div "Sievers (new yard 2)" at bounding box center [347, 83] width 250 height 16
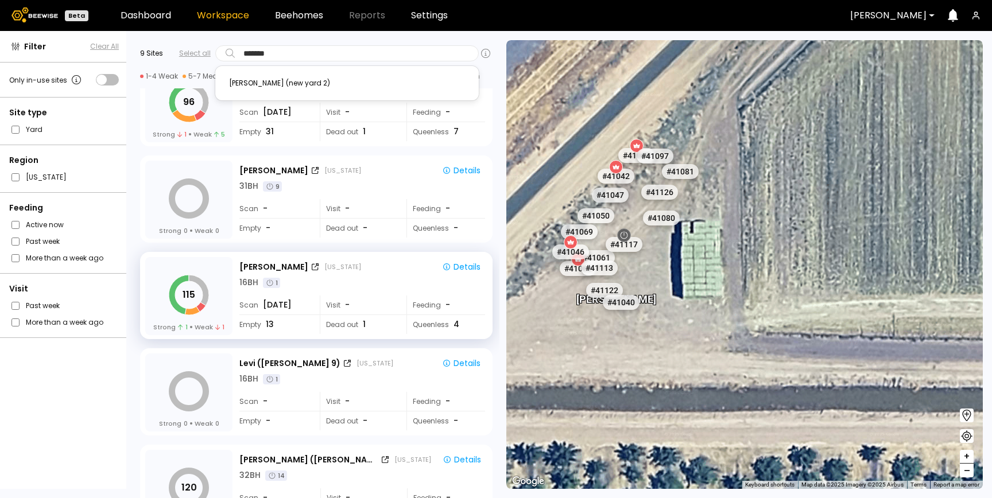
click at [277, 85] on div "Sievers (new yard 2)" at bounding box center [347, 83] width 236 height 7
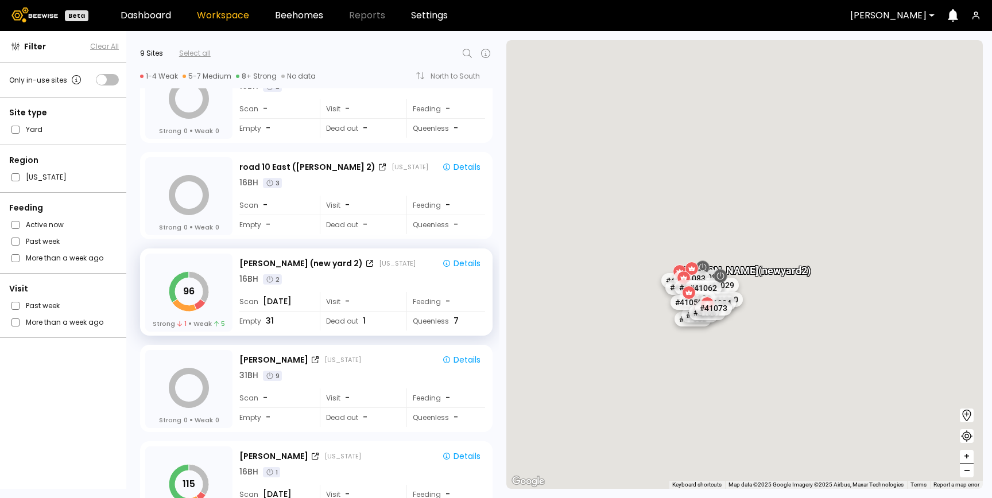
scroll to position [36, 0]
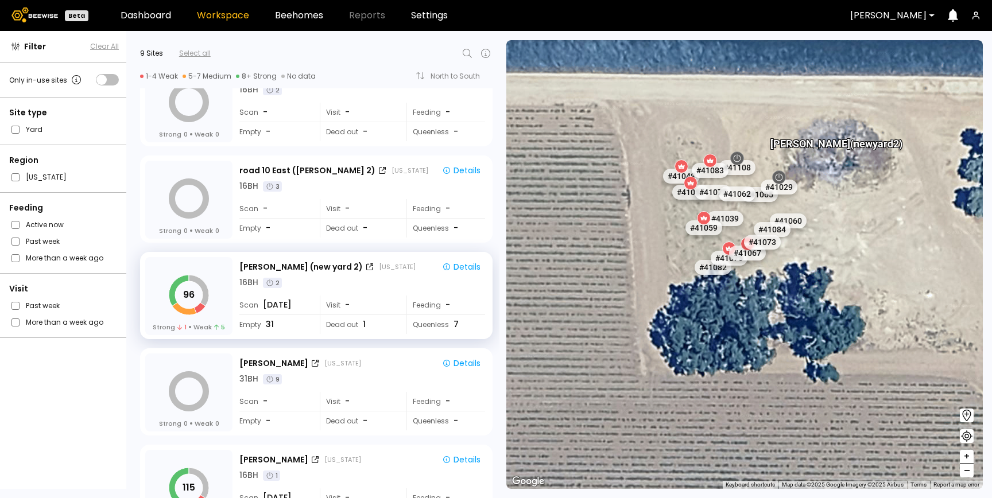
drag, startPoint x: 847, startPoint y: 258, endPoint x: 816, endPoint y: 285, distance: 41.5
click at [816, 285] on div "# 40353 # 40069 # 40702 # 40200 # 40203 # 40190 # 40345 # 40273 # 40147 # 40297…" at bounding box center [745, 264] width 477 height 449
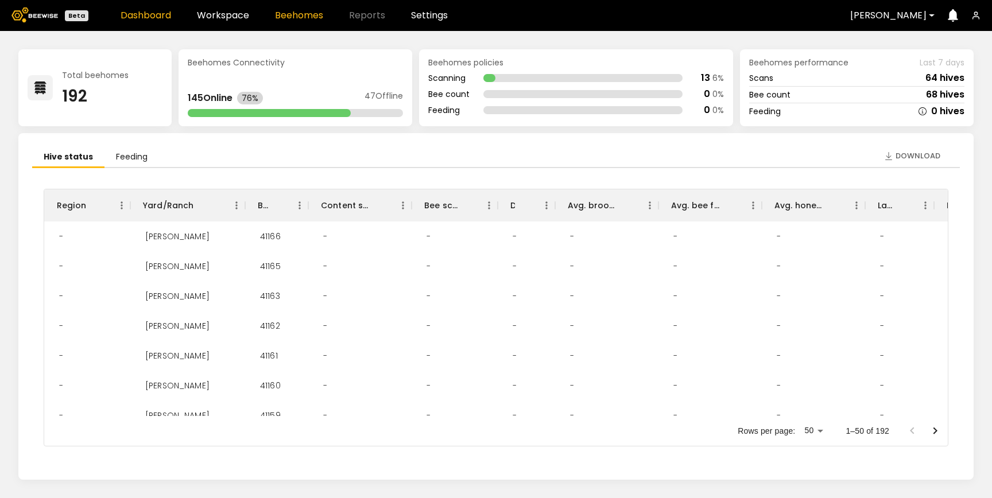
click at [288, 19] on link "Beehomes" at bounding box center [299, 15] width 48 height 9
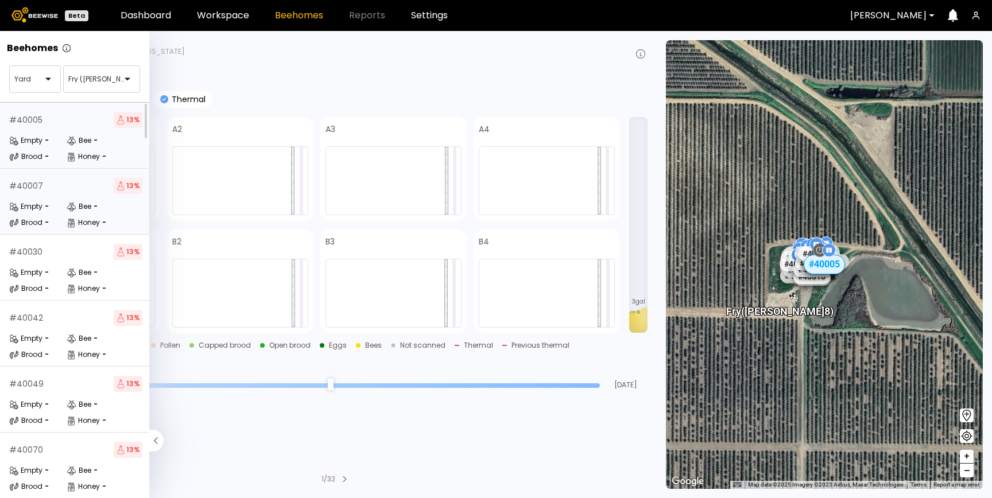
click at [59, 199] on div "# 40007 13 % Empty - Bee - Brood - Honey -" at bounding box center [76, 202] width 152 height 66
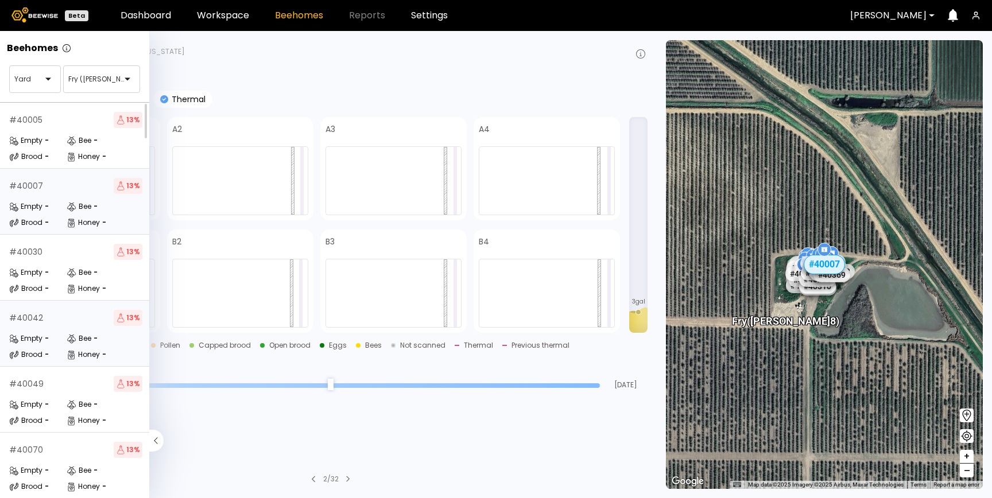
click at [54, 326] on div "# 40042 13 % Empty - Bee - Brood - Honey -" at bounding box center [76, 334] width 152 height 66
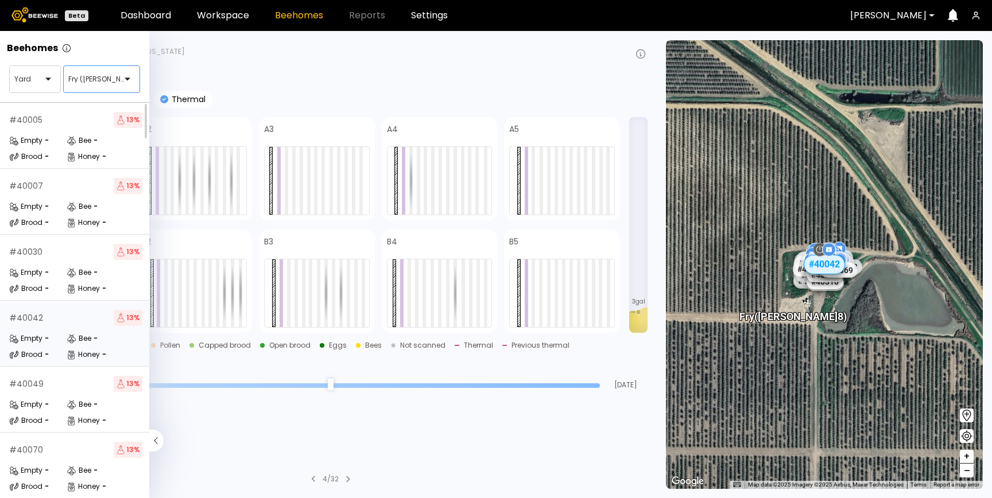
click at [86, 87] on div "Fry (Dixon 8)" at bounding box center [97, 79] width 67 height 26
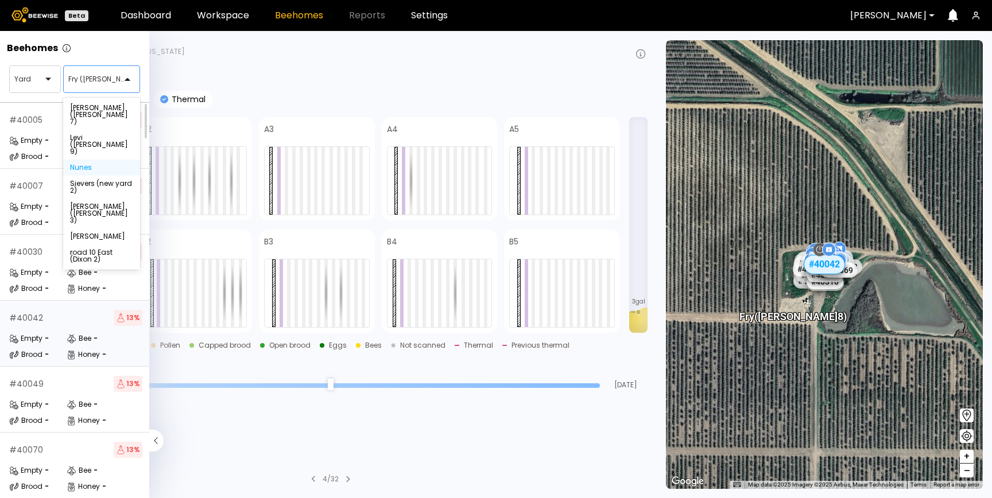
click at [82, 164] on div "Nunes" at bounding box center [101, 167] width 63 height 7
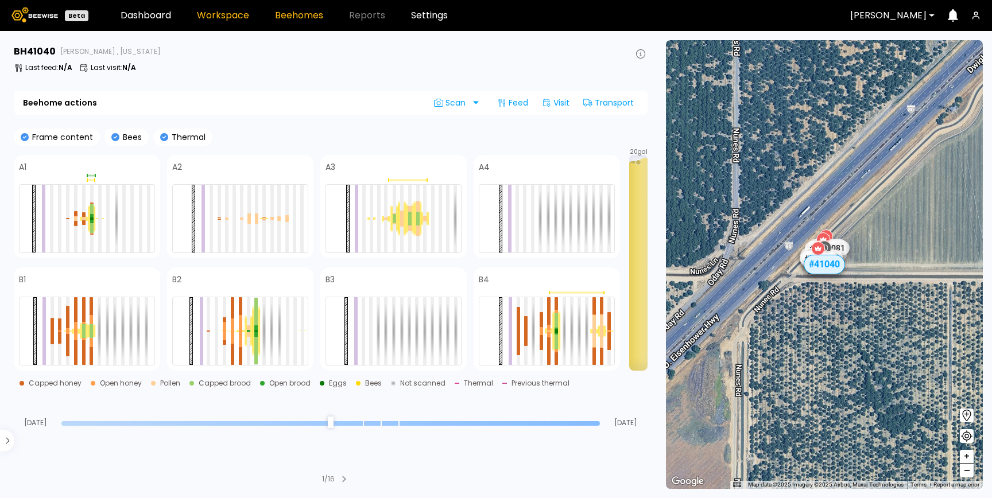
click at [229, 20] on link "Workspace" at bounding box center [223, 15] width 52 height 9
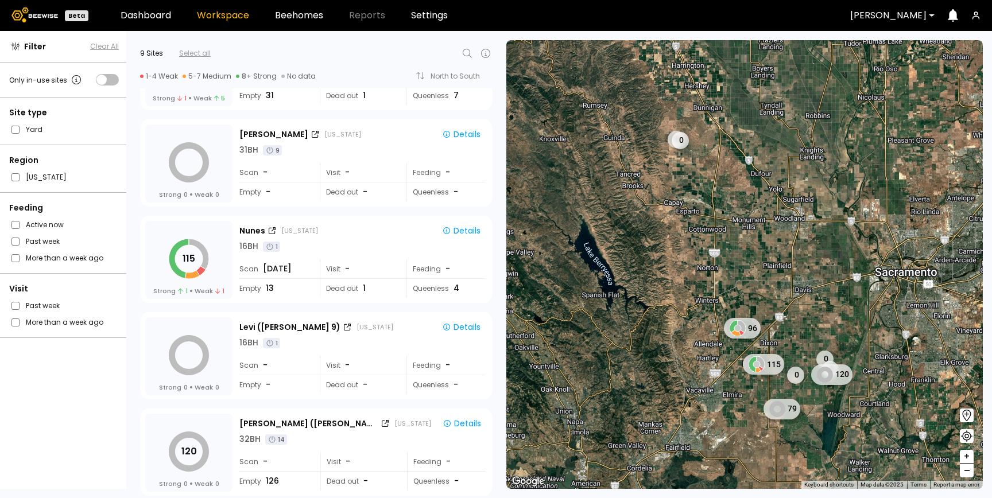
scroll to position [269, 0]
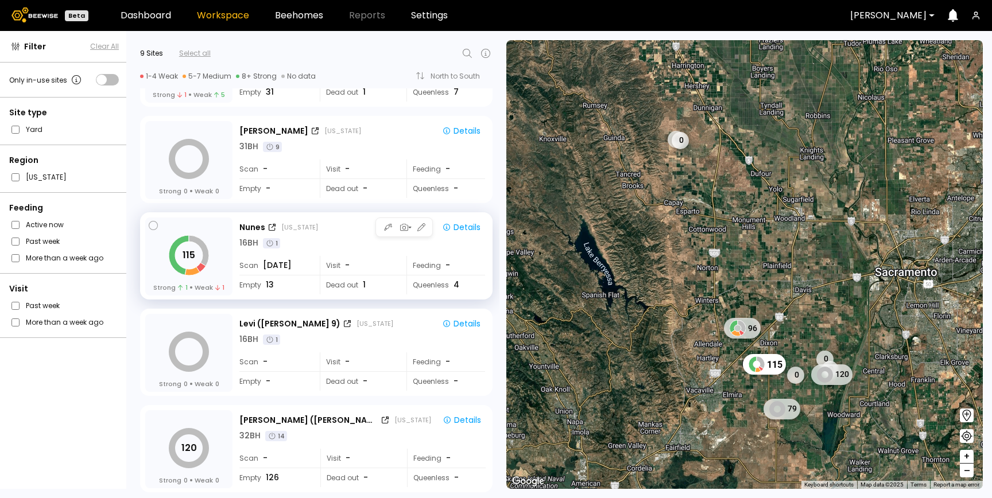
click at [326, 255] on div "Nunes California Details 16 BH 1 Scan Aug 07 Visit - Feeding - Empty 13 Dead ou…" at bounding box center [363, 257] width 248 height 79
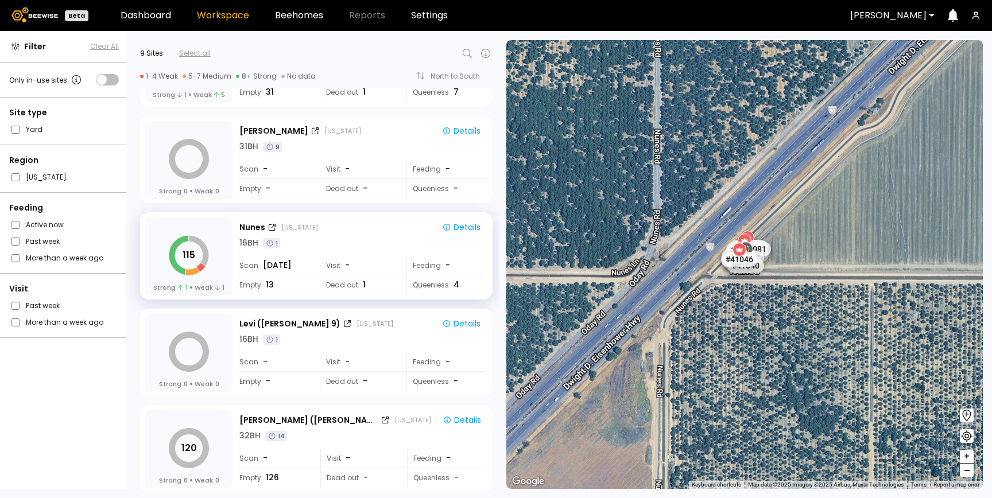
click at [464, 53] on icon at bounding box center [468, 54] width 14 height 14
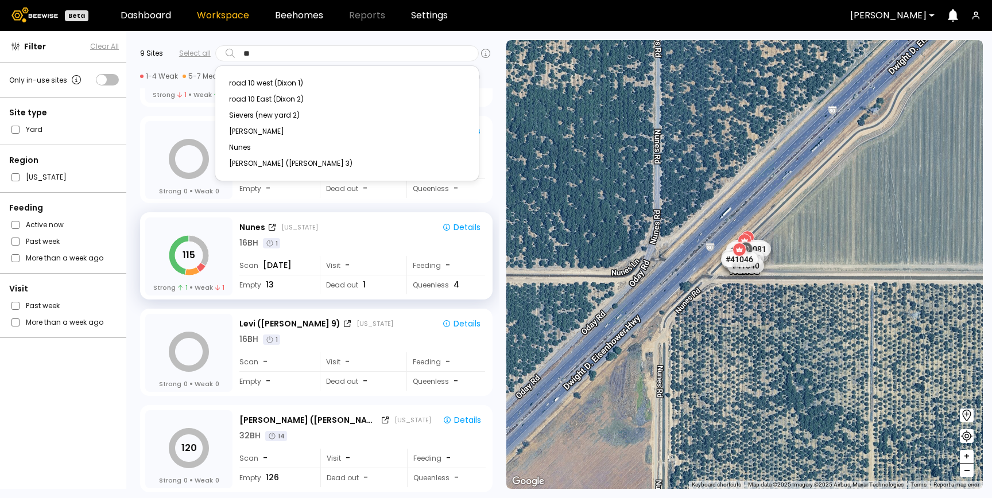
type input "***"
click at [314, 84] on div "Sievers (new yard 2)" at bounding box center [347, 83] width 236 height 7
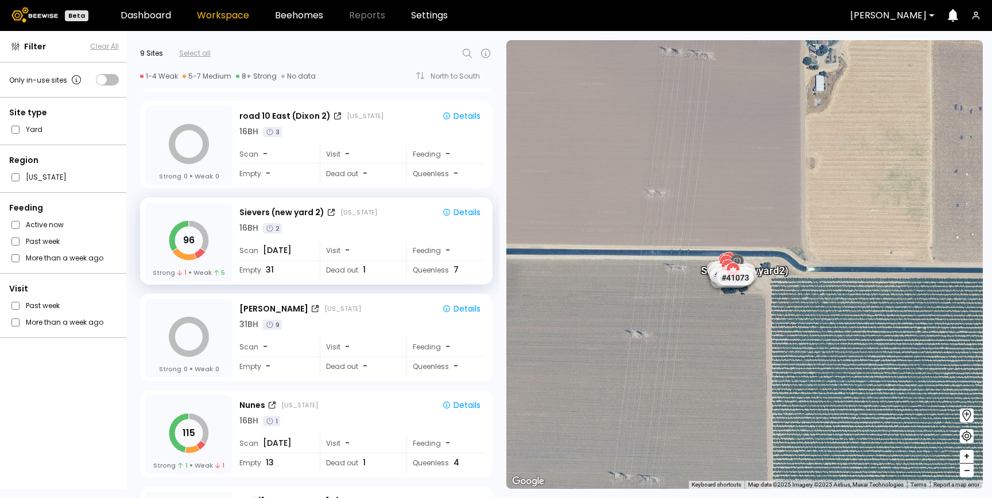
scroll to position [36, 0]
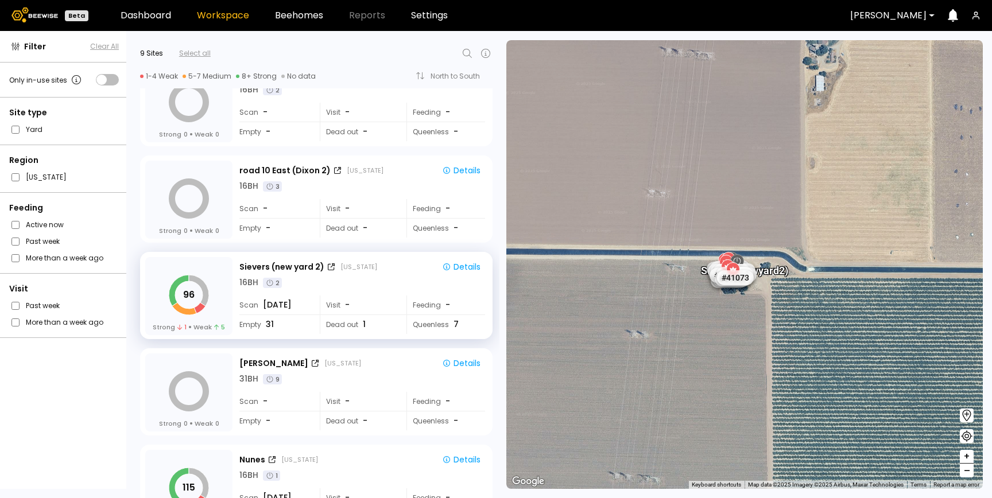
click at [494, 254] on div "96 Strong 1 Weak 5 Sievers (new yard 2) California Details 16 BH 2 Scan Aug 05 …" at bounding box center [312, 293] width 373 height 96
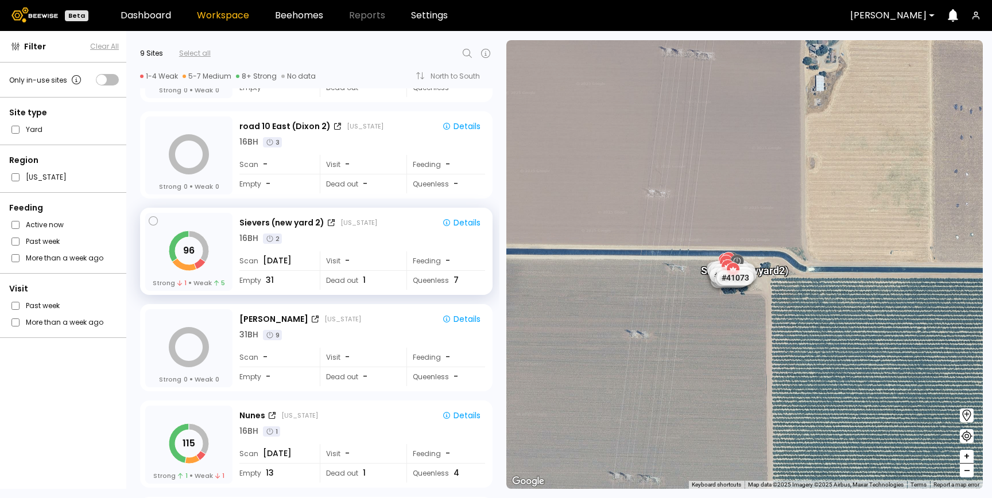
scroll to position [82, 0]
